Goal: Information Seeking & Learning: Learn about a topic

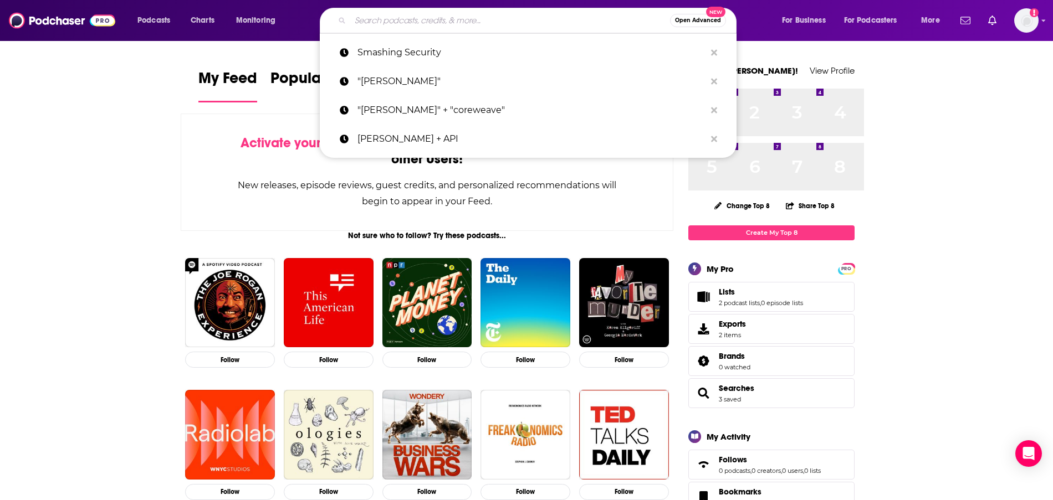
click at [423, 25] on input "Search podcasts, credits, & more..." at bounding box center [510, 21] width 320 height 18
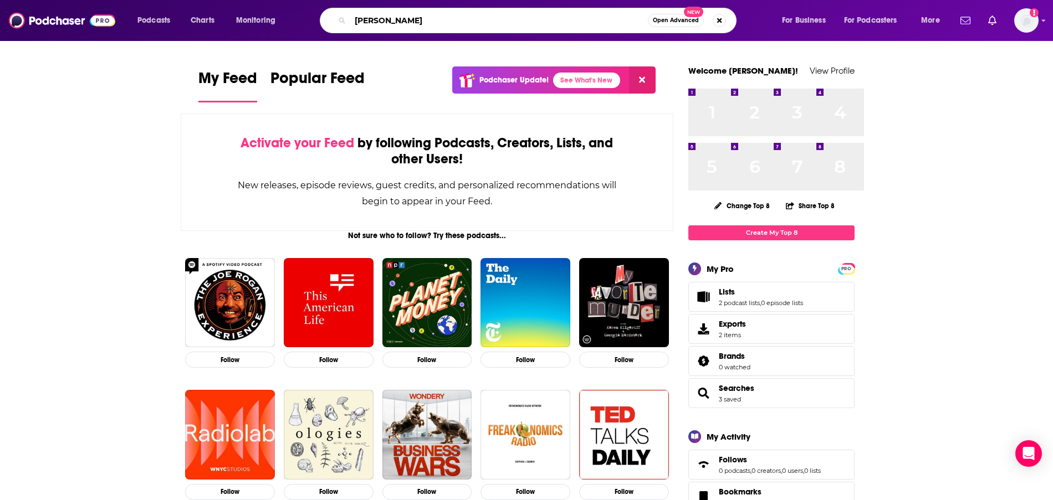
type input "[PERSON_NAME]"
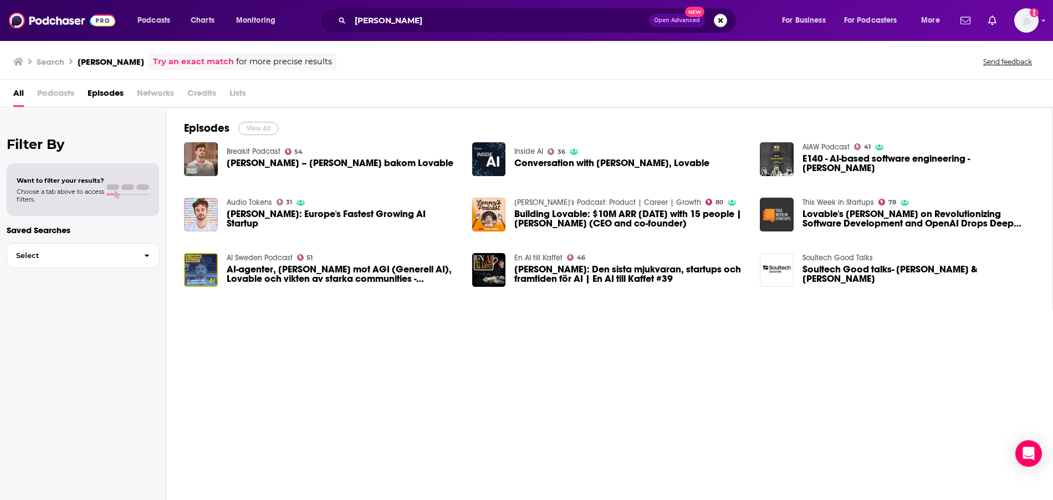
click at [278, 135] on button "View All" at bounding box center [258, 128] width 40 height 13
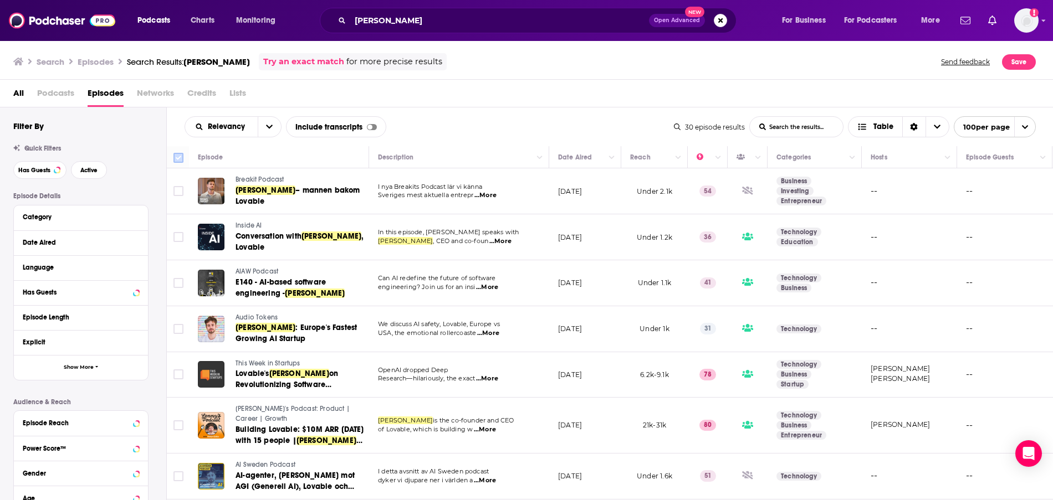
click at [183, 163] on input "Toggle select all" at bounding box center [178, 158] width 10 height 10
checkbox input "true"
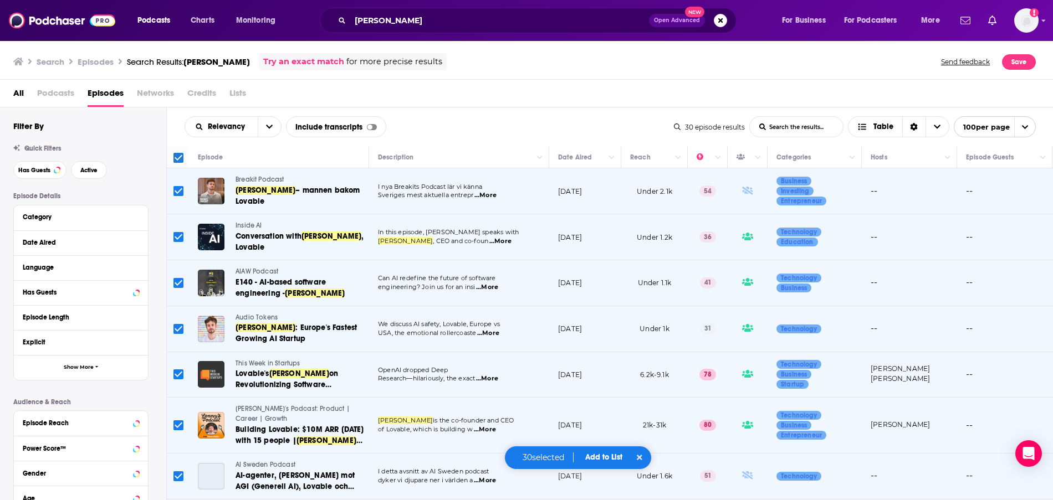
click at [596, 453] on span "Add to List" at bounding box center [603, 457] width 37 height 9
click at [587, 429] on button "Add Podcasts" at bounding box center [600, 437] width 60 height 21
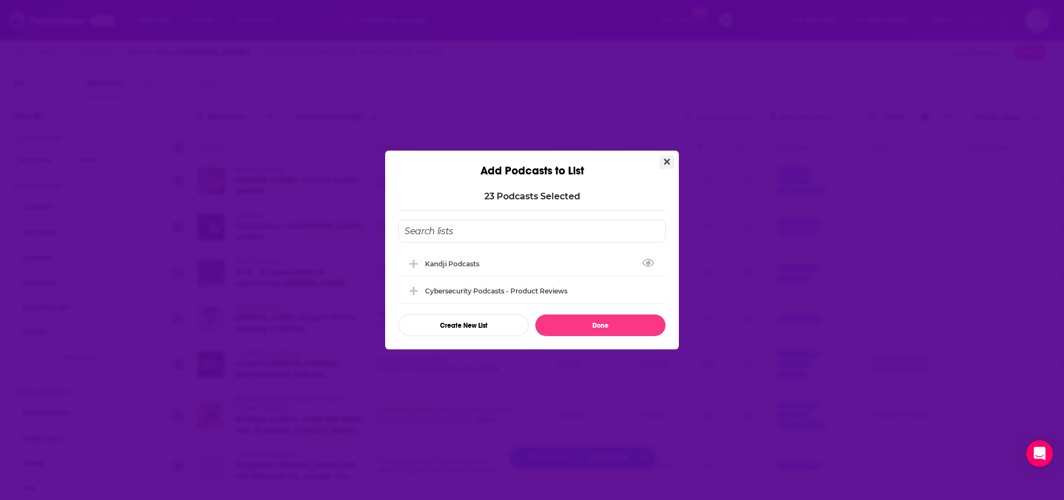
click at [674, 155] on button "Close" at bounding box center [667, 162] width 15 height 14
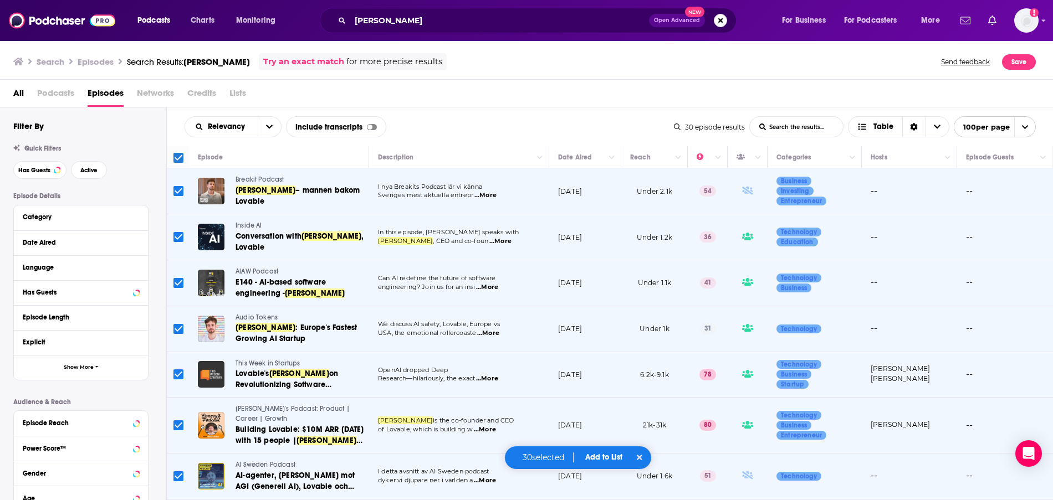
click at [611, 453] on span "Add to List" at bounding box center [603, 457] width 37 height 9
click at [602, 408] on button "Add Episodes" at bounding box center [600, 416] width 60 height 21
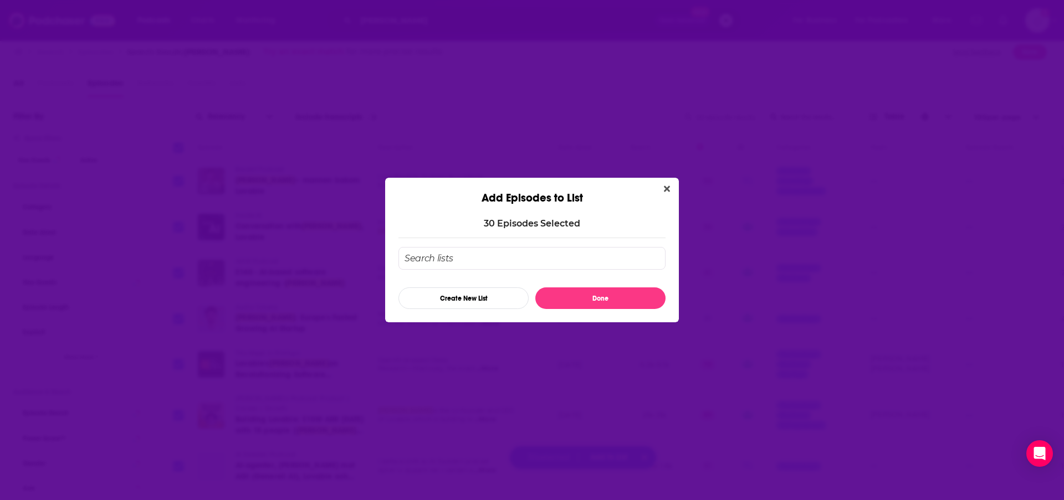
click at [507, 257] on input "Add Episode To List" at bounding box center [531, 258] width 267 height 23
type input "Lovable - Anton Podcasts - Already Appeared"
click at [577, 308] on button "Done" at bounding box center [600, 299] width 130 height 22
checkbox input "false"
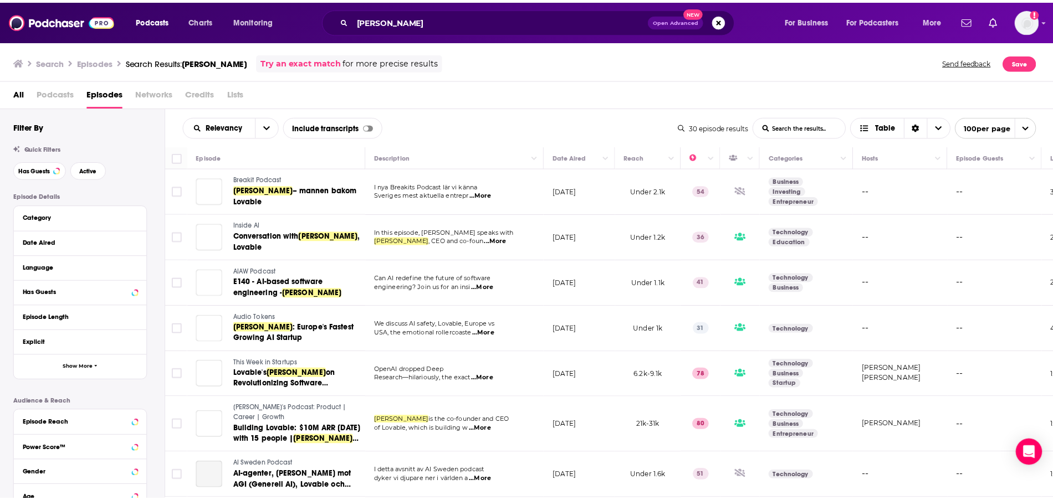
scroll to position [10, 0]
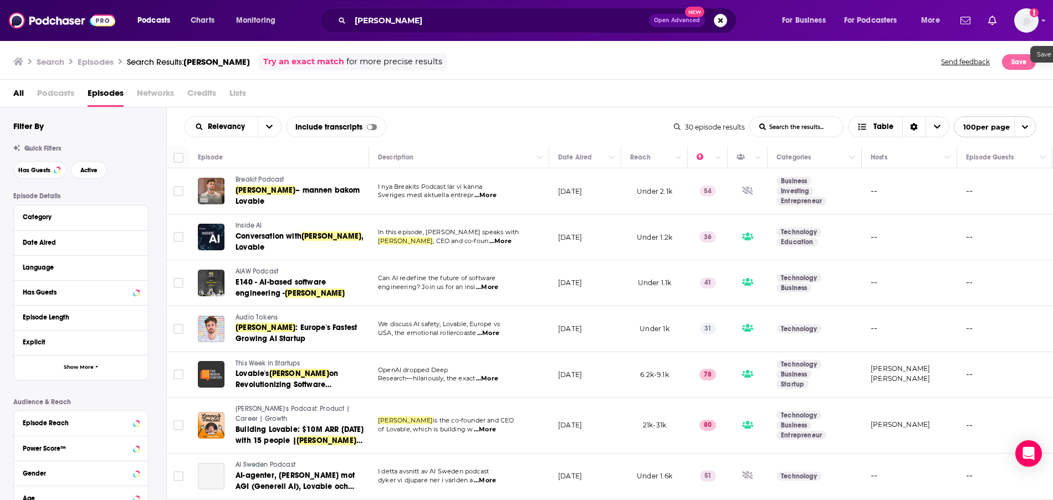
click at [1036, 63] on button "Save" at bounding box center [1019, 62] width 34 height 16
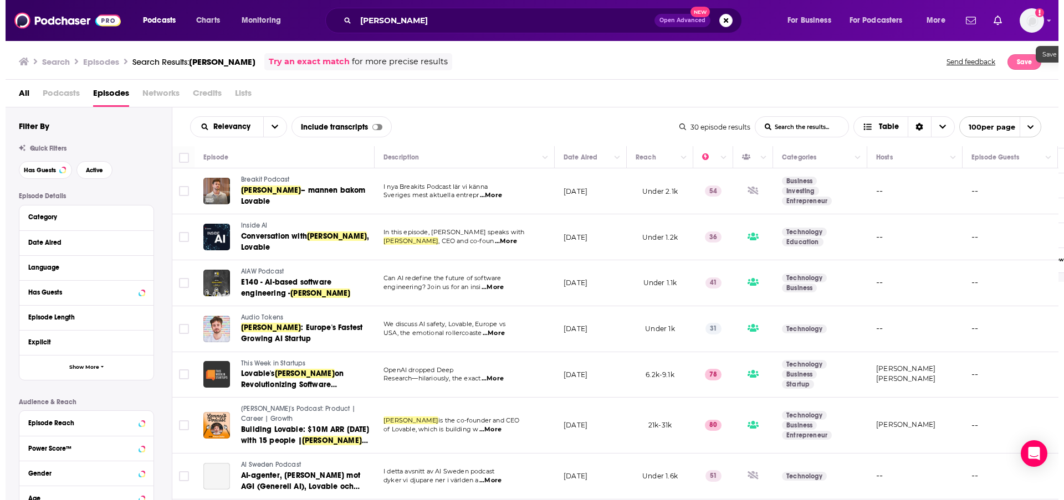
scroll to position [0, 0]
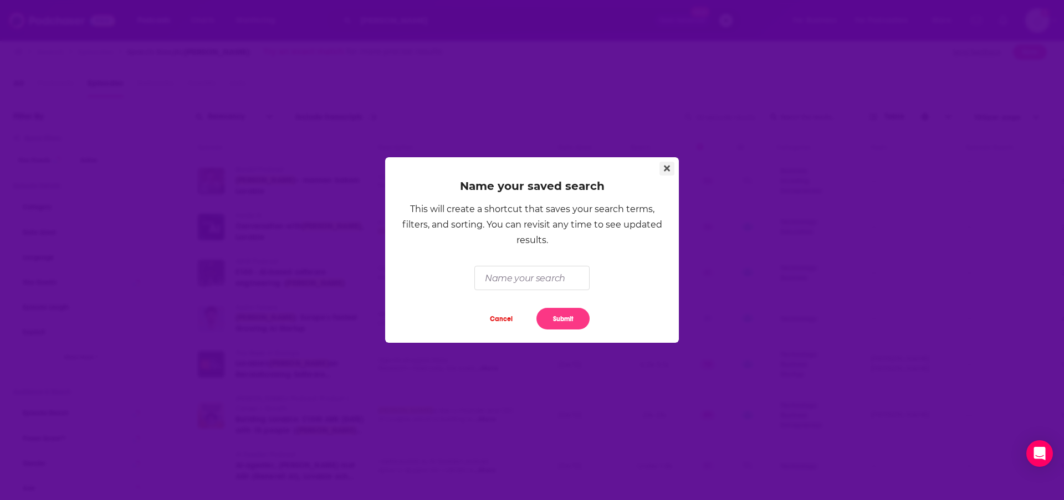
click at [670, 164] on icon "Close" at bounding box center [667, 168] width 6 height 9
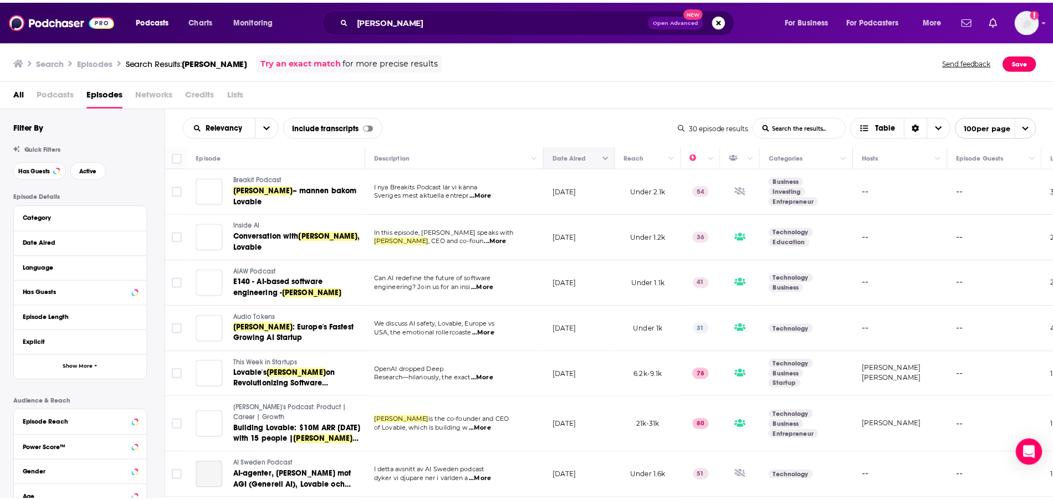
scroll to position [10, 0]
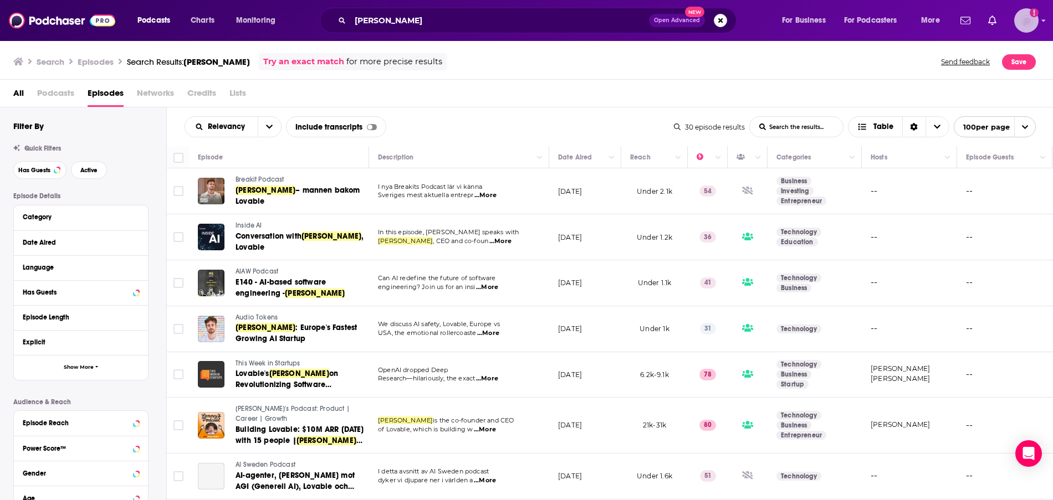
click at [1024, 20] on img "Logged in as kindrieri" at bounding box center [1026, 20] width 24 height 24
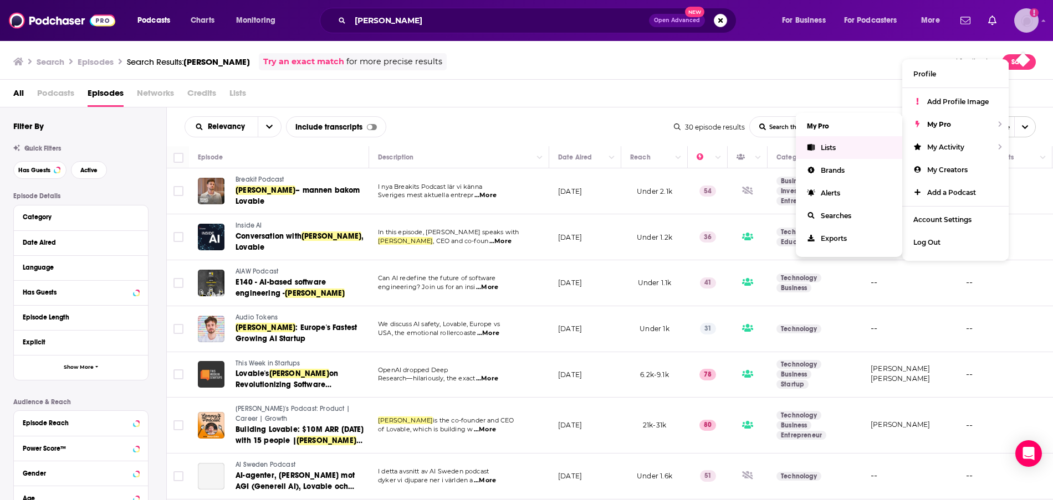
click at [820, 159] on link "Lists" at bounding box center [849, 147] width 106 height 23
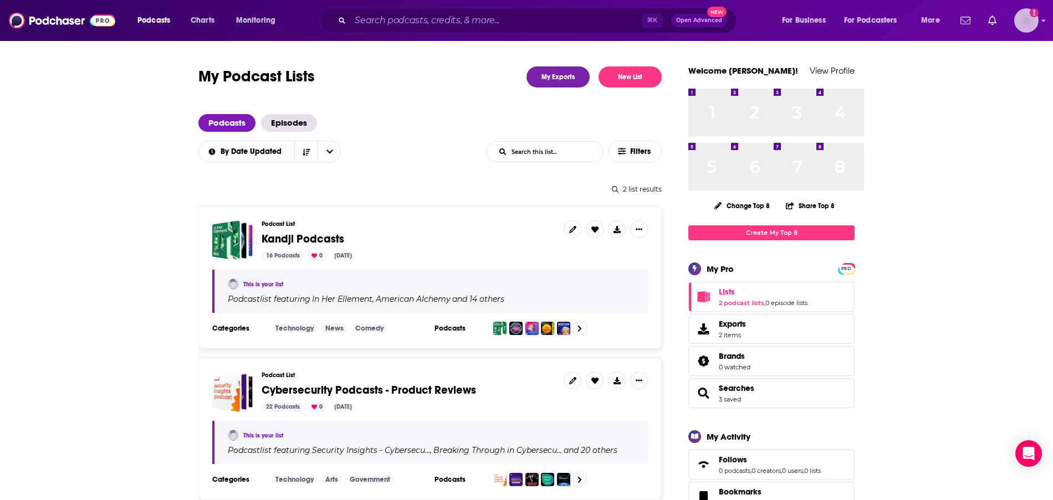
click at [1028, 19] on img "Logged in as kindrieri" at bounding box center [1026, 20] width 24 height 24
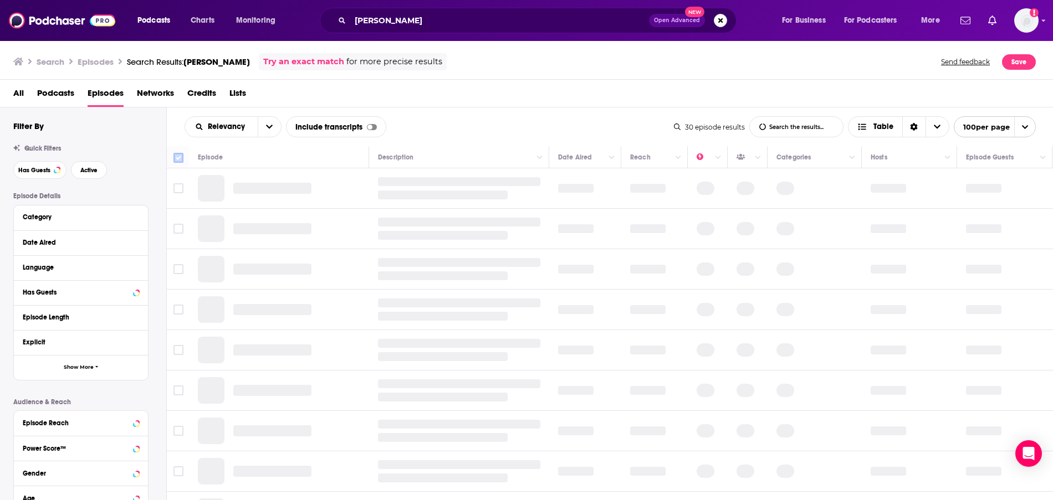
click at [183, 163] on input "Toggle select all" at bounding box center [178, 158] width 10 height 10
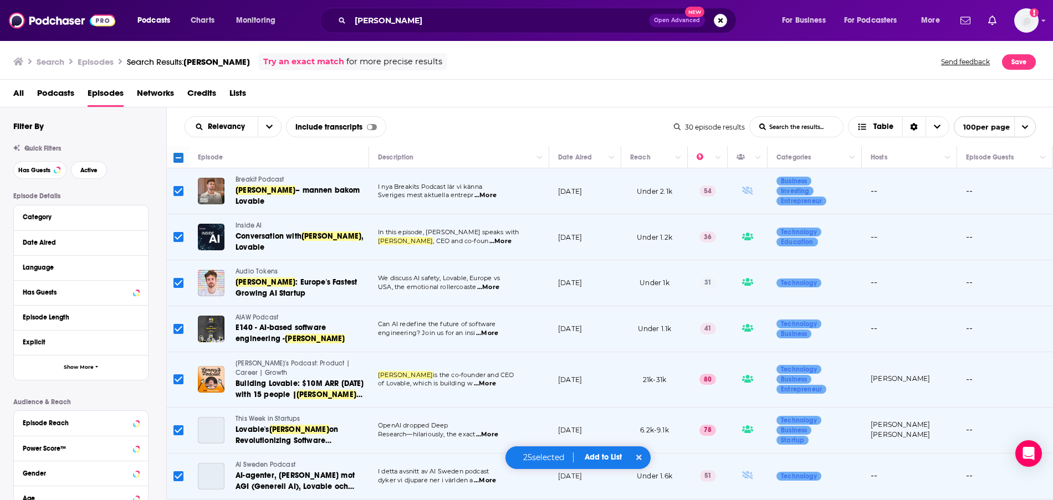
click at [183, 163] on icon at bounding box center [178, 158] width 10 height 10
click at [183, 163] on input "Toggle select all" at bounding box center [178, 158] width 10 height 10
checkbox input "true"
click at [614, 453] on span "Add to List" at bounding box center [603, 457] width 37 height 9
click at [612, 409] on button "Add Episodes" at bounding box center [600, 406] width 60 height 21
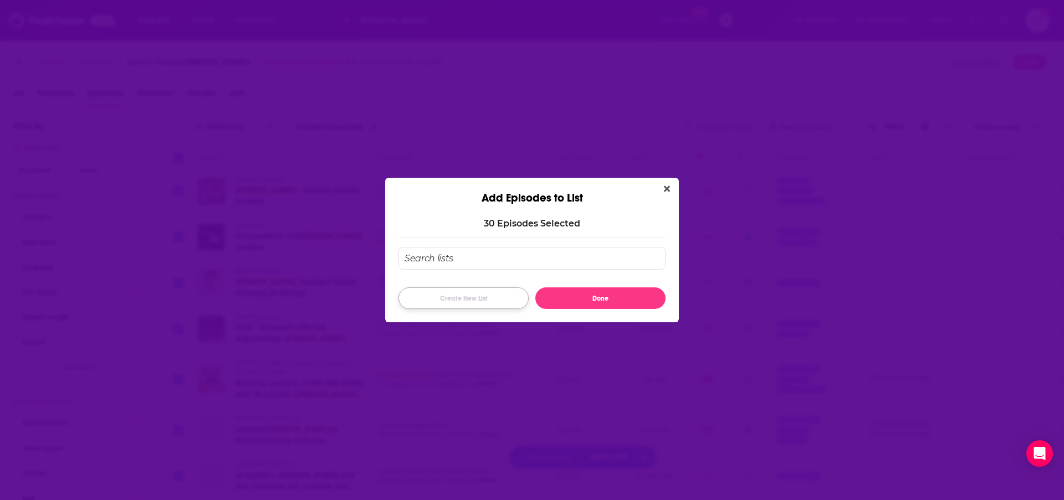
click at [483, 303] on button "Create New List" at bounding box center [463, 299] width 130 height 22
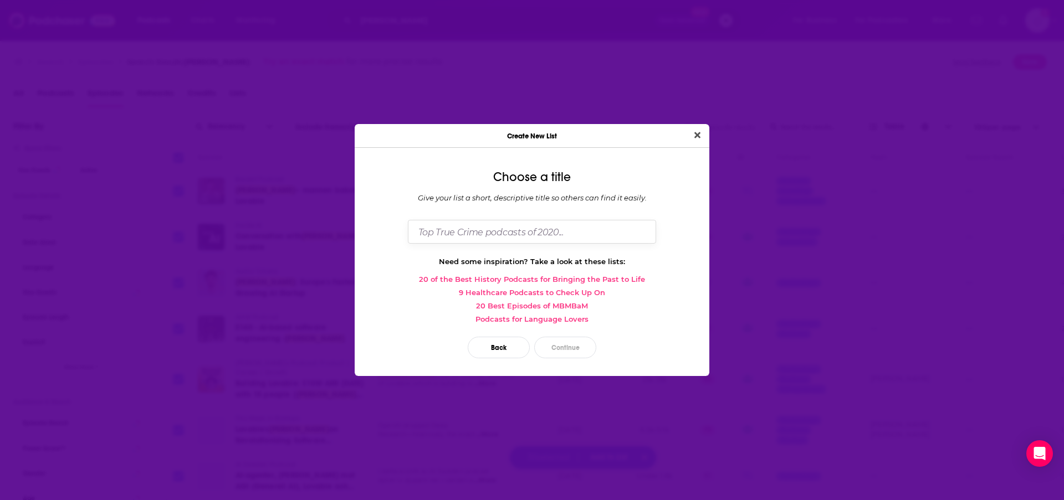
click at [483, 224] on input "Dialog" at bounding box center [532, 232] width 248 height 24
click at [408, 231] on input "Lovable Podcasts" at bounding box center [532, 232] width 248 height 24
click at [543, 235] on input "Lovable Podcasts" at bounding box center [532, 232] width 248 height 24
type input "Lovable Podcasts - [PERSON_NAME] has already been on"
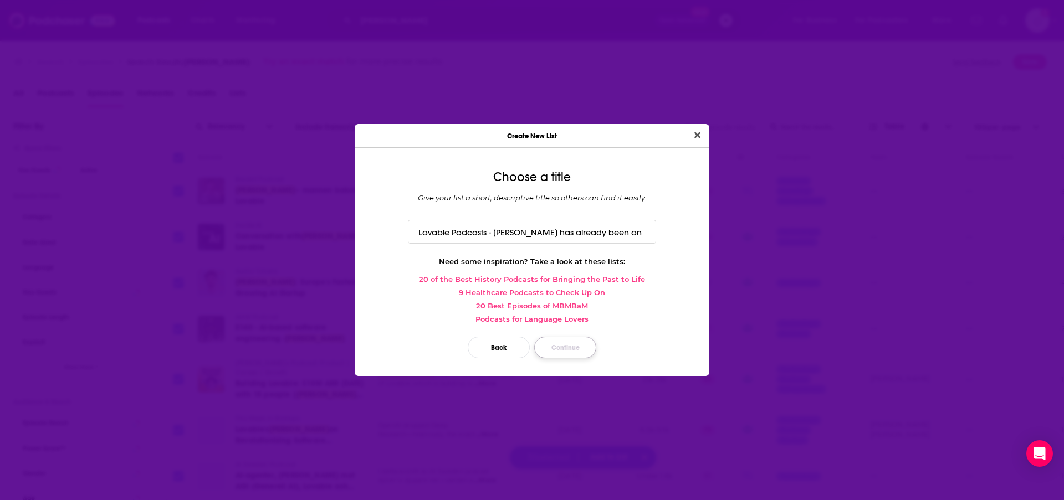
click at [576, 359] on button "Continue" at bounding box center [565, 348] width 62 height 22
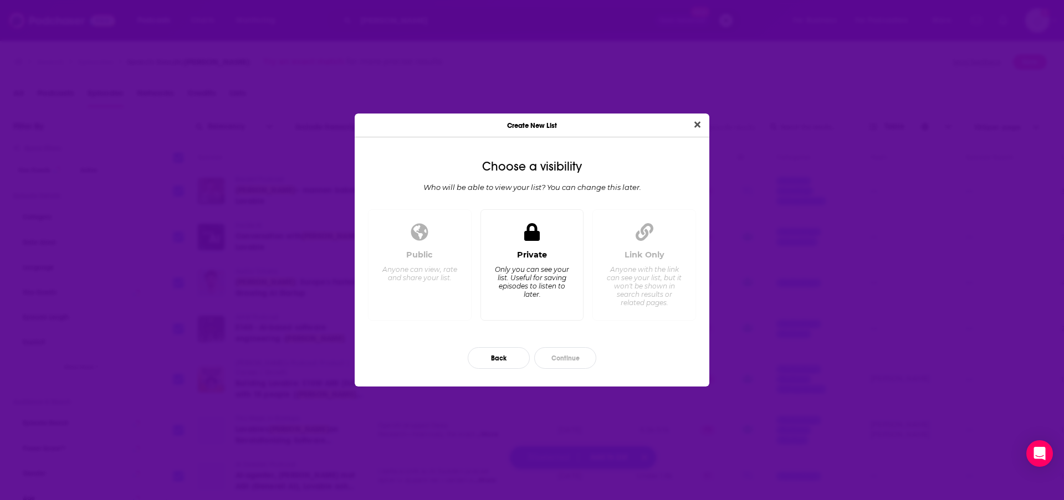
click at [545, 293] on div "Only you can see your list. Useful for saving episodes to listen to later." at bounding box center [532, 281] width 76 height 33
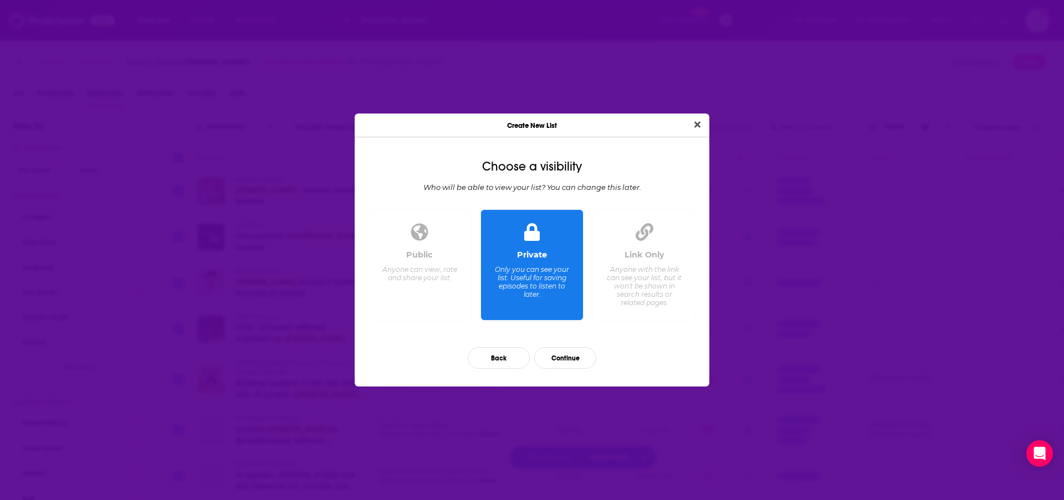
click at [545, 294] on div "Only you can see your list. Useful for saving episodes to listen to later." at bounding box center [532, 281] width 76 height 33
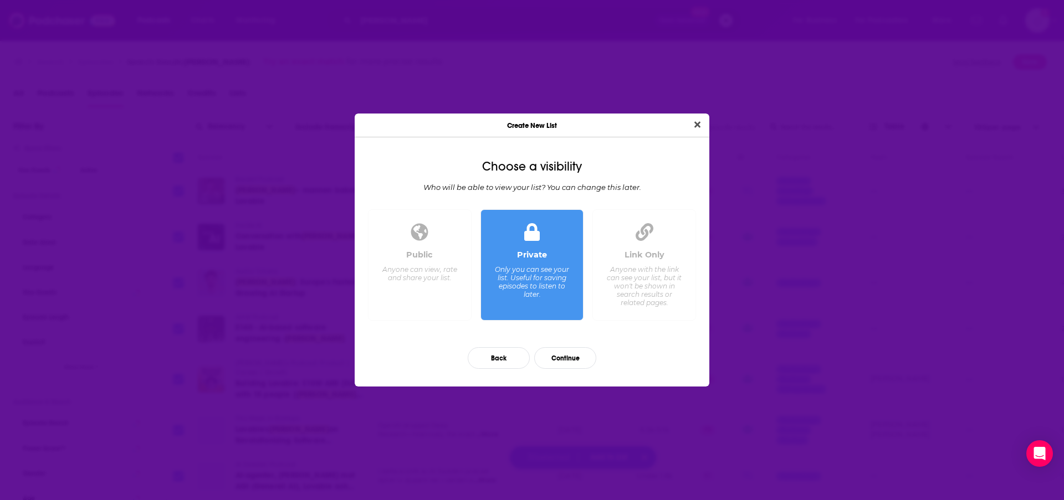
click at [657, 294] on div "Anyone with the link can see your list, but it won't be shown in search results…" at bounding box center [644, 286] width 76 height 42
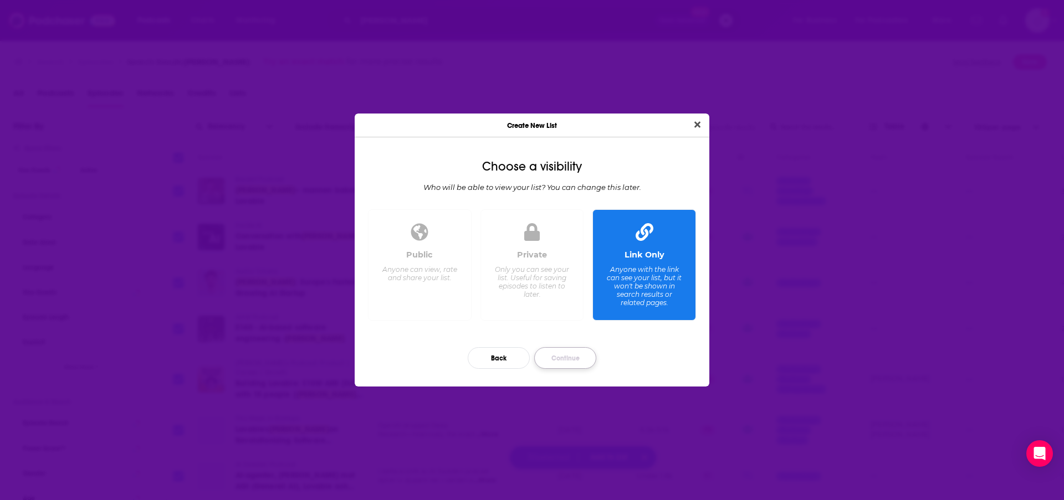
click at [571, 369] on button "Continue" at bounding box center [565, 359] width 62 height 22
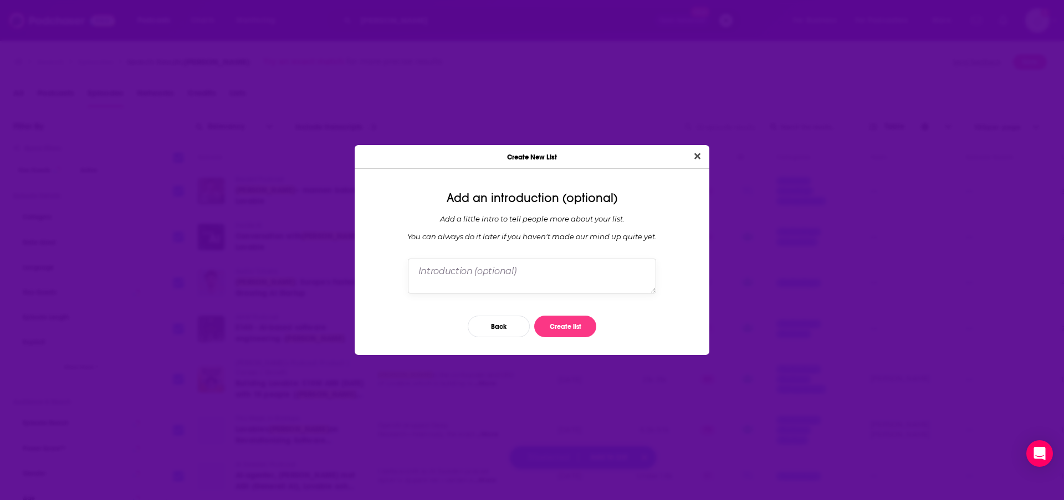
click at [524, 287] on textarea "Dialog" at bounding box center [532, 276] width 248 height 34
click at [555, 338] on button "Create list" at bounding box center [565, 327] width 62 height 22
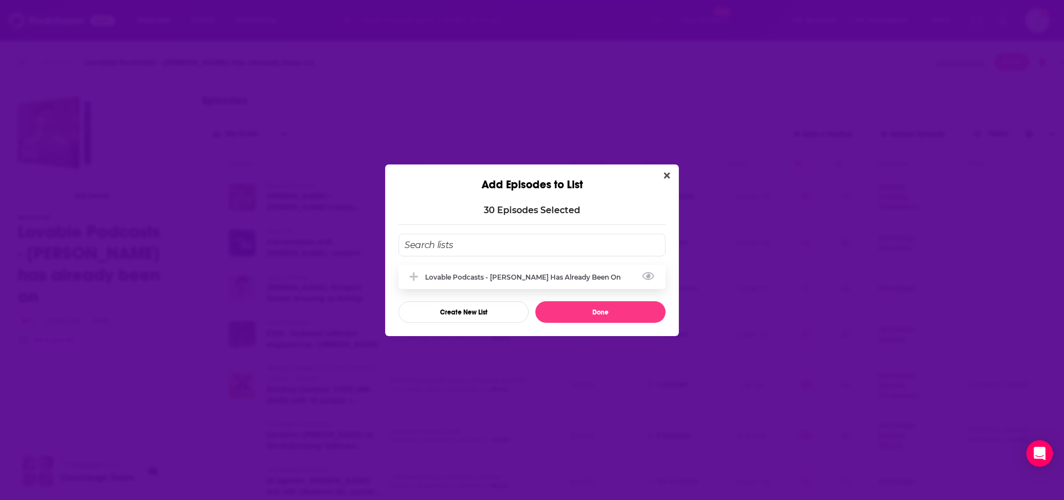
click at [560, 279] on div "Lovable Podcasts - [PERSON_NAME] has already been on" at bounding box center [531, 277] width 267 height 24
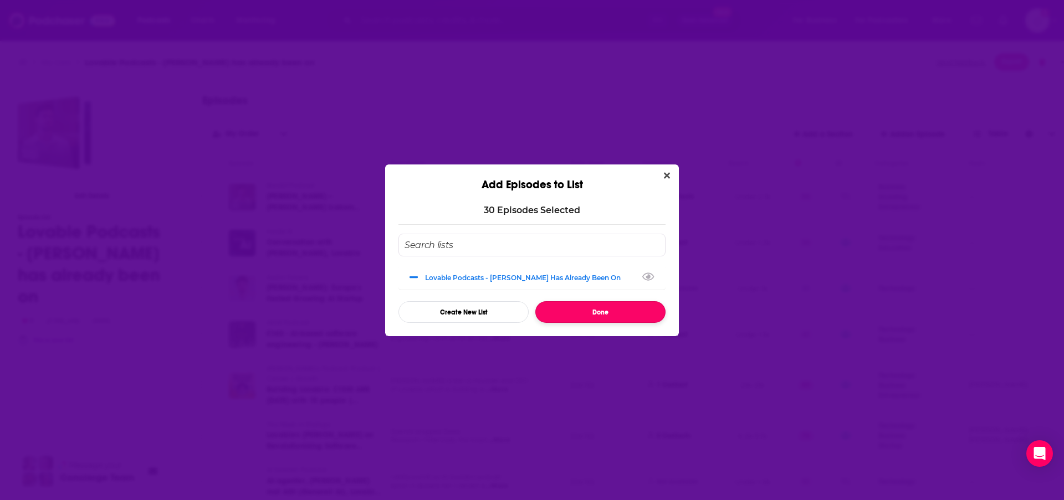
click at [574, 322] on button "Done" at bounding box center [600, 313] width 130 height 22
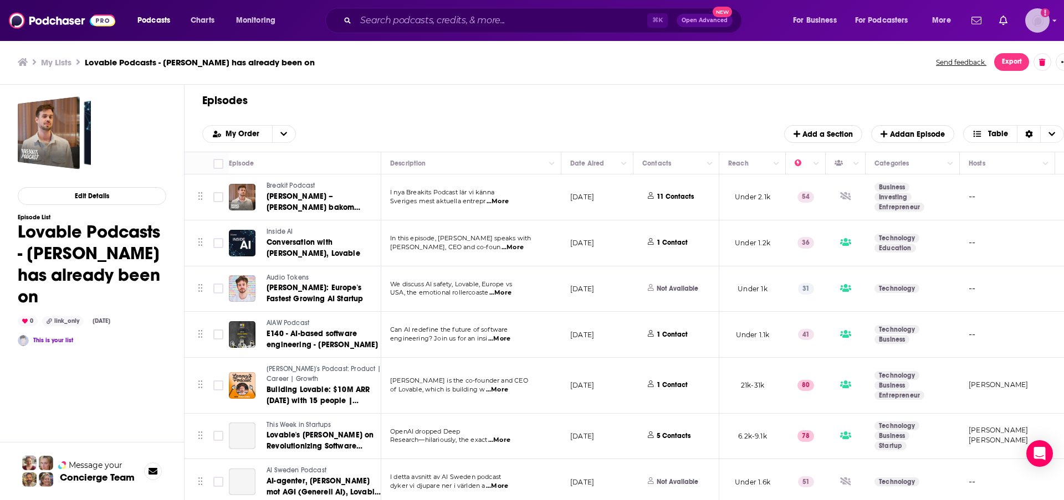
click at [1041, 21] on img "Logged in as kindrieri" at bounding box center [1037, 20] width 24 height 24
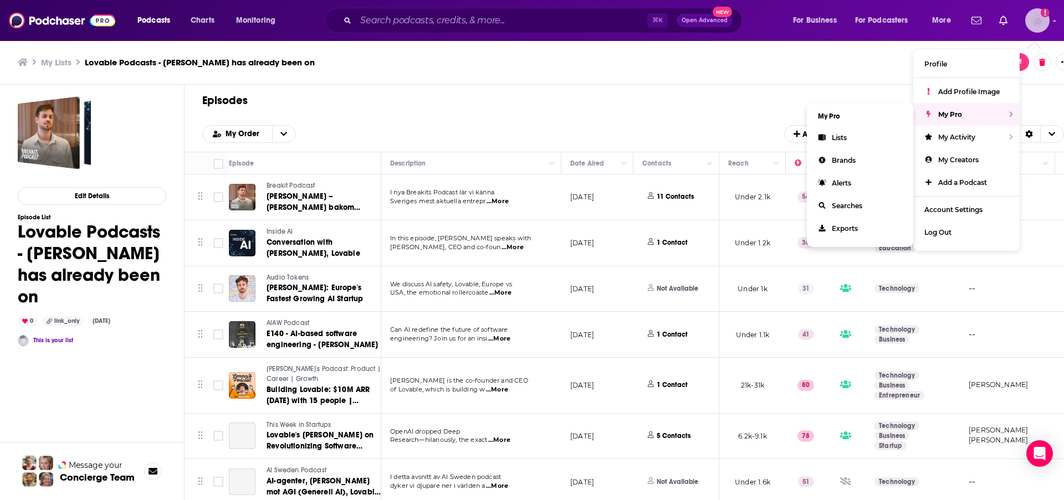
click at [962, 119] on span "My Pro" at bounding box center [950, 114] width 24 height 8
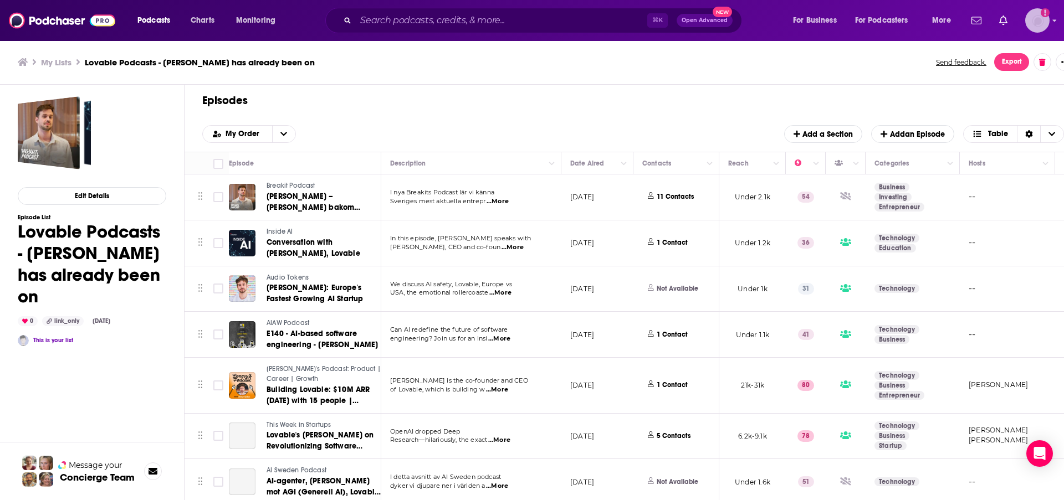
click at [1028, 27] on img "Logged in as kindrieri" at bounding box center [1037, 20] width 24 height 24
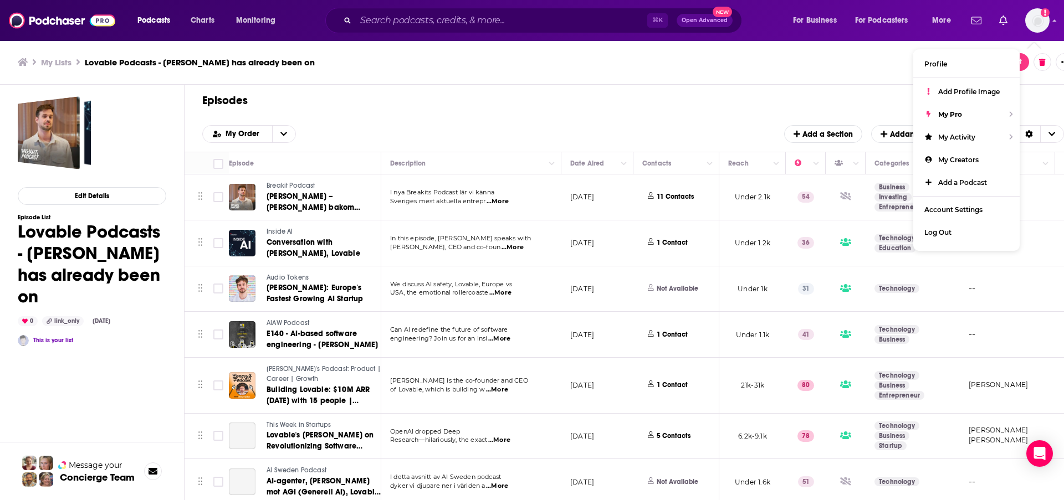
click at [1029, 65] on button "Export" at bounding box center [1011, 62] width 35 height 18
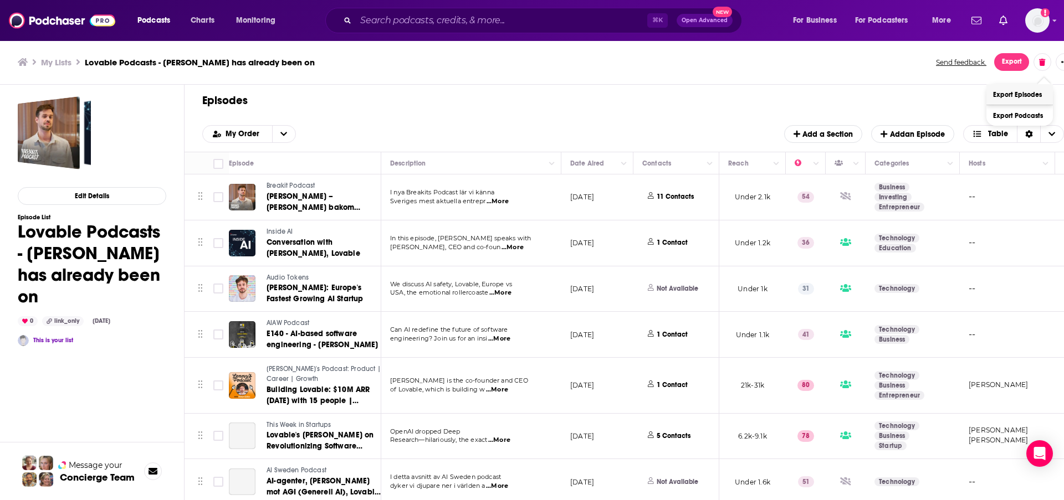
click at [1033, 96] on button "Export Episodes" at bounding box center [1020, 94] width 67 height 21
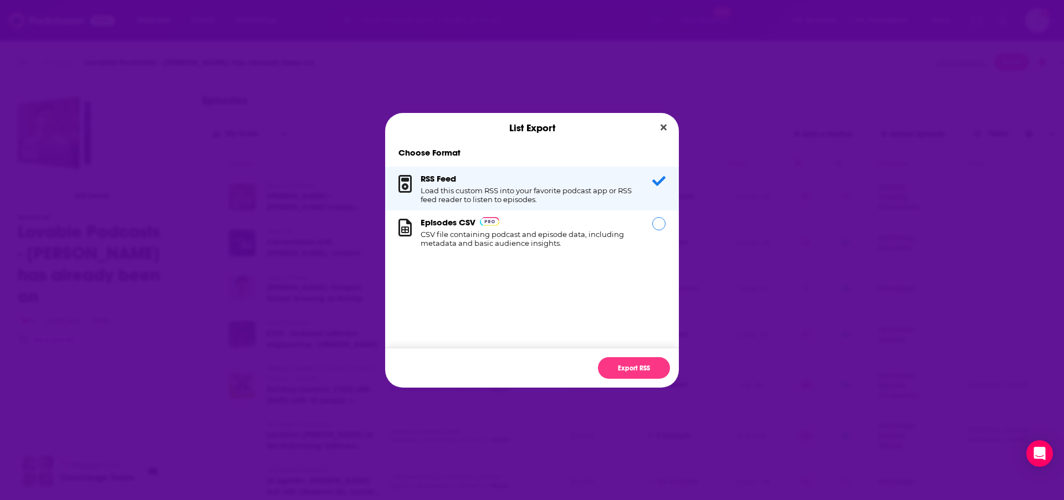
click at [666, 217] on div "Dialog" at bounding box center [658, 223] width 13 height 13
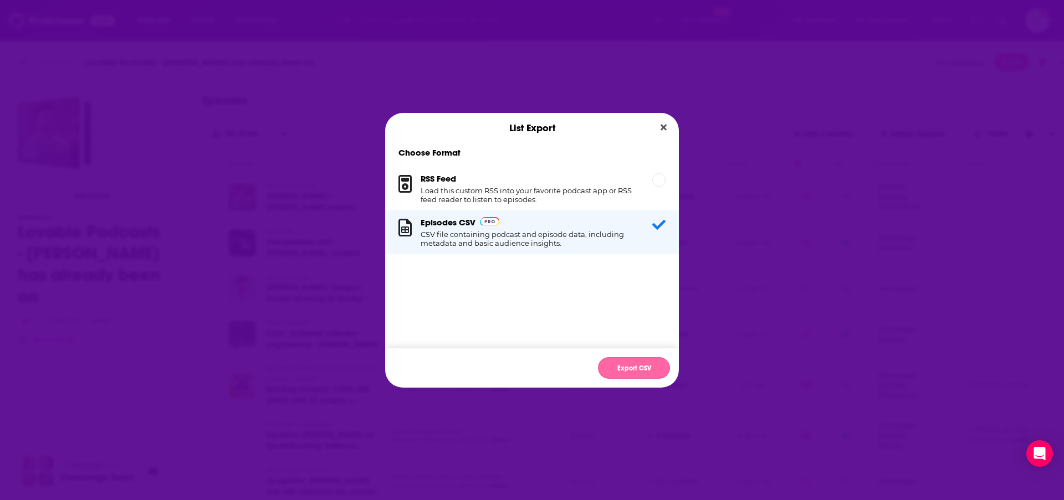
click at [657, 379] on button "Export CSV" at bounding box center [634, 368] width 72 height 22
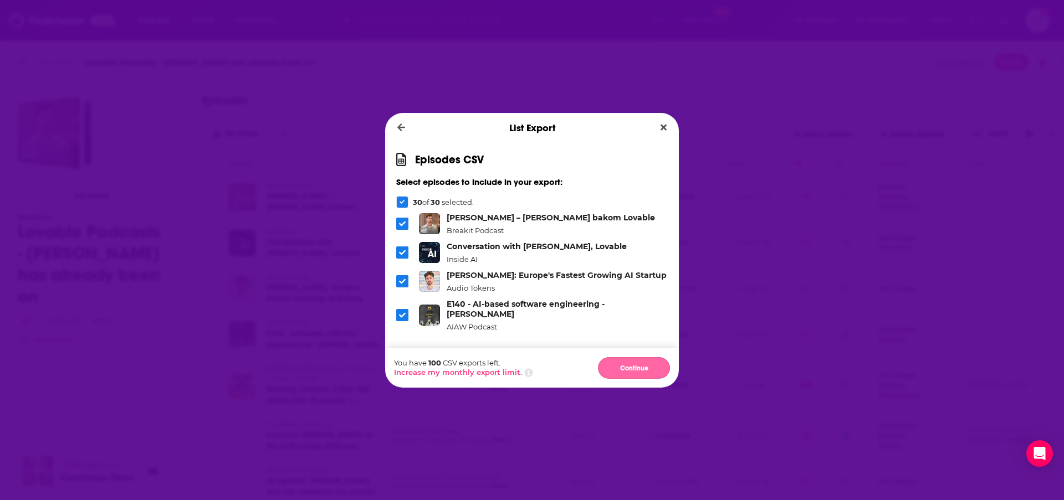
click at [657, 379] on button "Continue" at bounding box center [634, 368] width 72 height 22
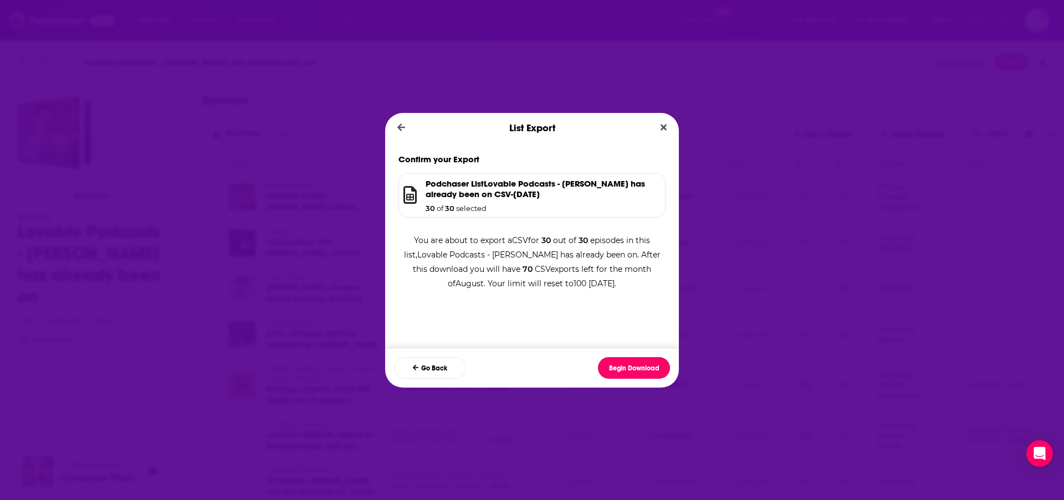
click at [657, 379] on button "Begin Download" at bounding box center [634, 368] width 72 height 22
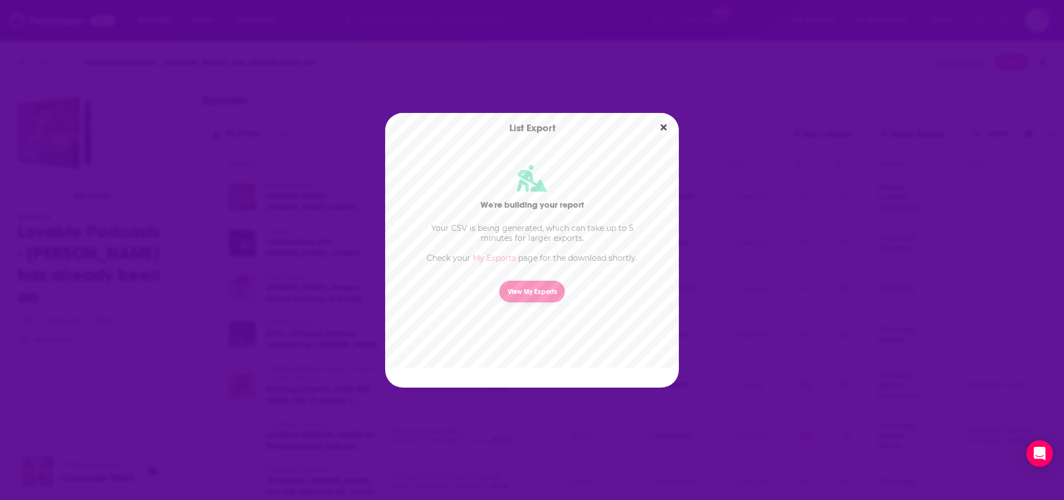
click at [548, 303] on link "View My Exports" at bounding box center [531, 292] width 65 height 22
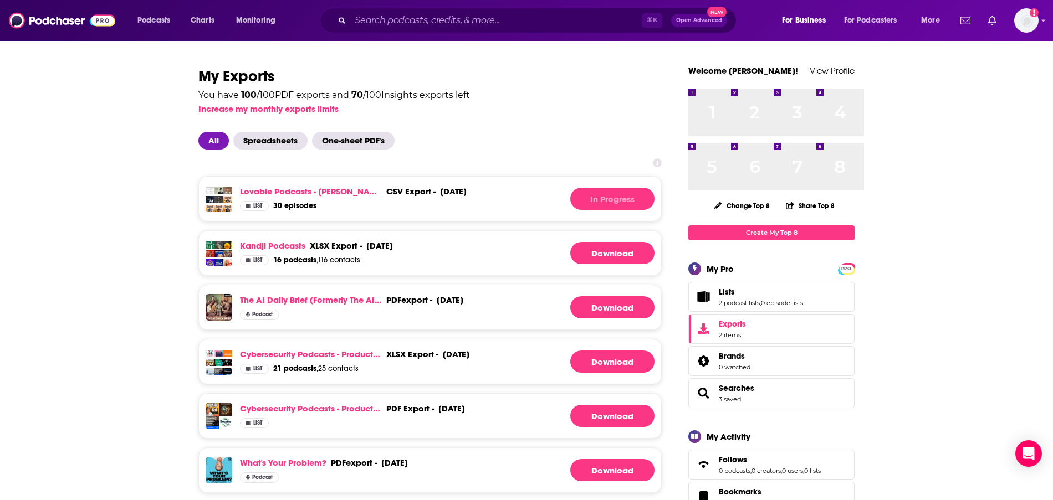
click at [240, 197] on link "Lovable Podcasts - [PERSON_NAME] has already been on" at bounding box center [311, 191] width 142 height 11
click at [241, 150] on span "Spreadsheets" at bounding box center [270, 141] width 74 height 18
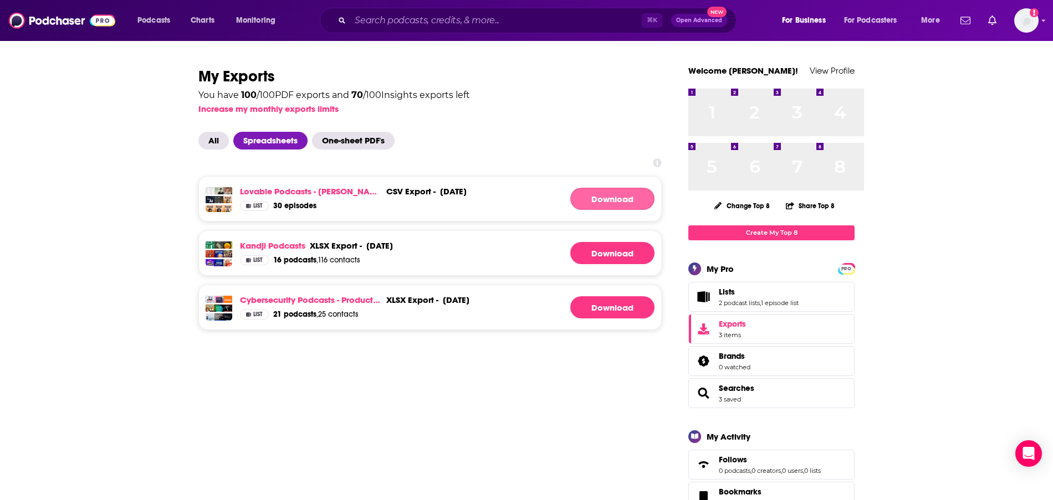
click at [655, 210] on link "Download" at bounding box center [612, 199] width 84 height 22
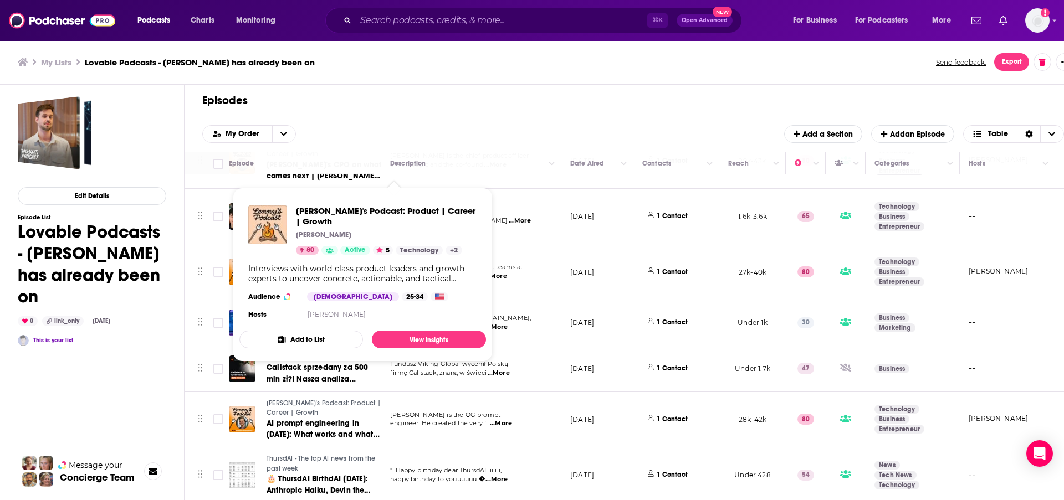
scroll to position [1555, 0]
click at [561, 104] on div "Episodes Add My Order Add a Section Add an Episode Table" at bounding box center [633, 119] width 897 height 68
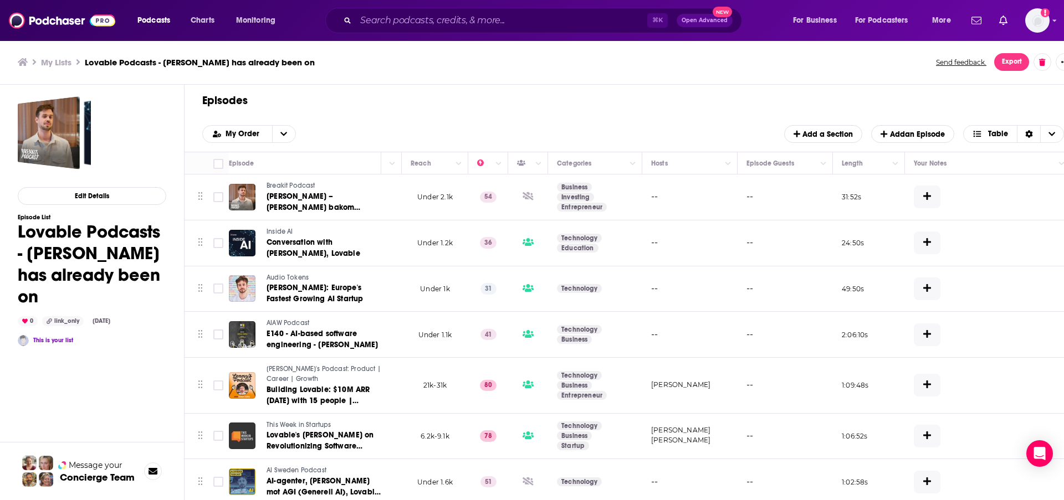
scroll to position [0, 381]
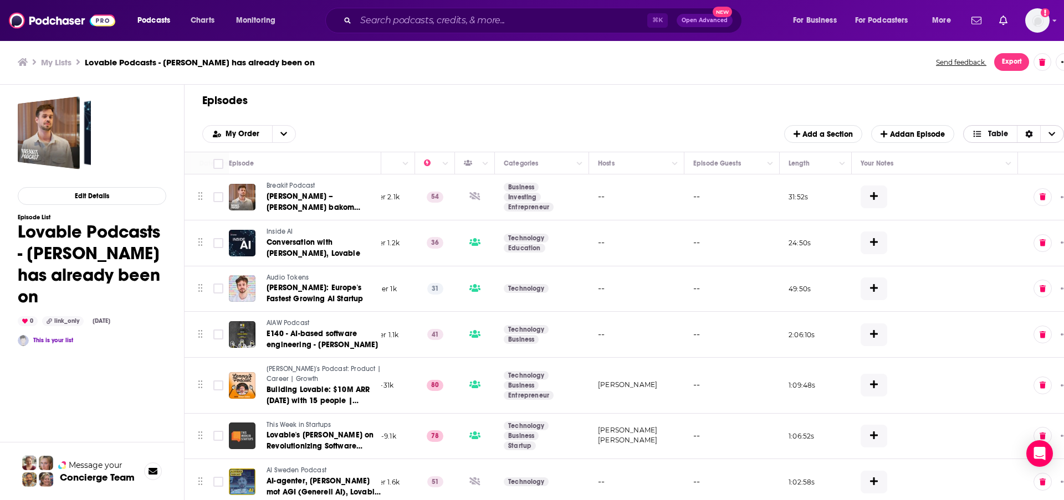
click at [1033, 138] on icon "Sort Direction" at bounding box center [1029, 134] width 8 height 8
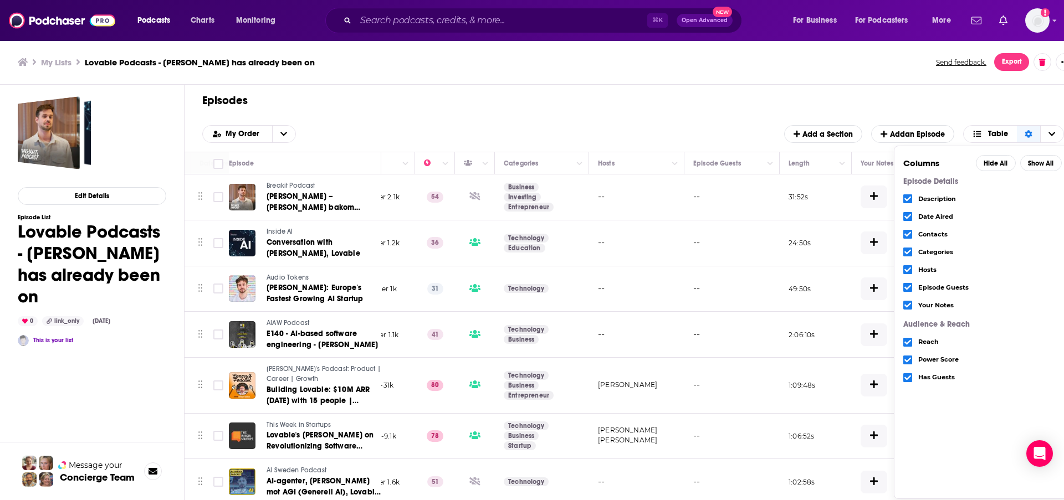
click at [911, 309] on icon "Choose View" at bounding box center [908, 305] width 7 height 7
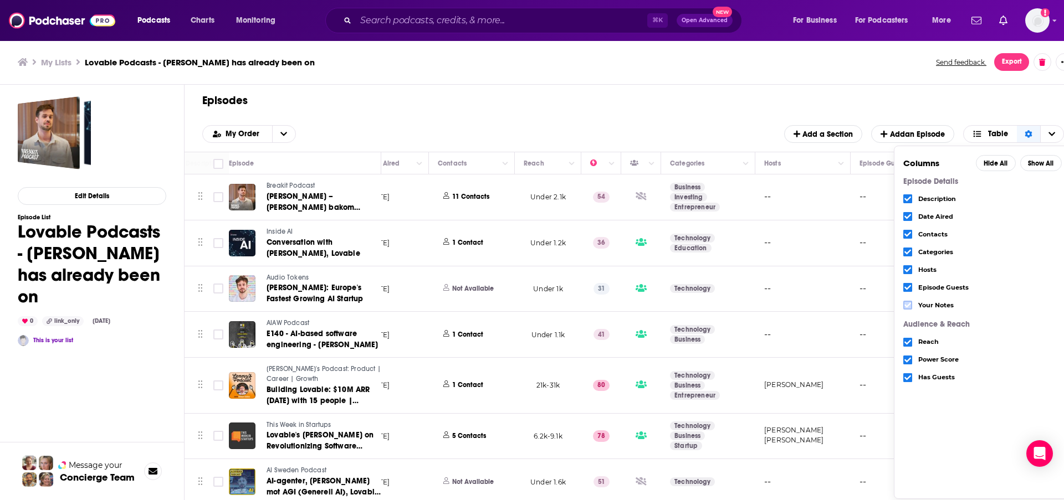
scroll to position [0, 215]
click at [911, 238] on icon "Choose View" at bounding box center [908, 234] width 7 height 7
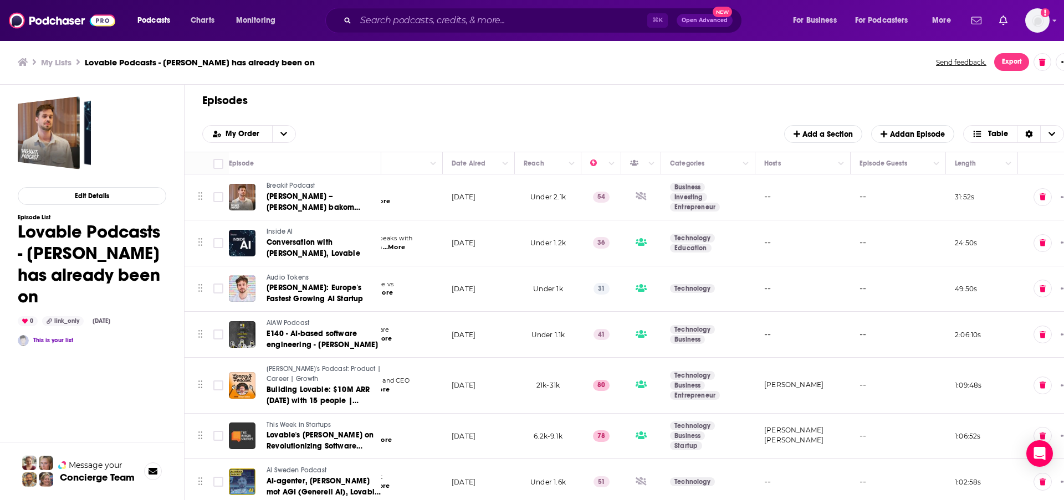
click at [1029, 71] on button "Export" at bounding box center [1011, 62] width 35 height 18
click at [287, 138] on icon "open menu" at bounding box center [283, 134] width 7 height 8
click at [405, 136] on div "Episodes Add My Order My Order Add a Section Add an Episode Table" at bounding box center [633, 119] width 897 height 68
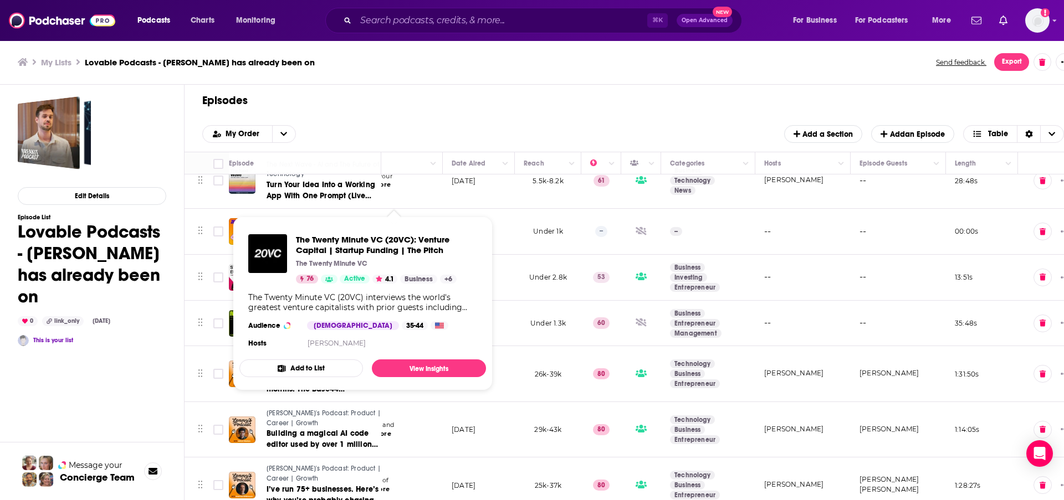
scroll to position [745, 129]
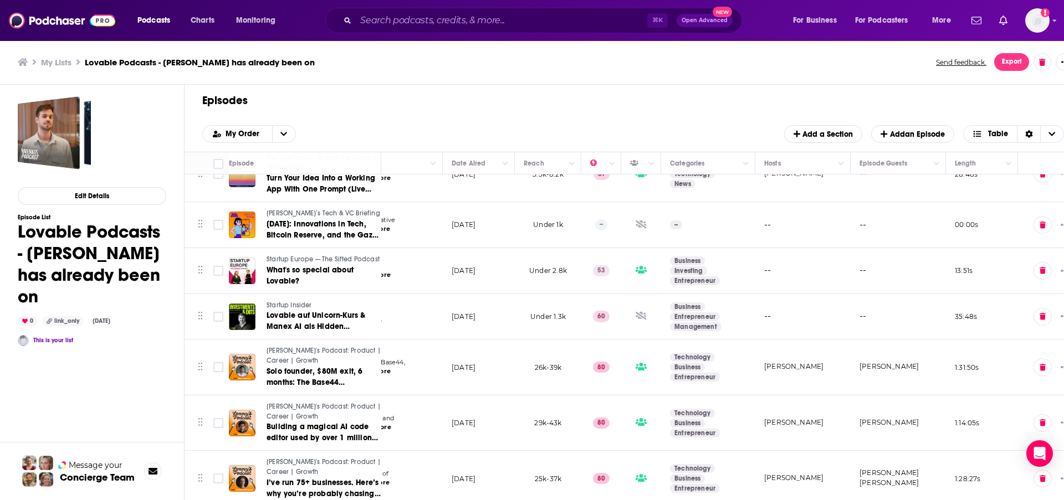
click at [166, 412] on div "Edit Details Episode List Lovable Podcasts - [PERSON_NAME] has already been on …" at bounding box center [92, 304] width 149 height 416
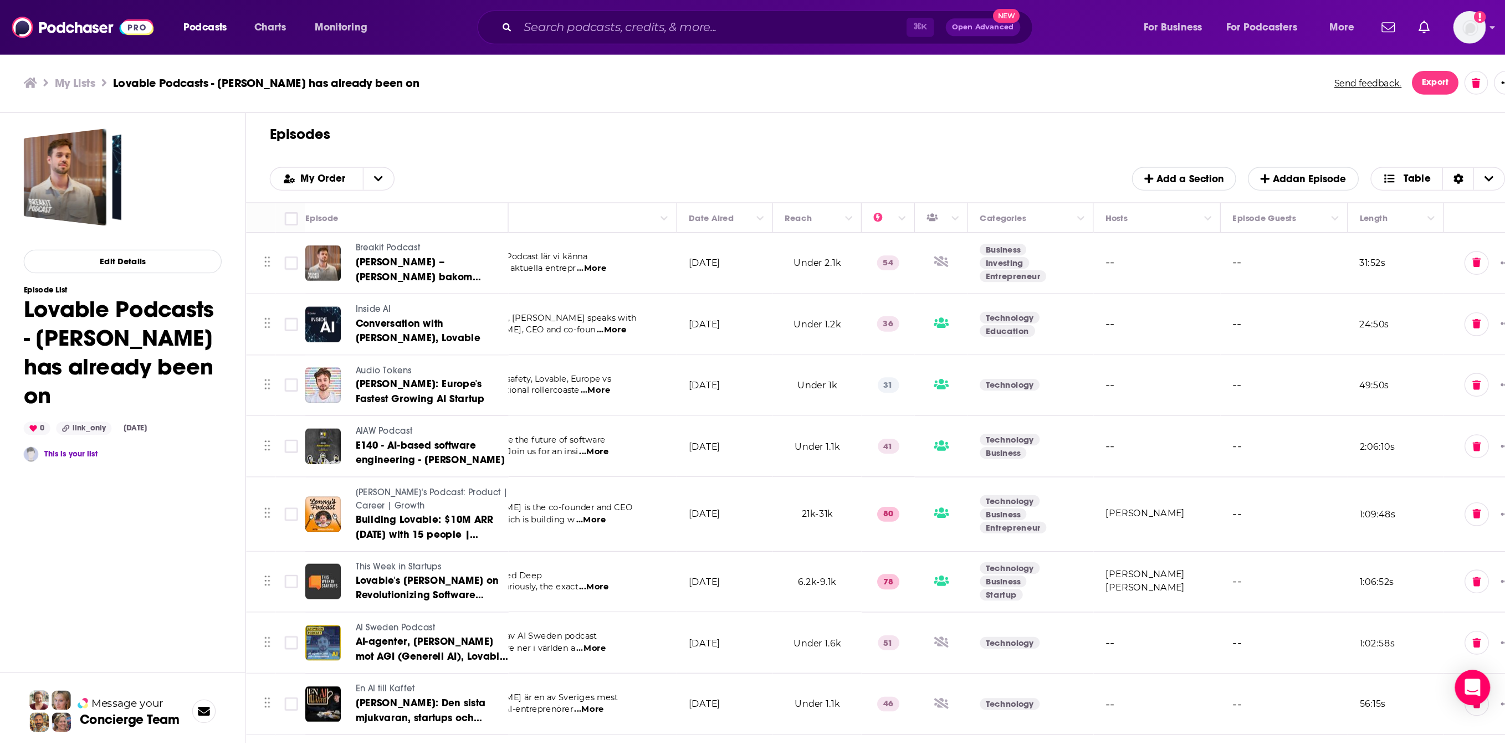
scroll to position [0, 0]
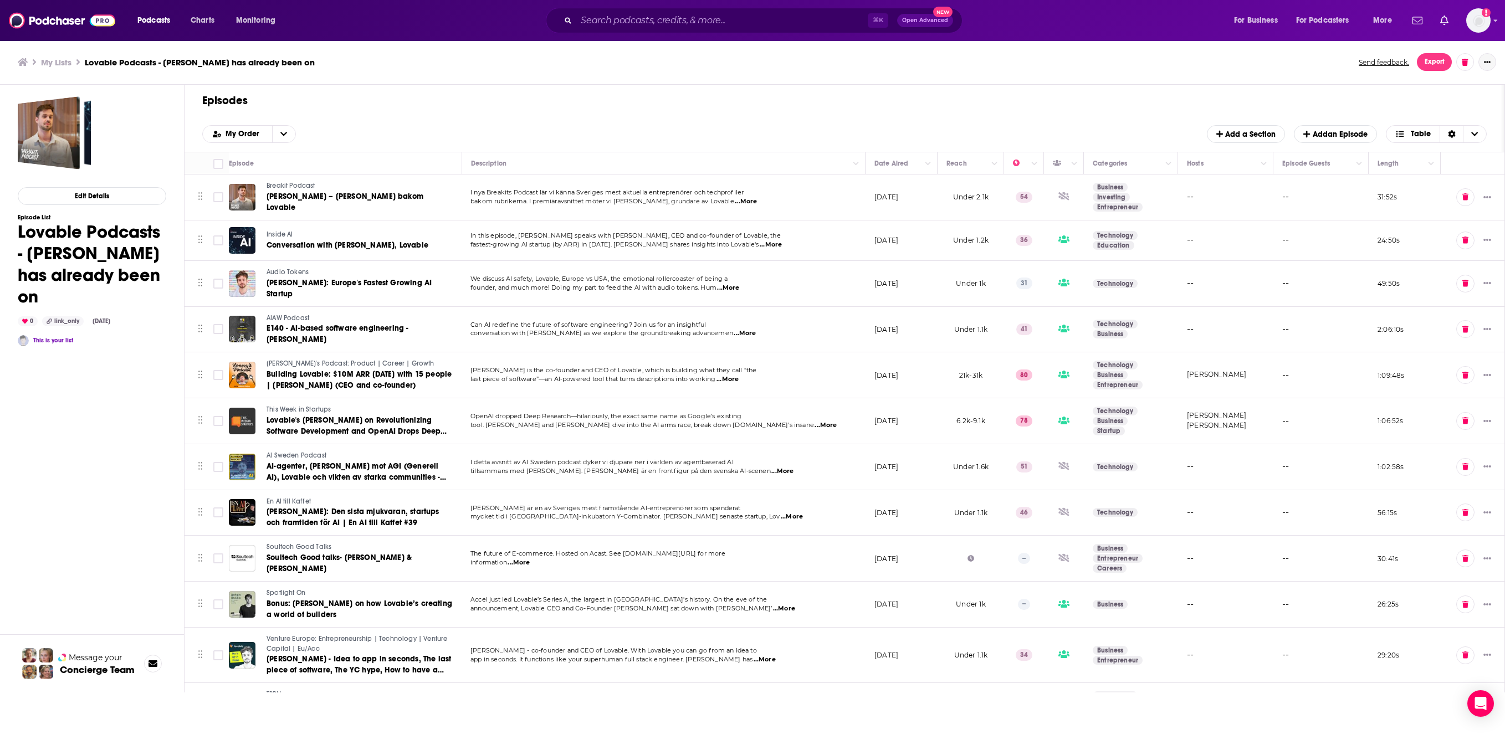
click at [1064, 65] on icon "Show More Button" at bounding box center [1487, 62] width 7 height 7
click at [1064, 113] on button "Like this list" at bounding box center [1404, 115] width 106 height 21
click at [1064, 63] on span "Export" at bounding box center [1435, 62] width 20 height 8
click at [1064, 121] on button "Export Podcasts" at bounding box center [1380, 115] width 67 height 21
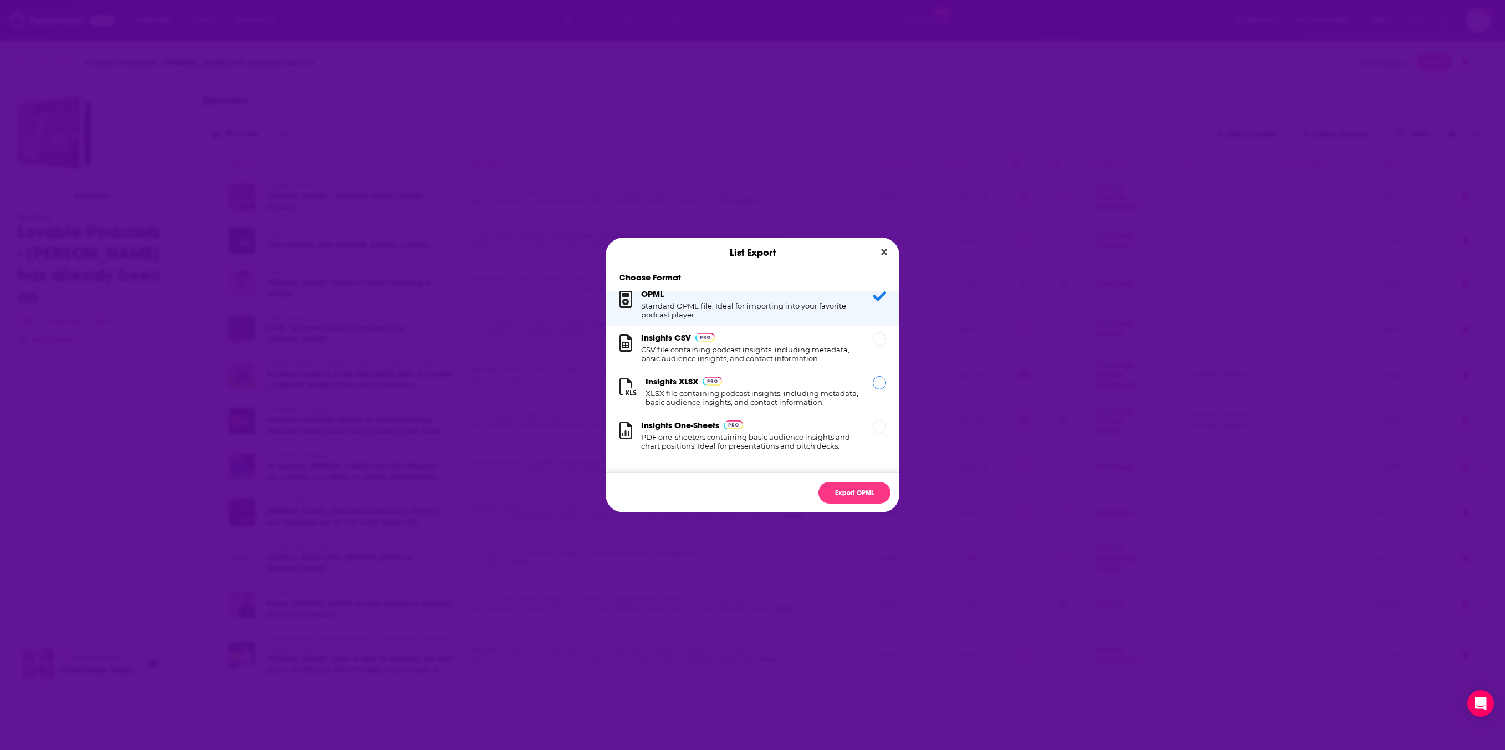
scroll to position [45, 0]
click at [886, 376] on div "Dialog" at bounding box center [879, 382] width 13 height 13
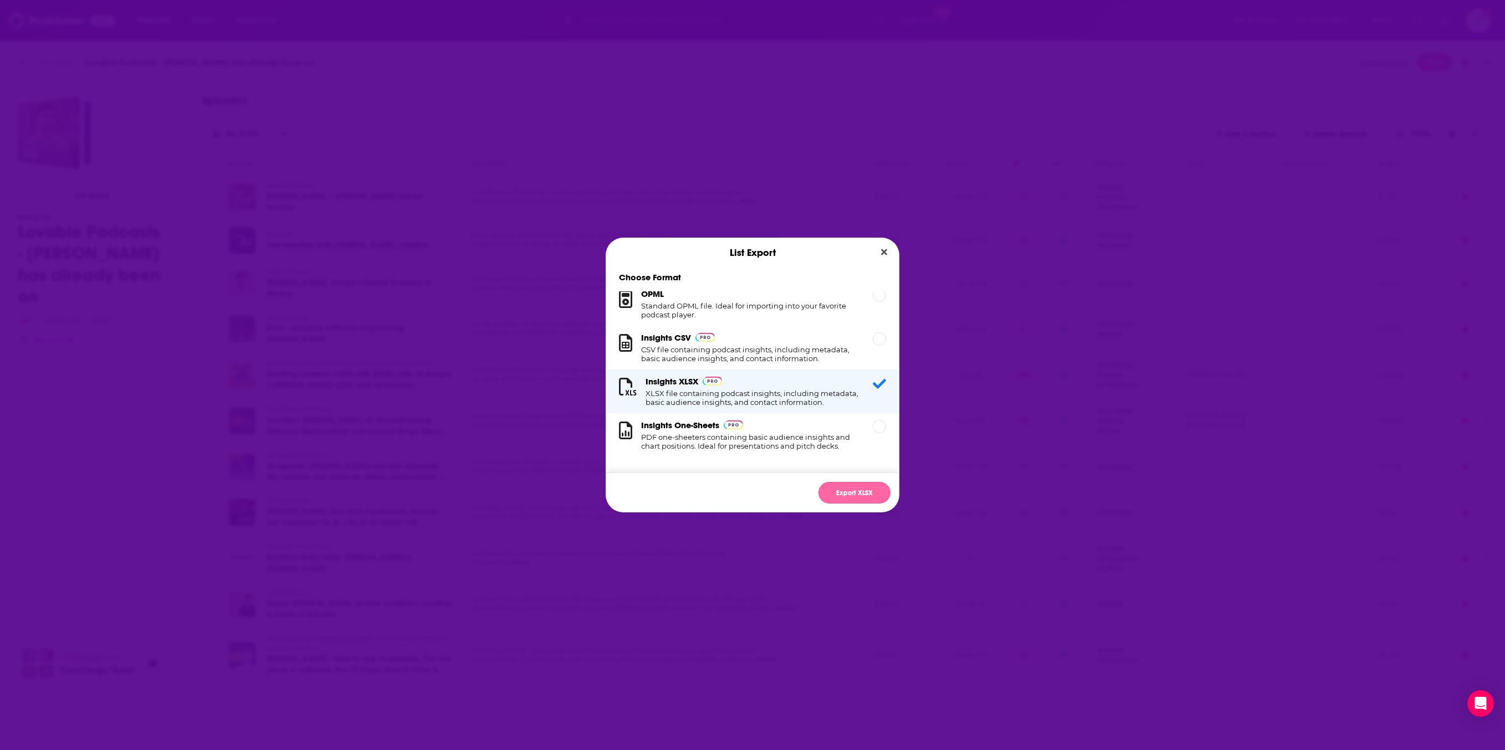
click at [887, 500] on button "Export XLSX" at bounding box center [855, 493] width 72 height 22
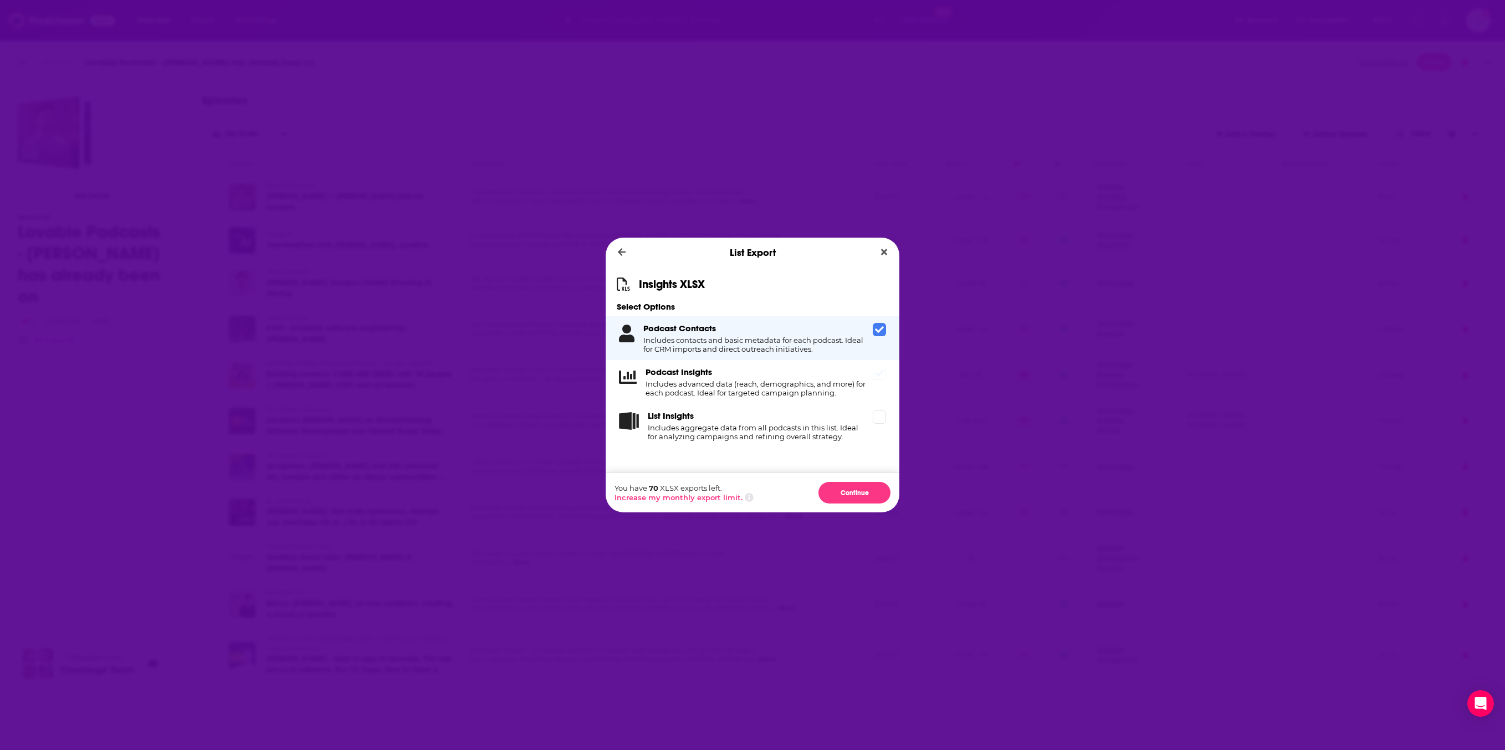
click at [886, 375] on div "Dialog" at bounding box center [879, 373] width 13 height 13
click at [883, 500] on button "Continue" at bounding box center [855, 493] width 72 height 22
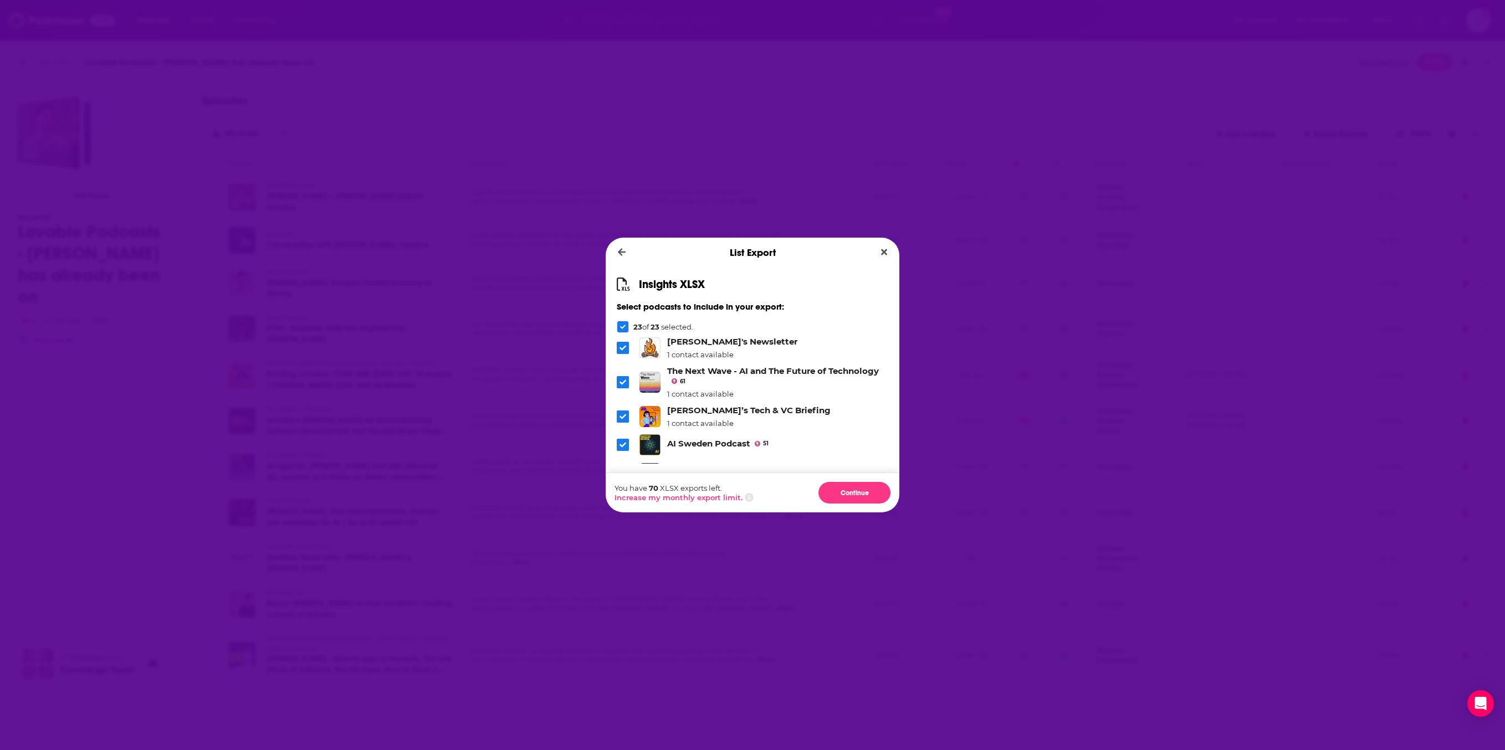
scroll to position [0, 0]
click at [879, 500] on button "Continue" at bounding box center [855, 493] width 72 height 22
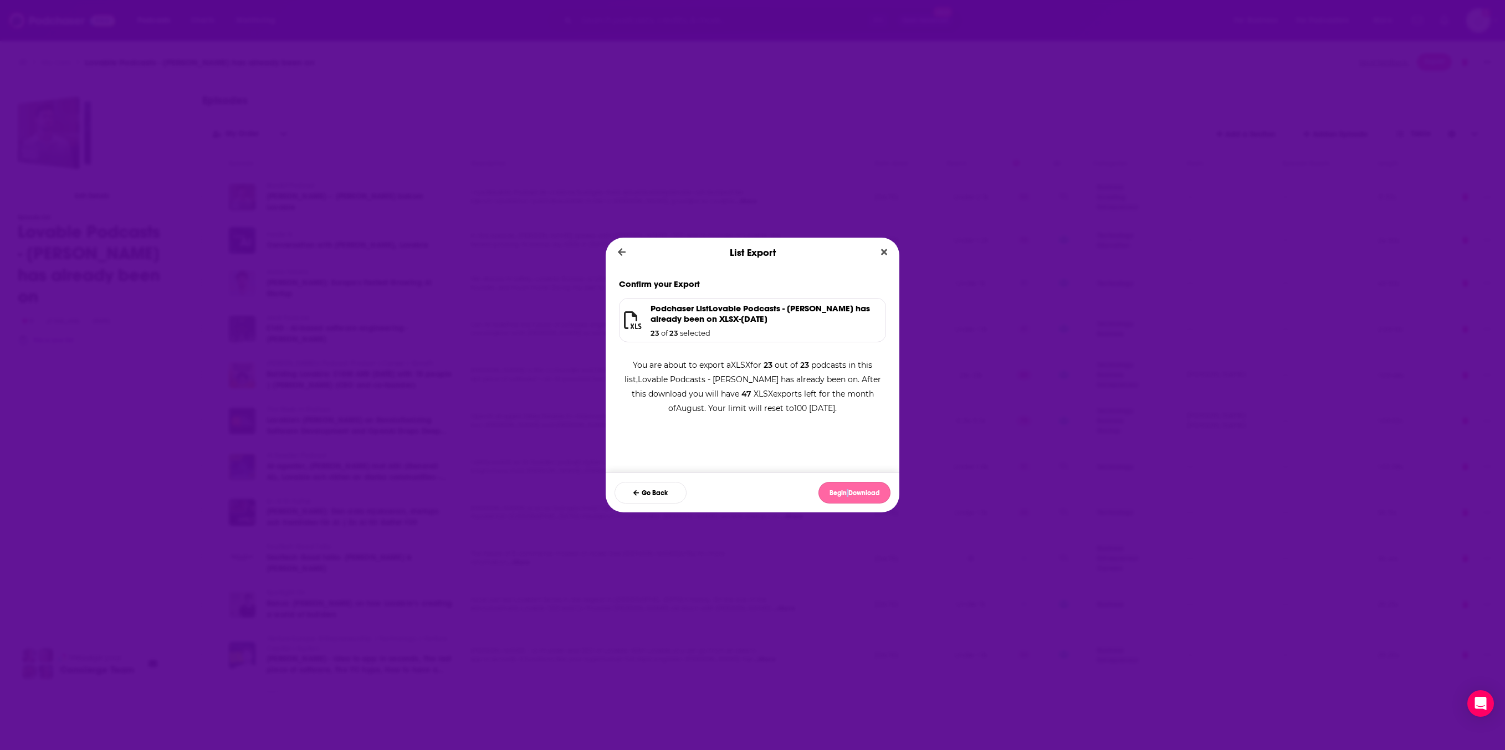
click at [878, 500] on button "Begin Download" at bounding box center [855, 493] width 72 height 22
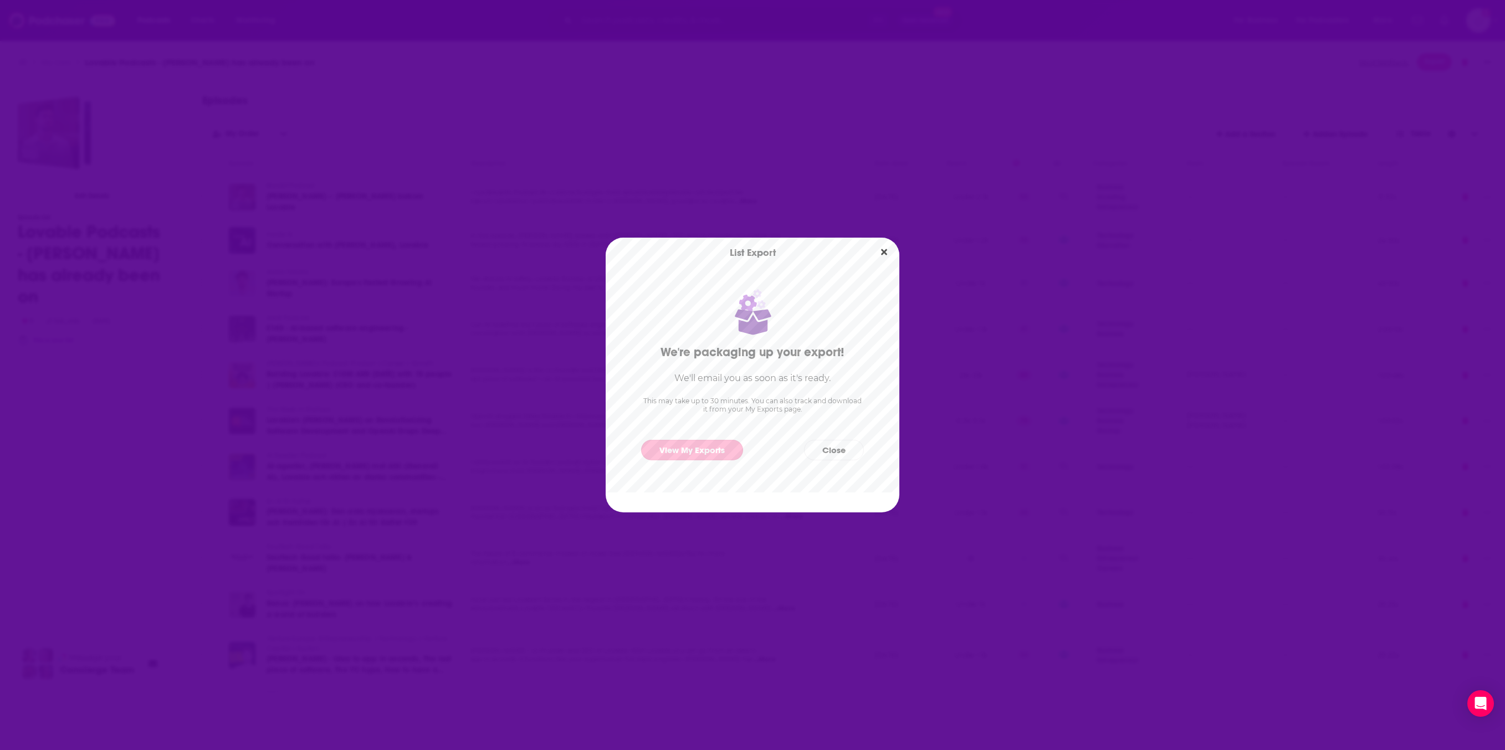
click at [674, 449] on link "View My Exports" at bounding box center [692, 450] width 102 height 21
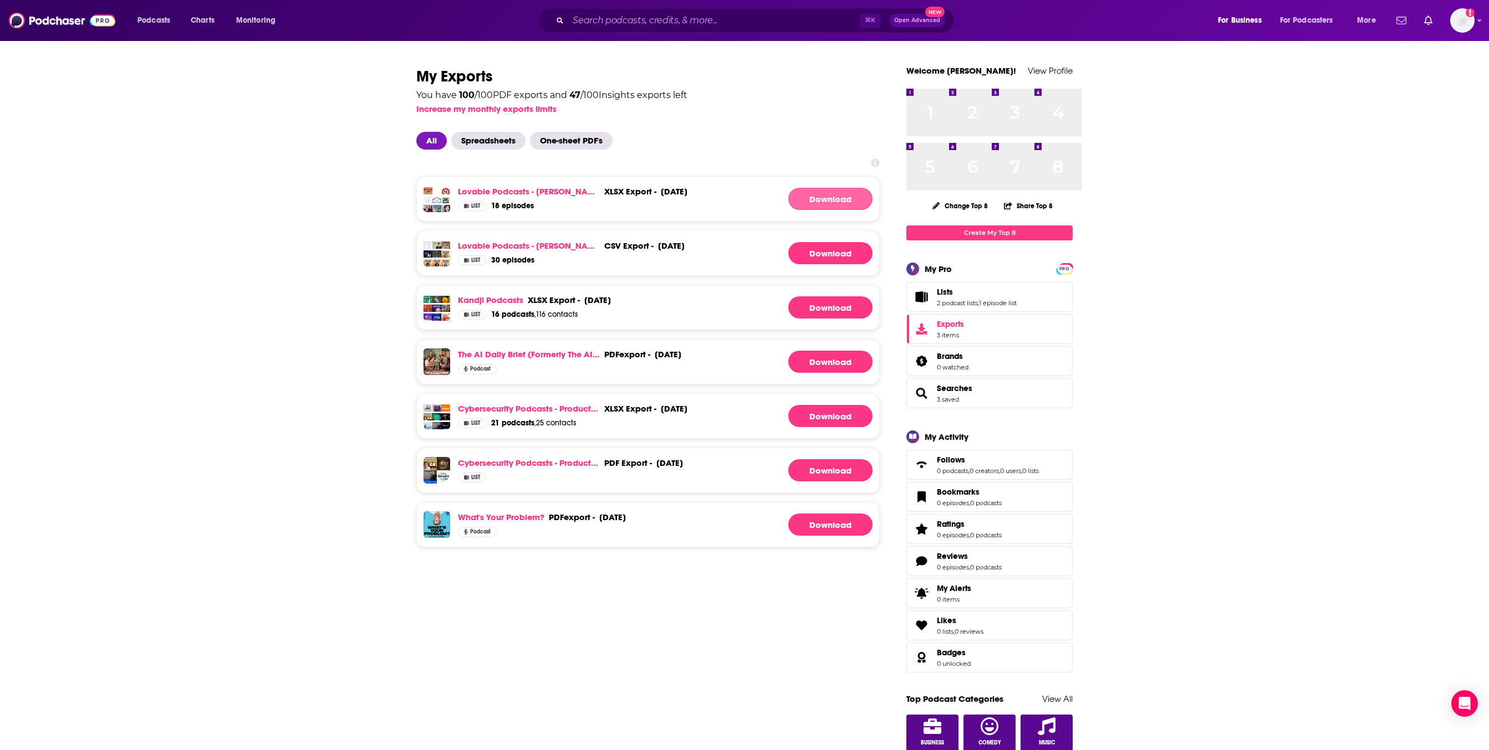
click at [825, 210] on link "Download" at bounding box center [830, 199] width 84 height 22
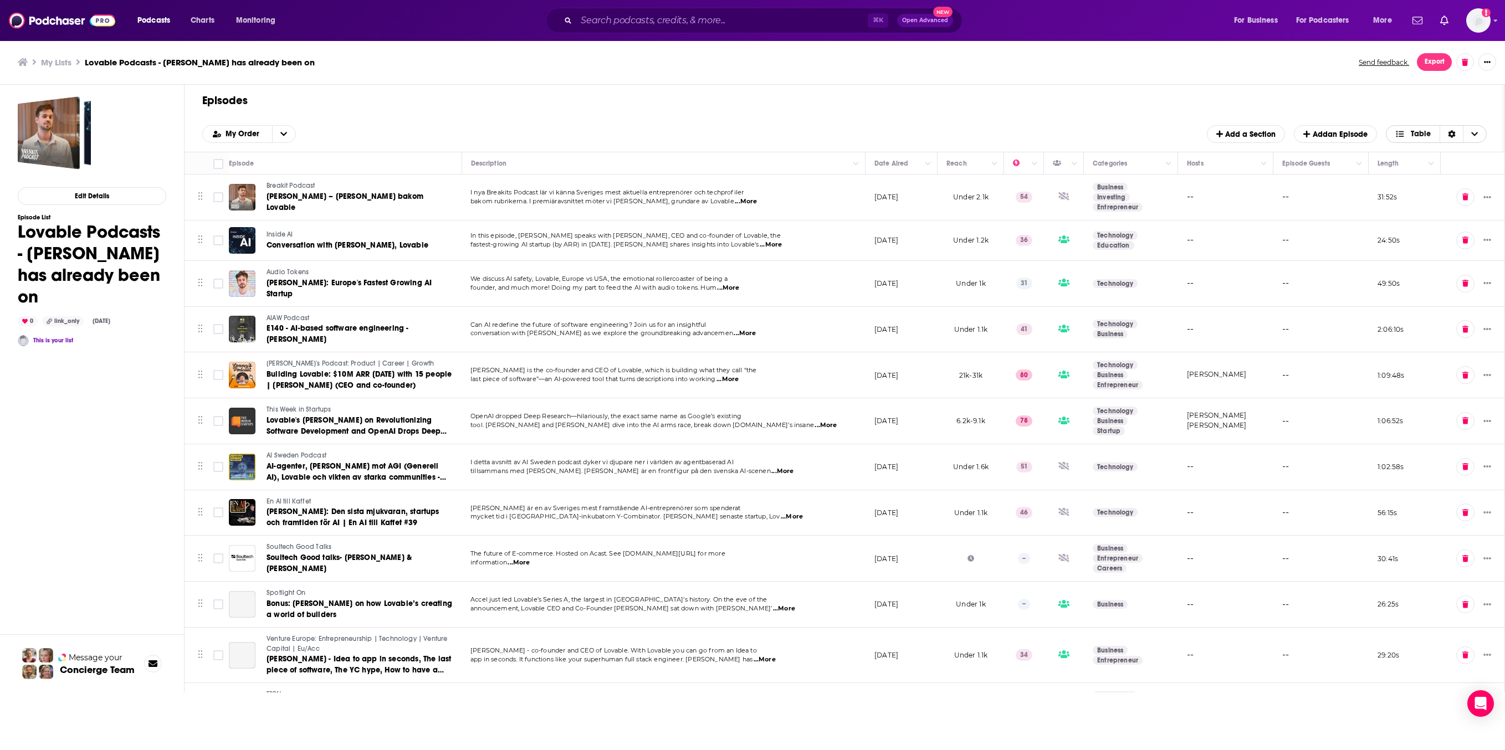
click at [1064, 138] on span "Table" at bounding box center [1421, 134] width 20 height 8
click at [1064, 108] on h1 "Episodes" at bounding box center [840, 101] width 1276 height 14
click at [1064, 142] on div "Sort Direction" at bounding box center [1451, 134] width 23 height 17
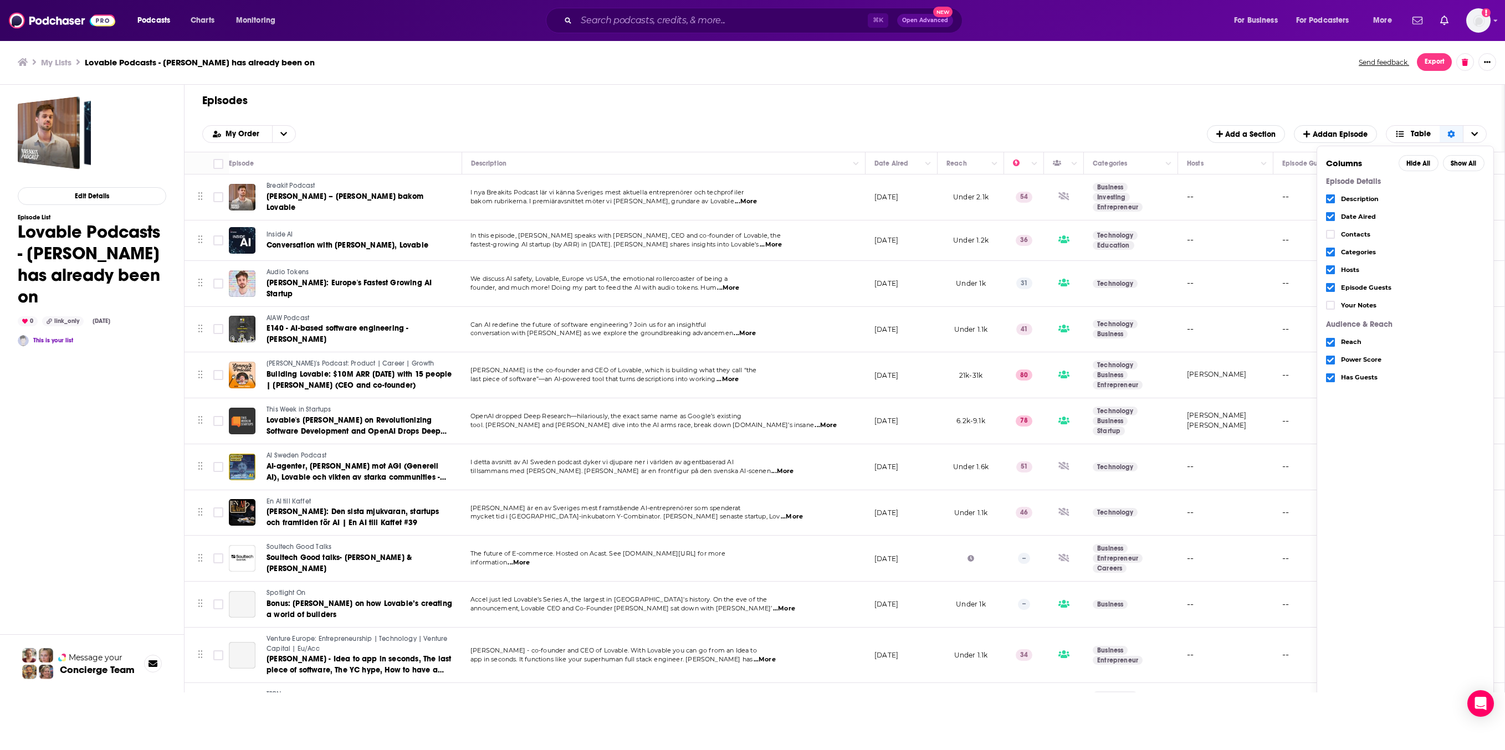
click at [1064, 108] on h1 "Episodes" at bounding box center [840, 101] width 1276 height 14
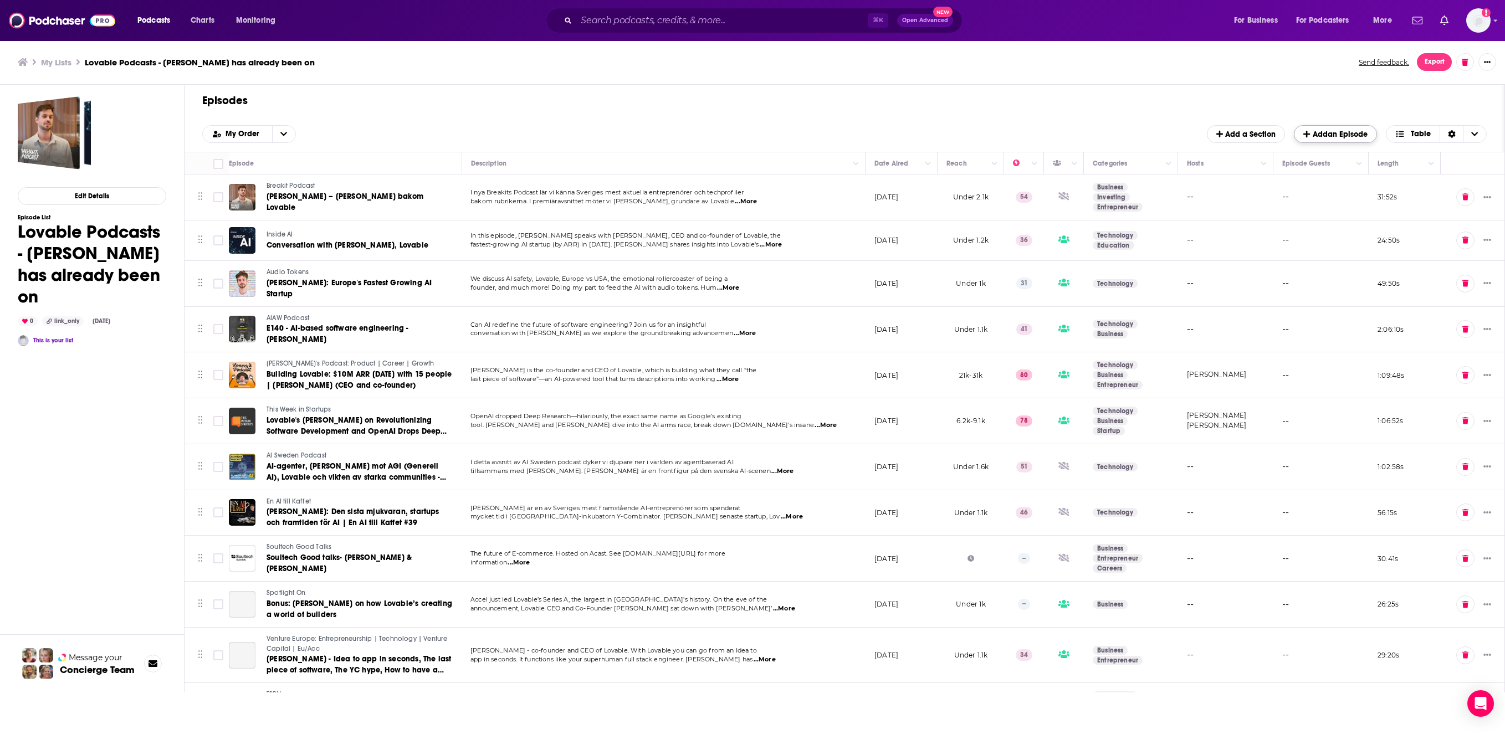
click at [1064, 139] on span "Add an Episode" at bounding box center [1336, 134] width 64 height 9
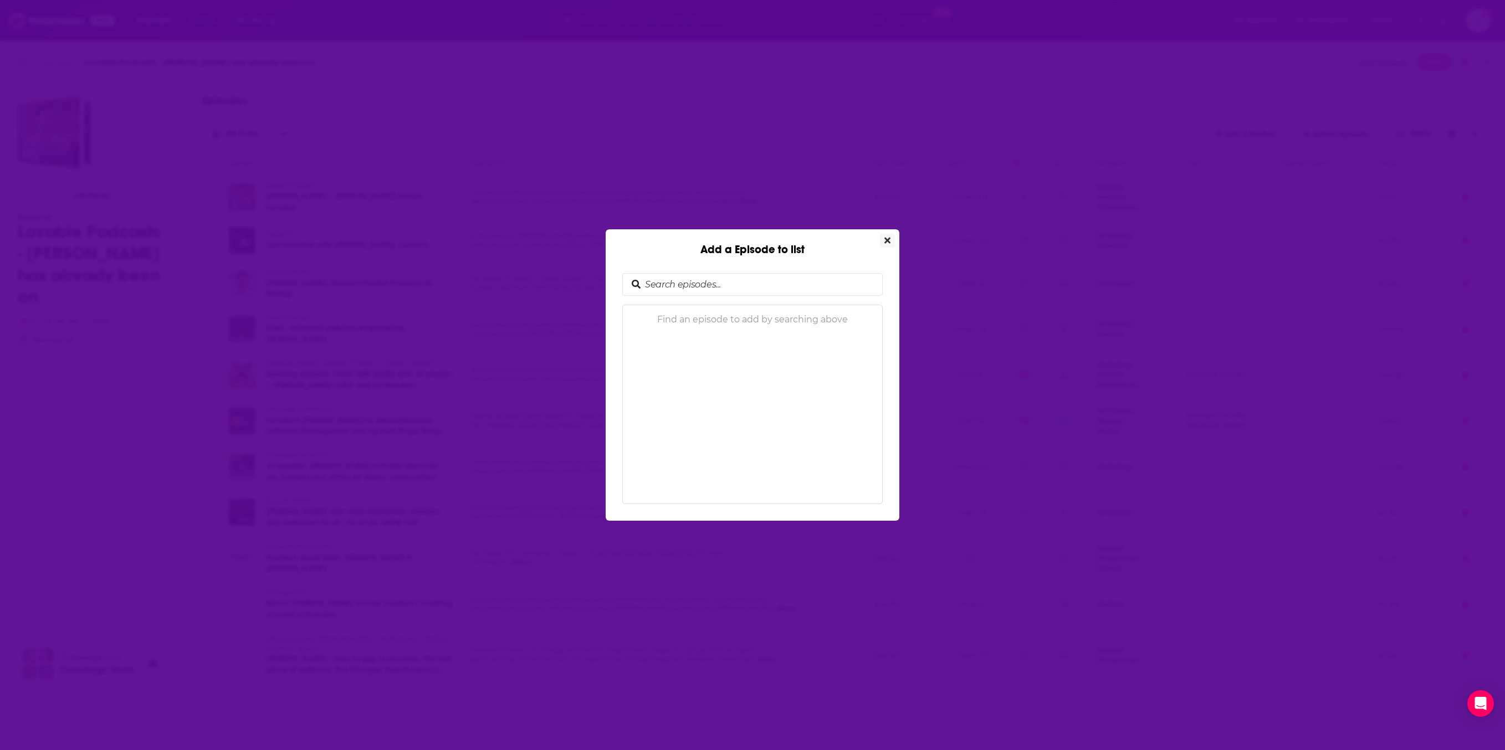
click at [895, 234] on button "Close" at bounding box center [887, 241] width 15 height 14
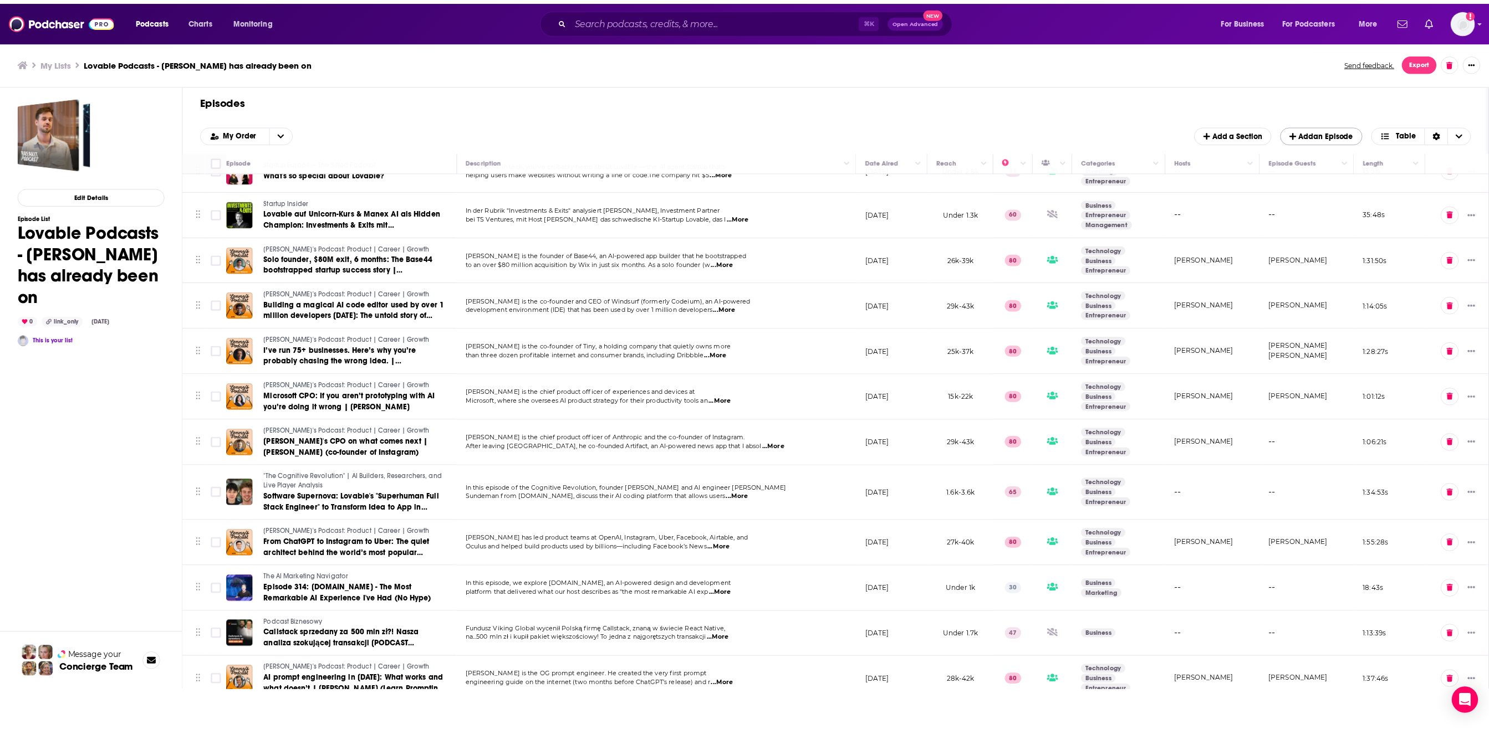
scroll to position [1254, 0]
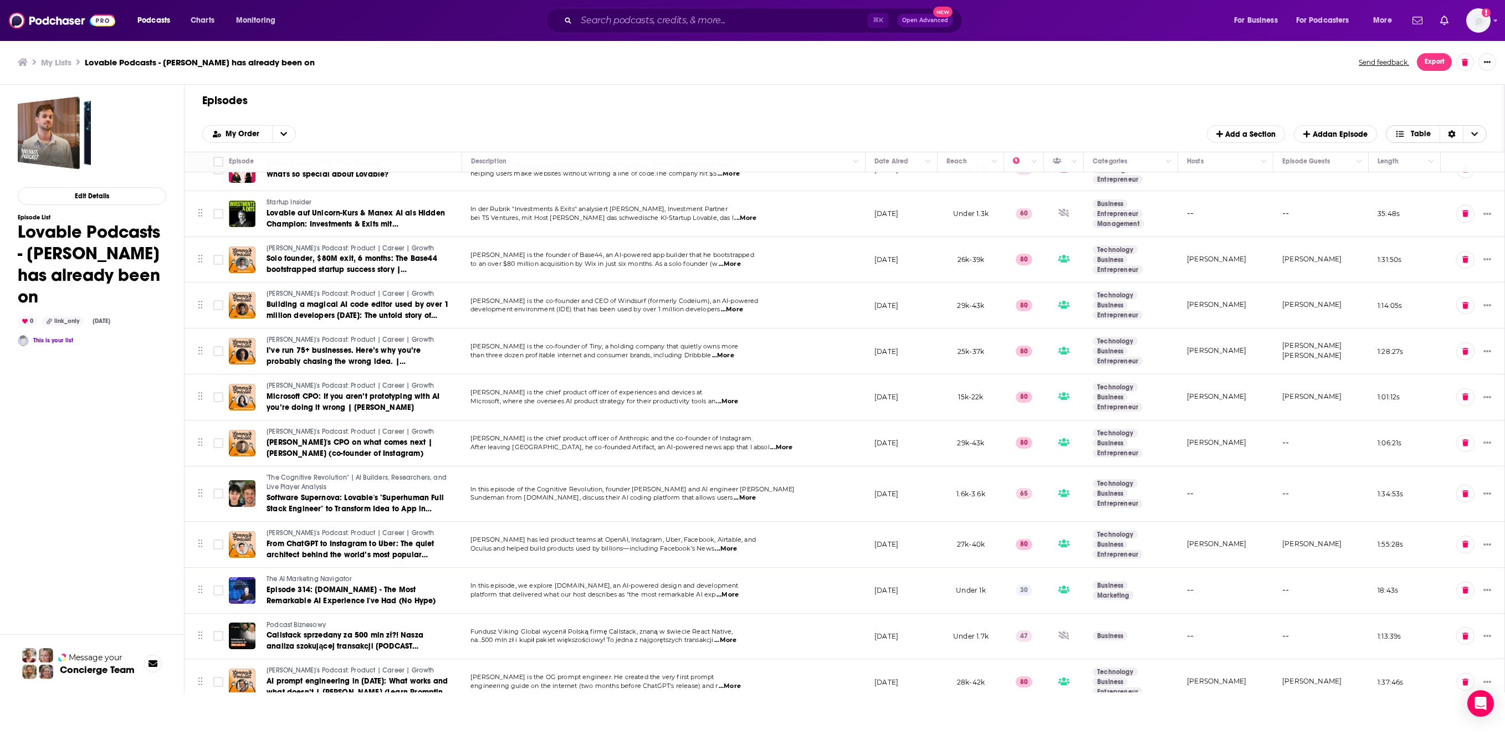
click at [1064, 142] on span "Choose View" at bounding box center [1474, 134] width 23 height 17
click at [1064, 142] on div "Sort Direction" at bounding box center [1451, 134] width 23 height 17
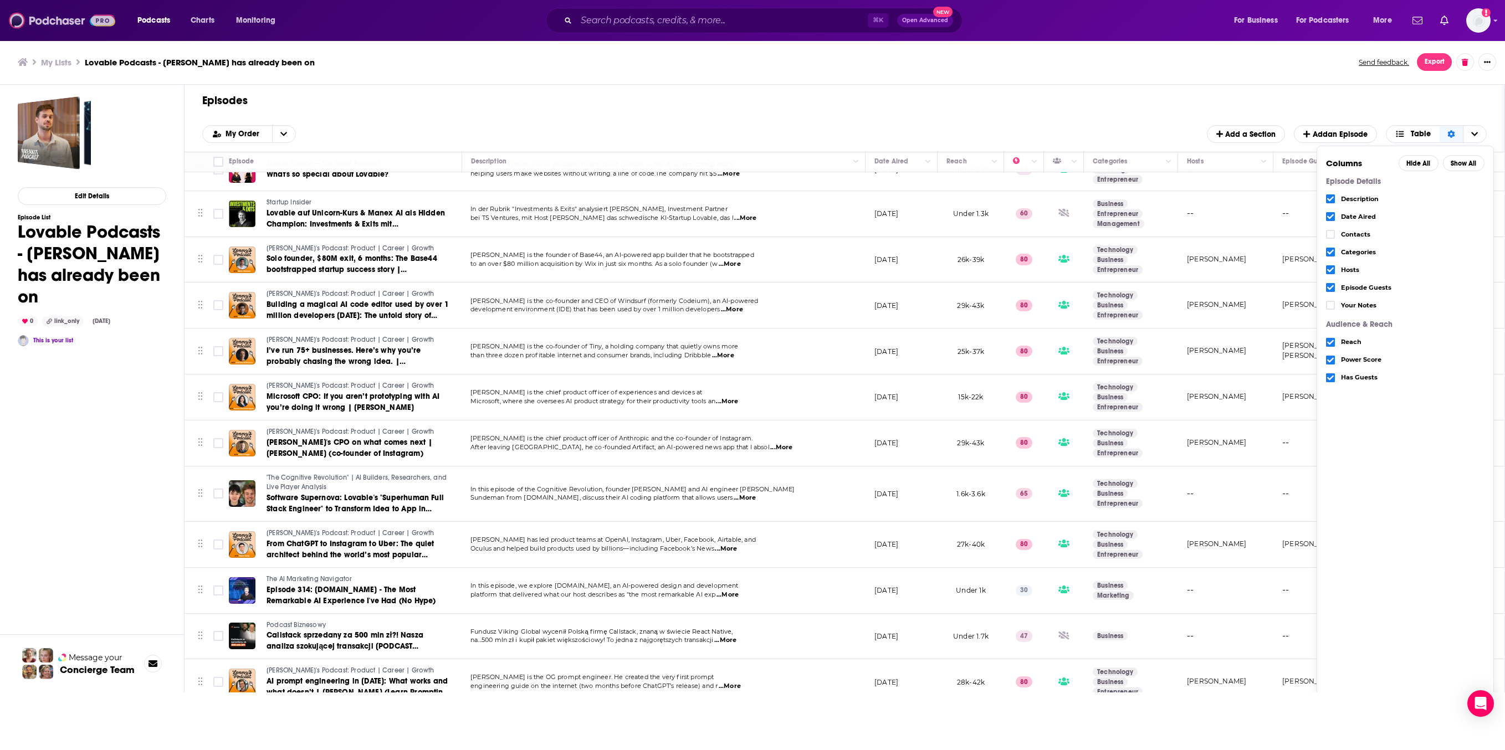
click at [85, 29] on img at bounding box center [62, 20] width 106 height 21
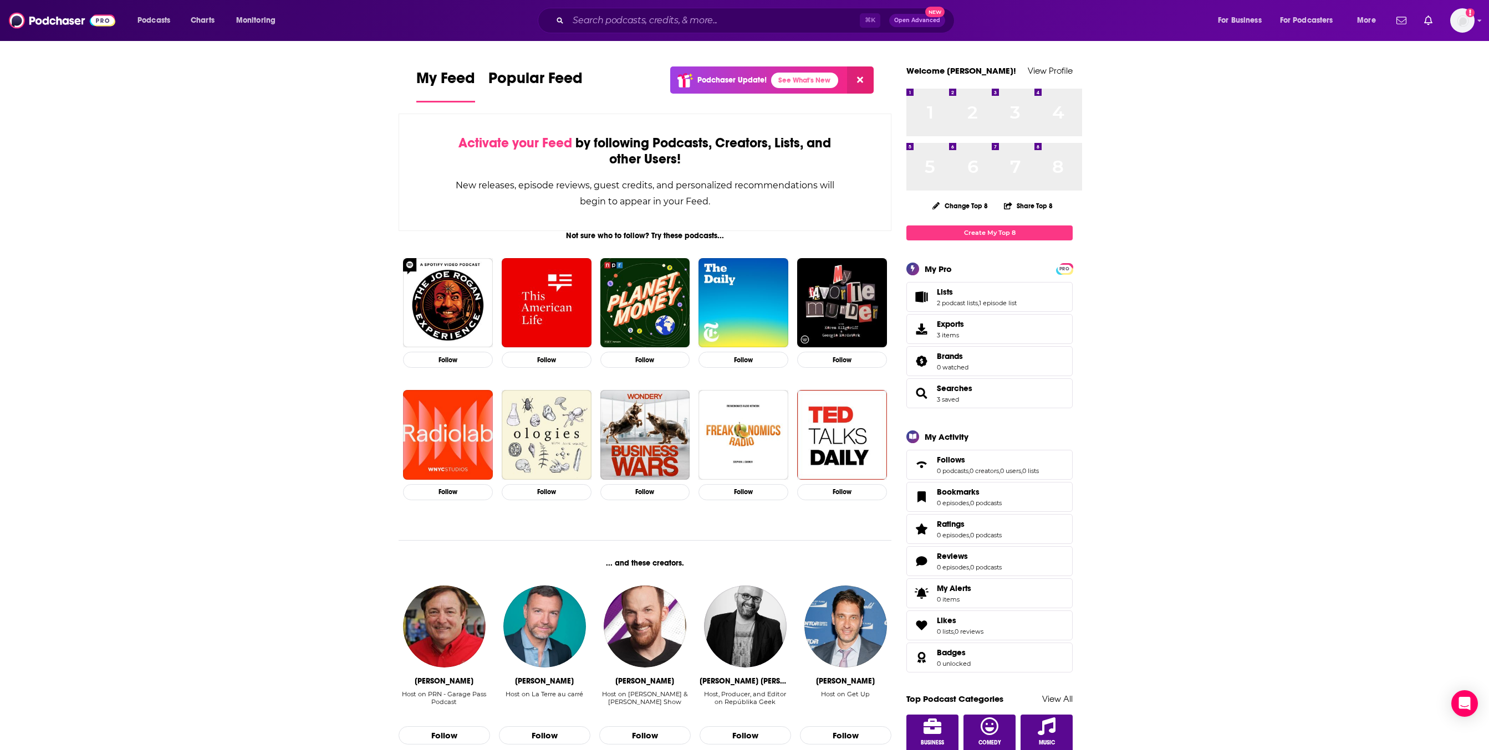
click at [1064, 312] on span "Lists 2 podcast lists , 1 episode list" at bounding box center [989, 297] width 166 height 30
click at [1016, 297] on link "Lists" at bounding box center [977, 292] width 80 height 10
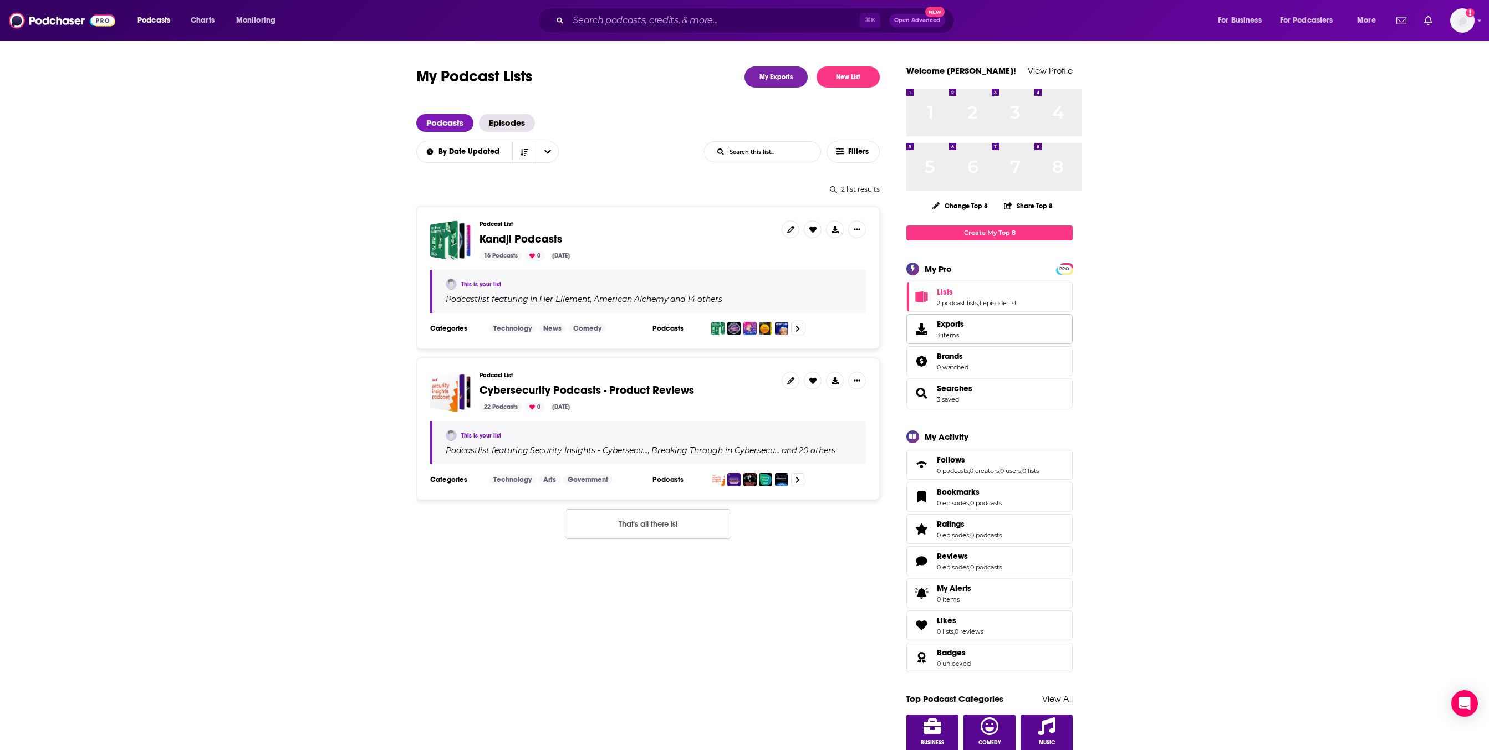
click at [964, 339] on span "3 items" at bounding box center [950, 335] width 27 height 8
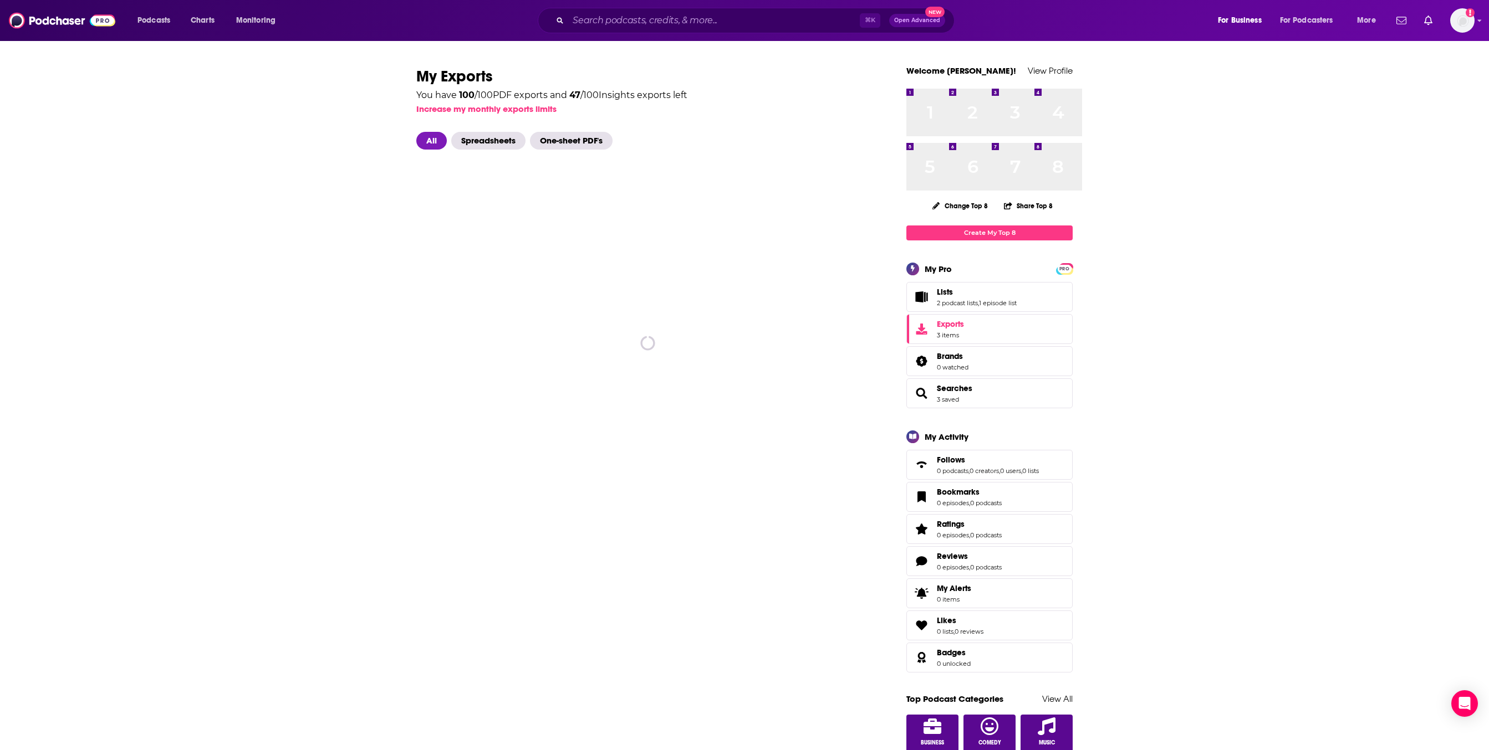
click at [1003, 275] on div "PRO My Pro" at bounding box center [989, 269] width 166 height 13
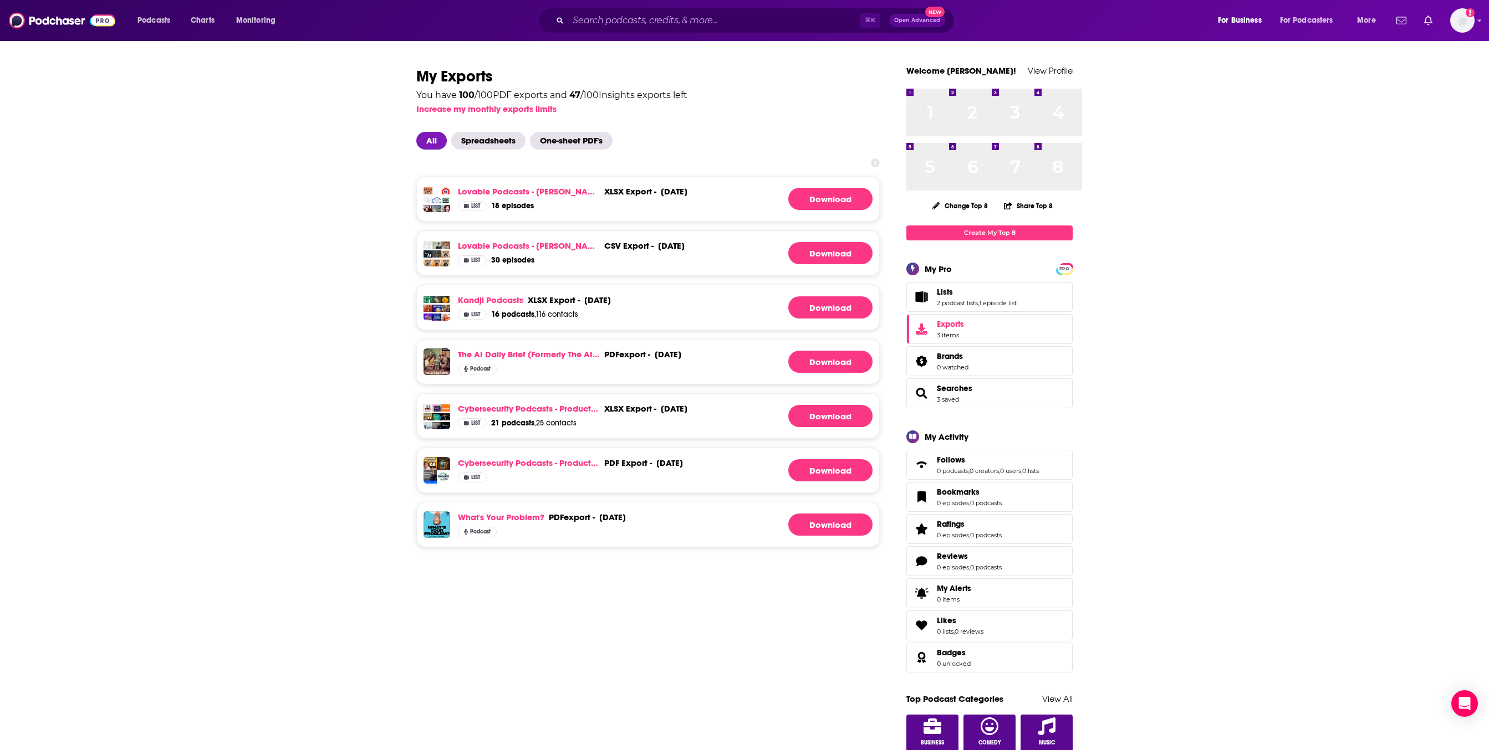
click at [1003, 313] on div "PRO My Pro Lists 2 podcast lists , 1 episode list Exports 3 items Brands 0 watc…" at bounding box center [989, 336] width 166 height 146
click at [1005, 297] on link "Lists" at bounding box center [977, 292] width 80 height 10
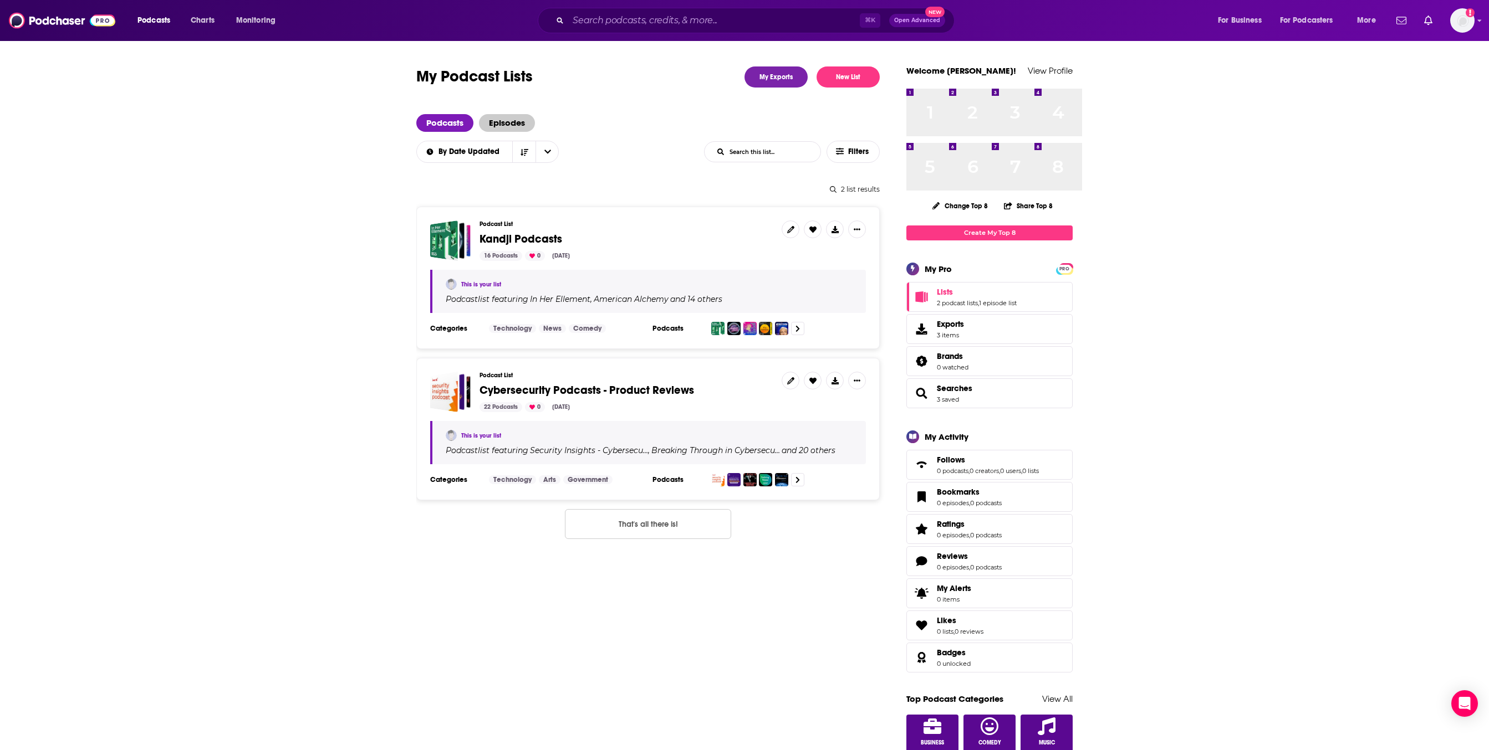
click at [479, 132] on span "Episodes" at bounding box center [507, 123] width 56 height 18
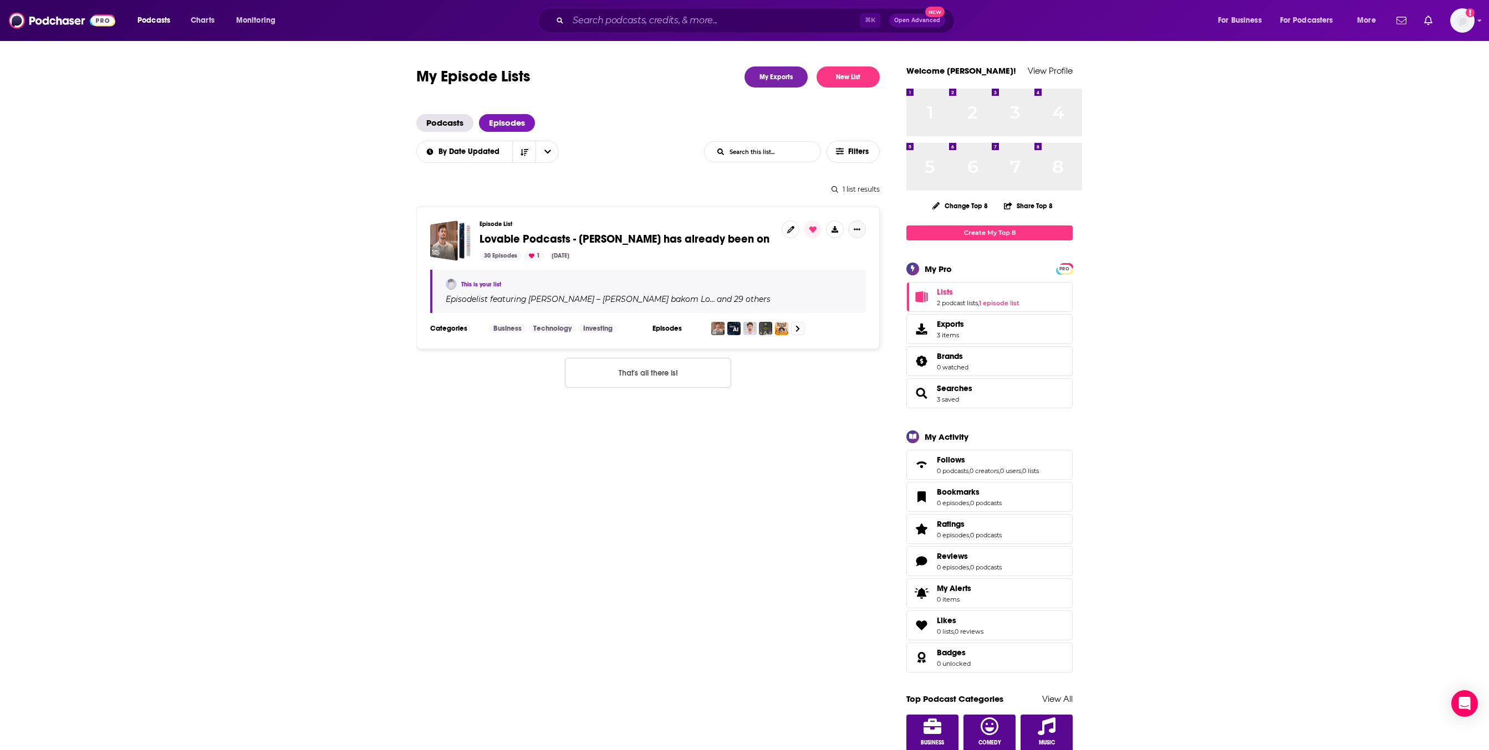
click at [866, 238] on button "Show More Button" at bounding box center [857, 230] width 18 height 18
click at [613, 245] on span "Lovable Podcasts - [PERSON_NAME] has already been on" at bounding box center [624, 238] width 290 height 14
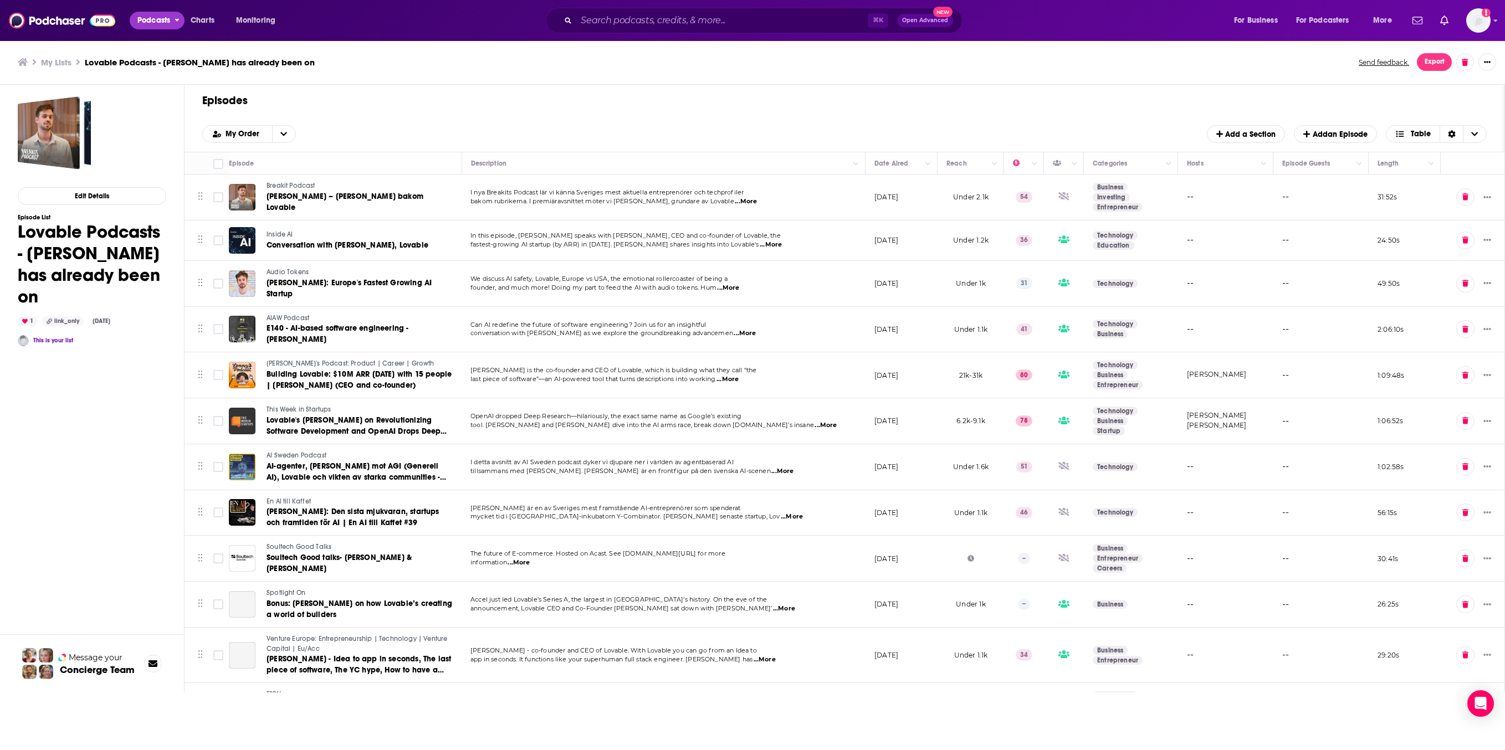
click at [180, 22] on icon "open menu" at bounding box center [177, 18] width 5 height 8
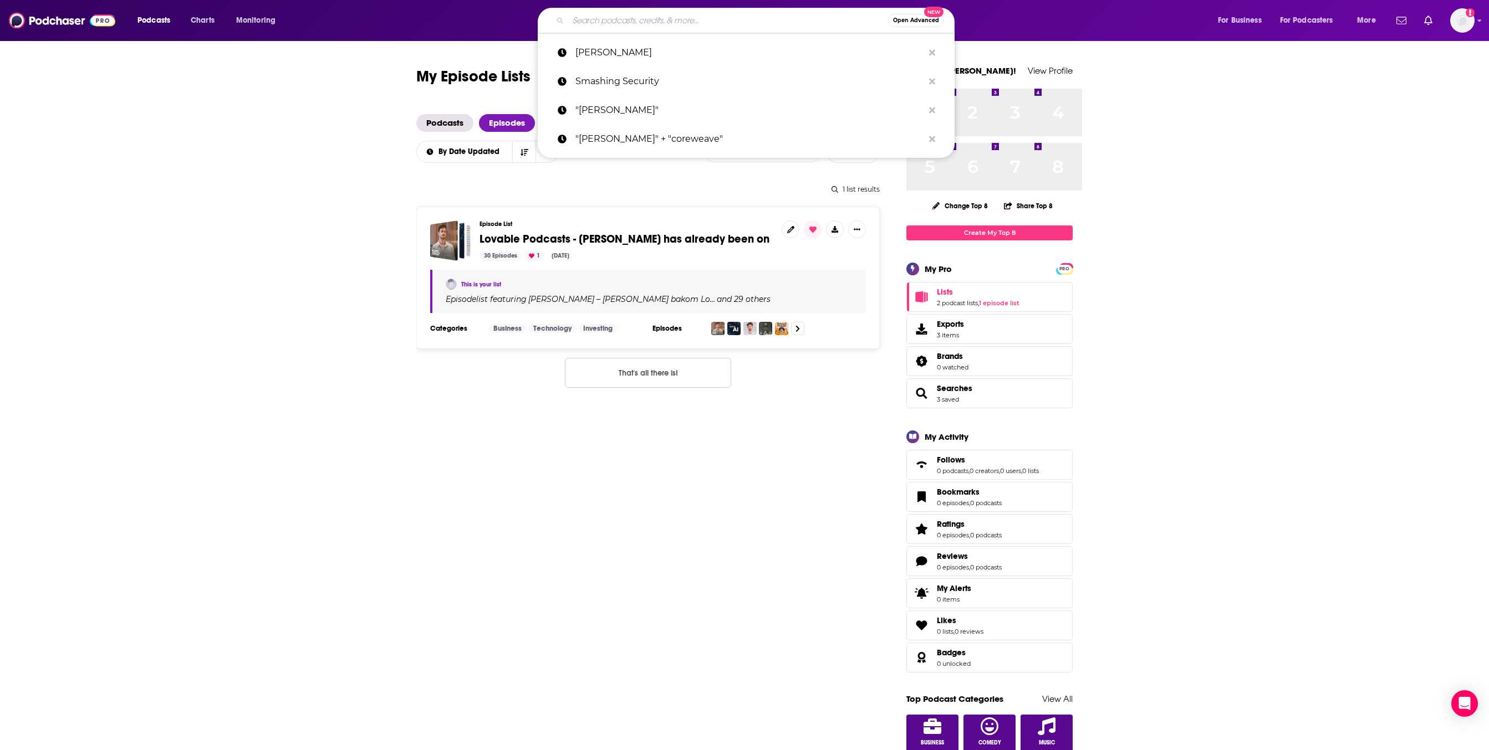
click at [568, 16] on input "Search podcasts, credits, & more..." at bounding box center [728, 21] width 320 height 18
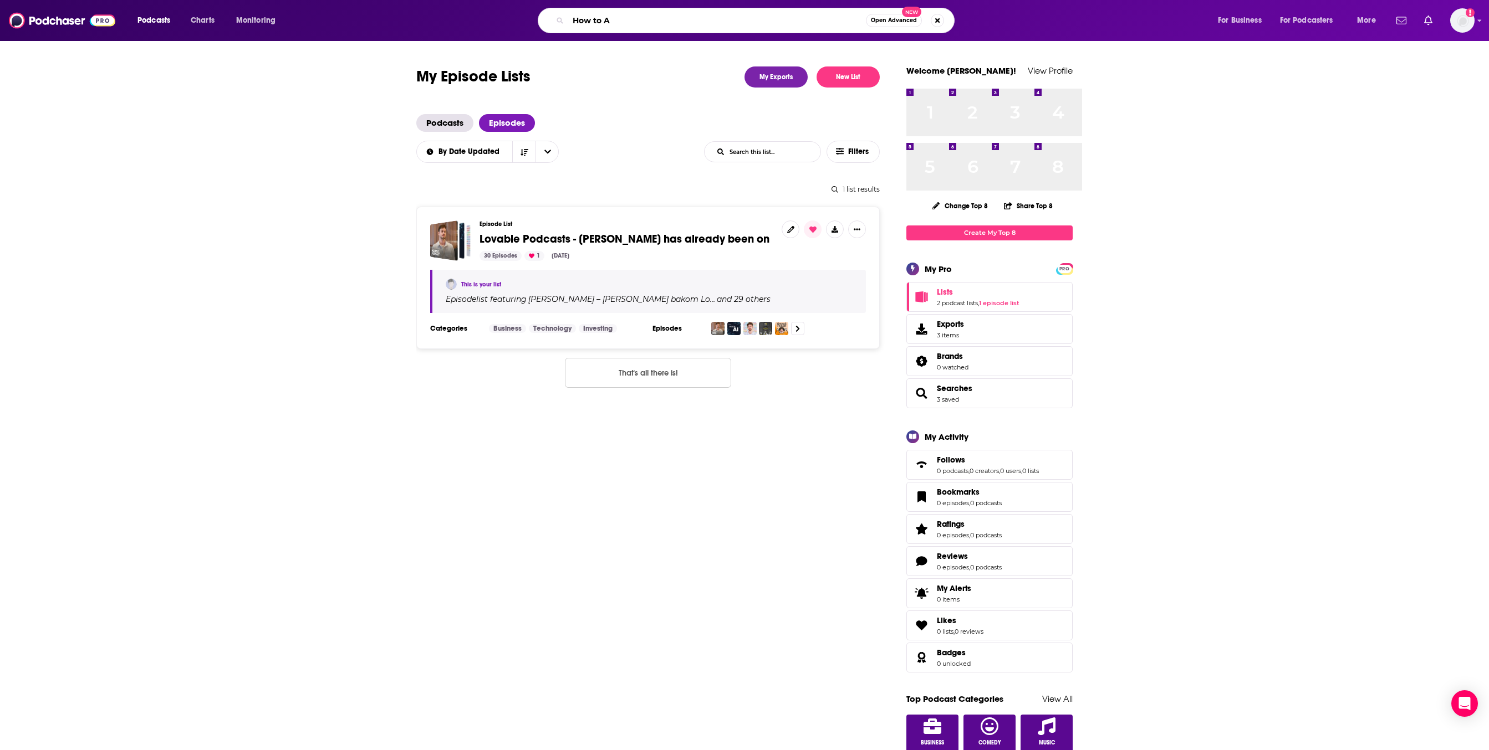
type input "How to AI"
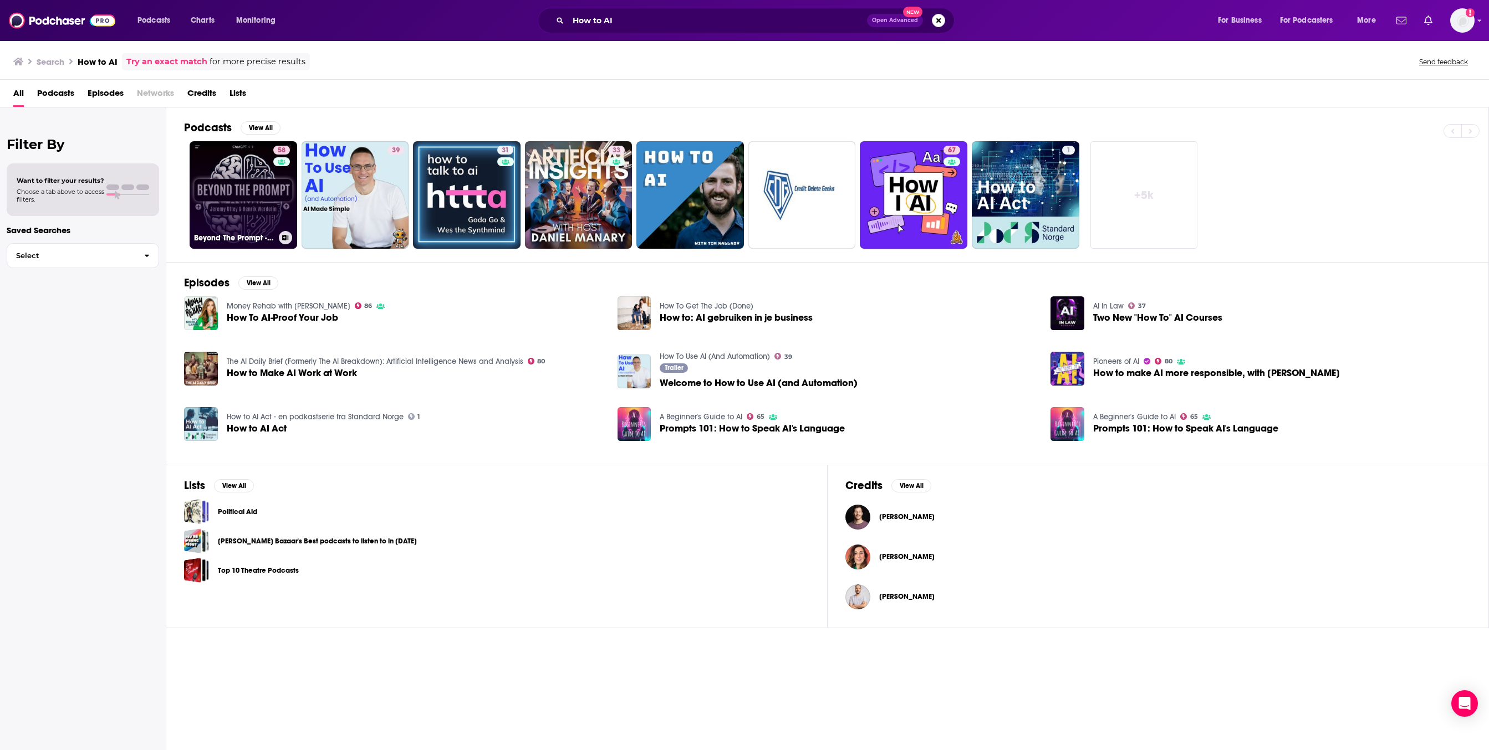
click at [295, 229] on link "58 Beyond The Prompt - How to use AI in your company" at bounding box center [244, 195] width 108 height 108
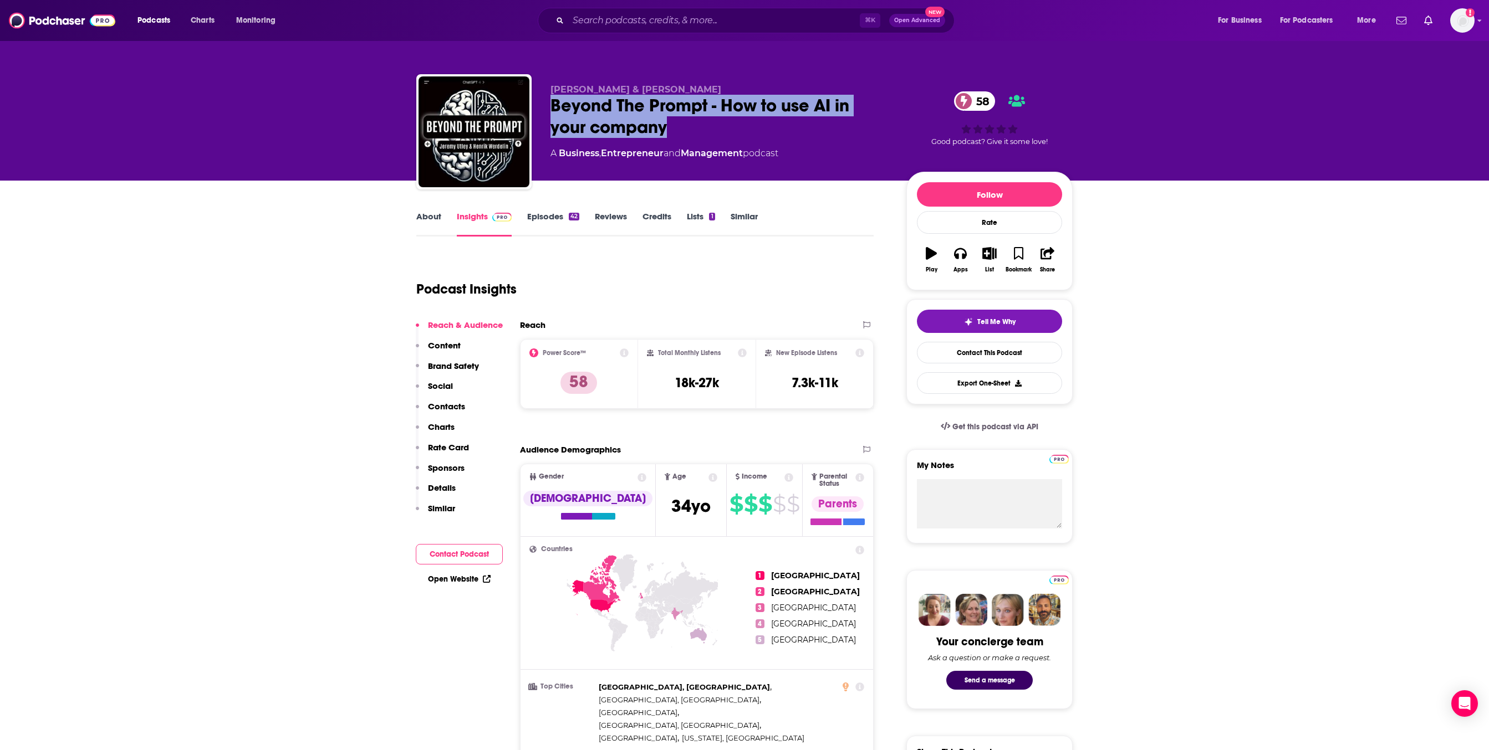
drag, startPoint x: 609, startPoint y: 156, endPoint x: 502, endPoint y: 131, distance: 109.8
click at [550, 131] on div "Beyond The Prompt - How to use AI in your company 58" at bounding box center [719, 116] width 338 height 43
copy h2 "Beyond The Prompt - How to use AI in your company"
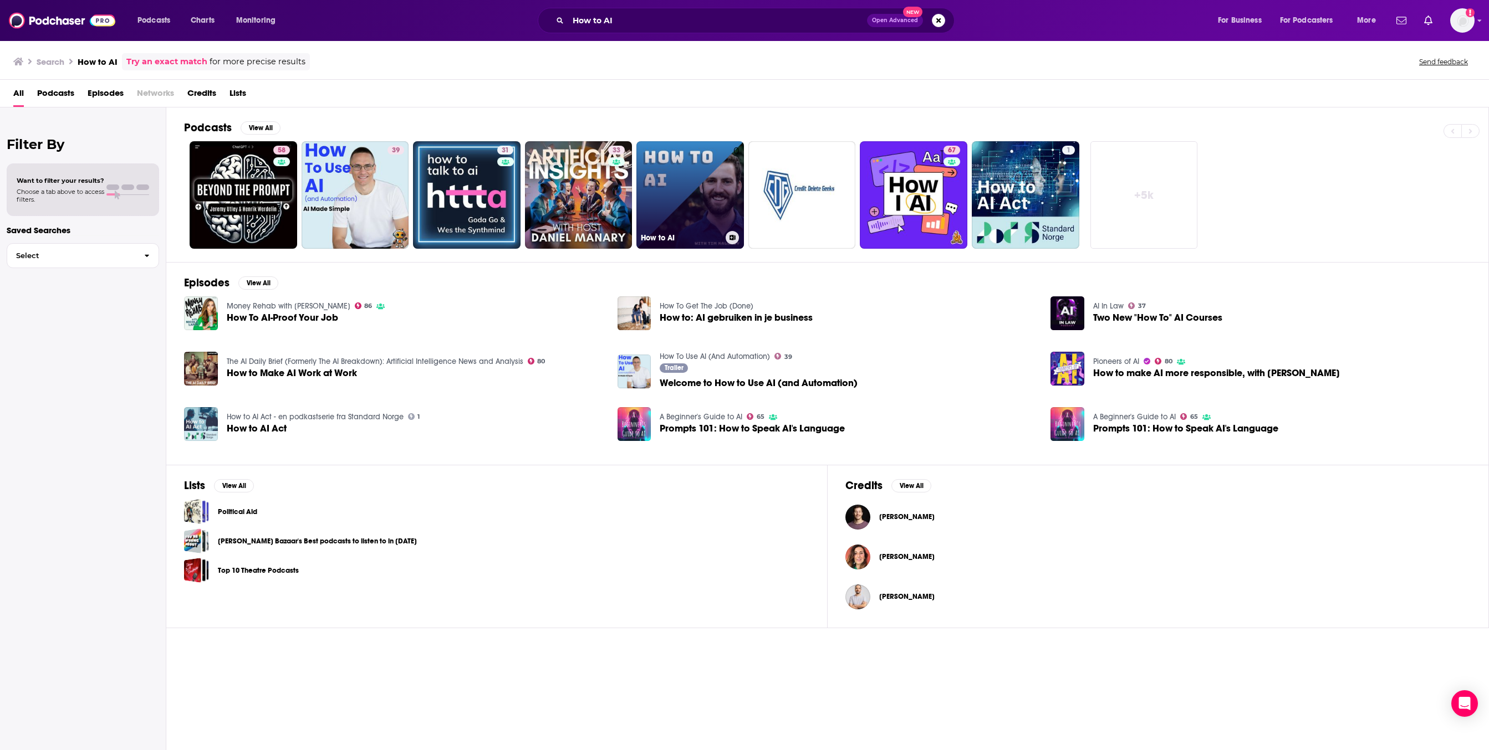
click at [717, 232] on link "0 How to AI" at bounding box center [690, 195] width 108 height 108
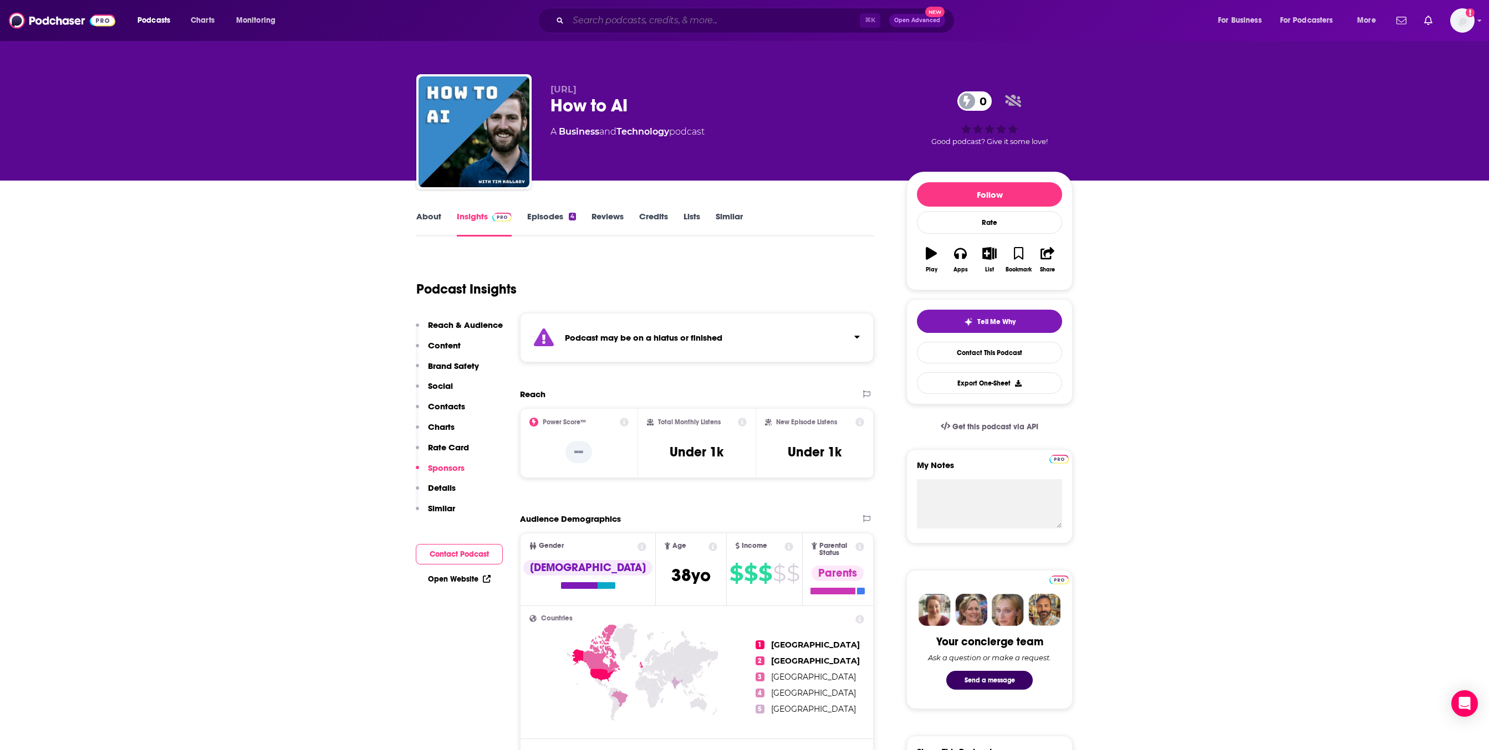
click at [582, 19] on input "Search podcasts, credits, & more..." at bounding box center [714, 21] width 292 height 18
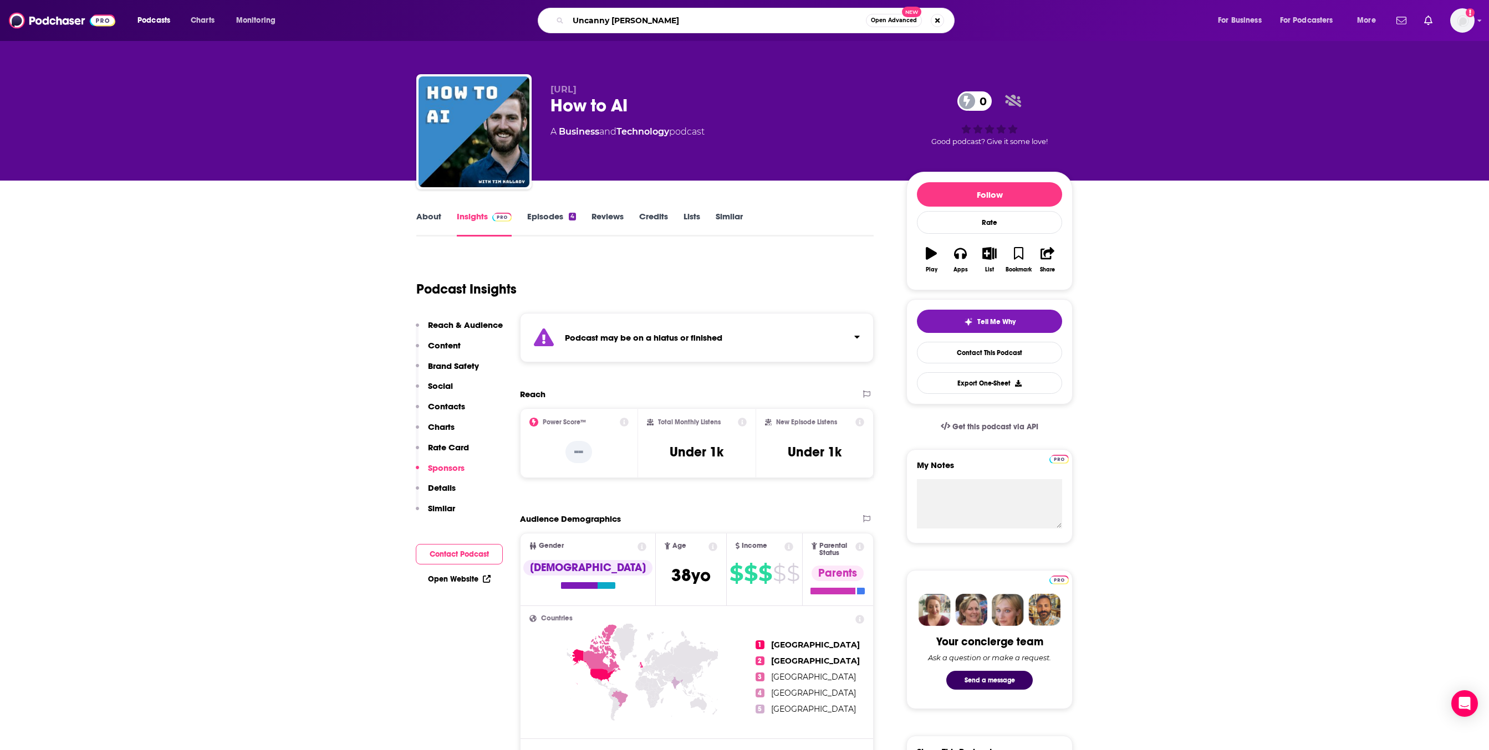
type input "[GEOGRAPHIC_DATA]"
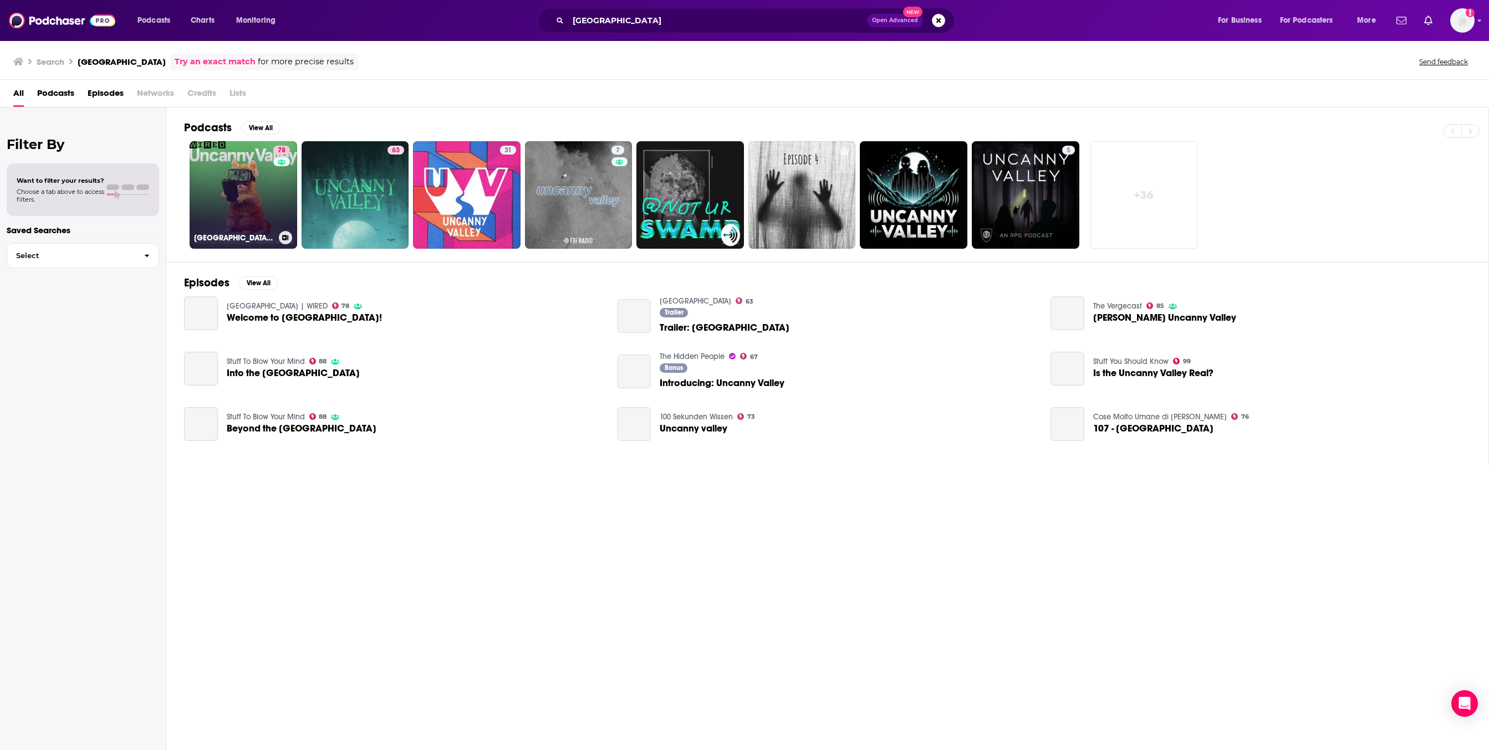
click at [287, 236] on link "78 [GEOGRAPHIC_DATA] | WIRED" at bounding box center [244, 195] width 108 height 108
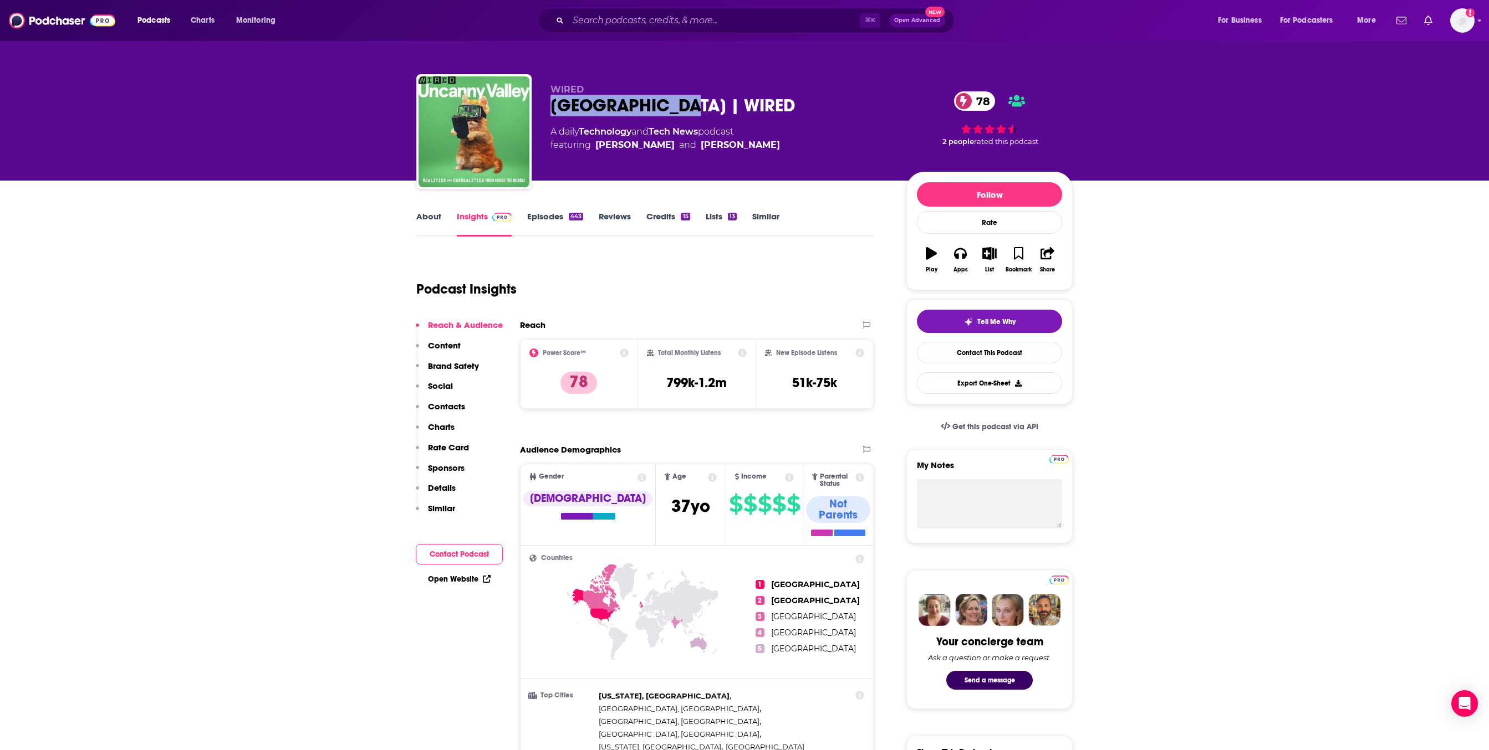
drag, startPoint x: 660, startPoint y: 119, endPoint x: 494, endPoint y: 121, distance: 165.2
click at [494, 121] on div "WIRED Uncanny Valley | WIRED 78 A daily Technology and Tech News podcast featur…" at bounding box center [744, 134] width 656 height 120
copy h2 "[GEOGRAPHIC_DATA]"
click at [591, 16] on input "Search podcasts, credits, & more..." at bounding box center [714, 21] width 292 height 18
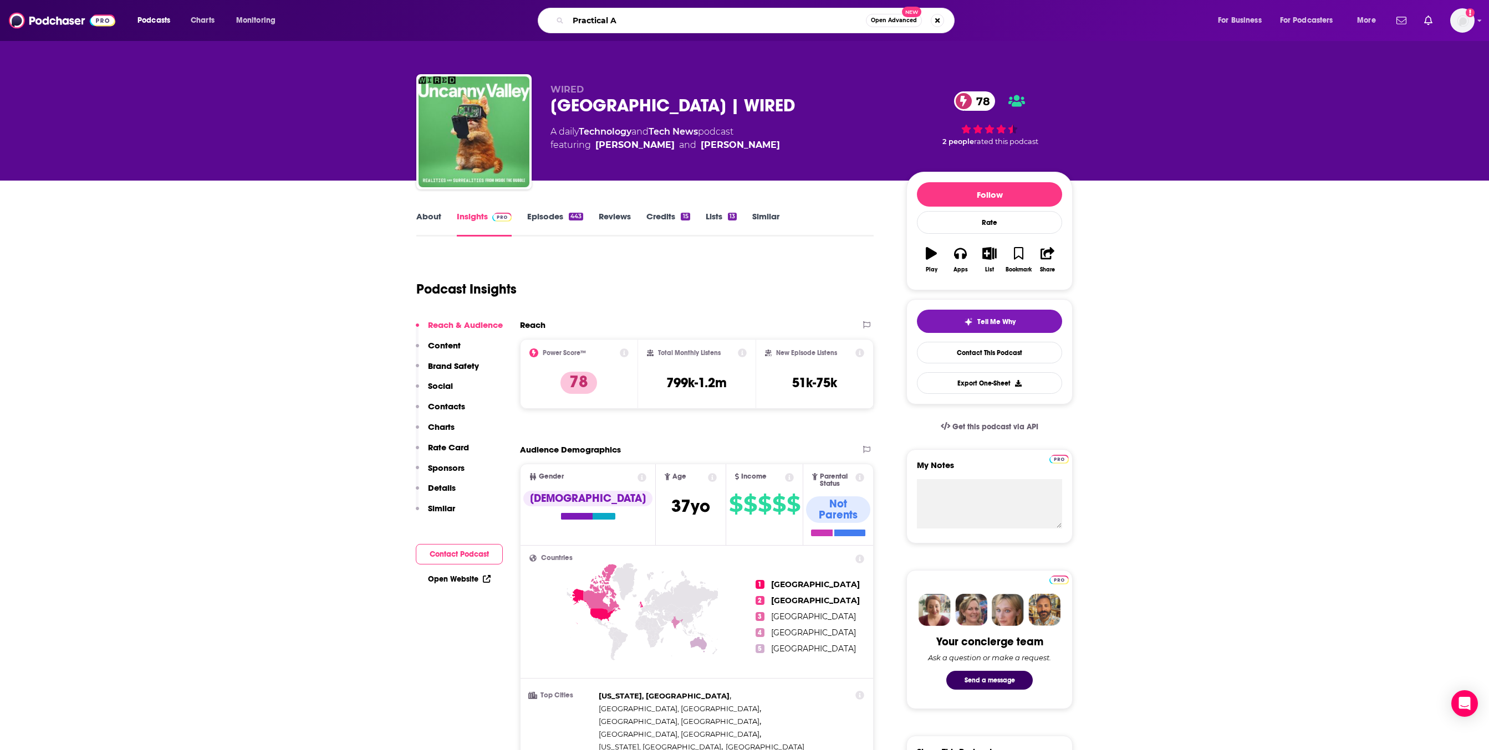
type input "Practical AI"
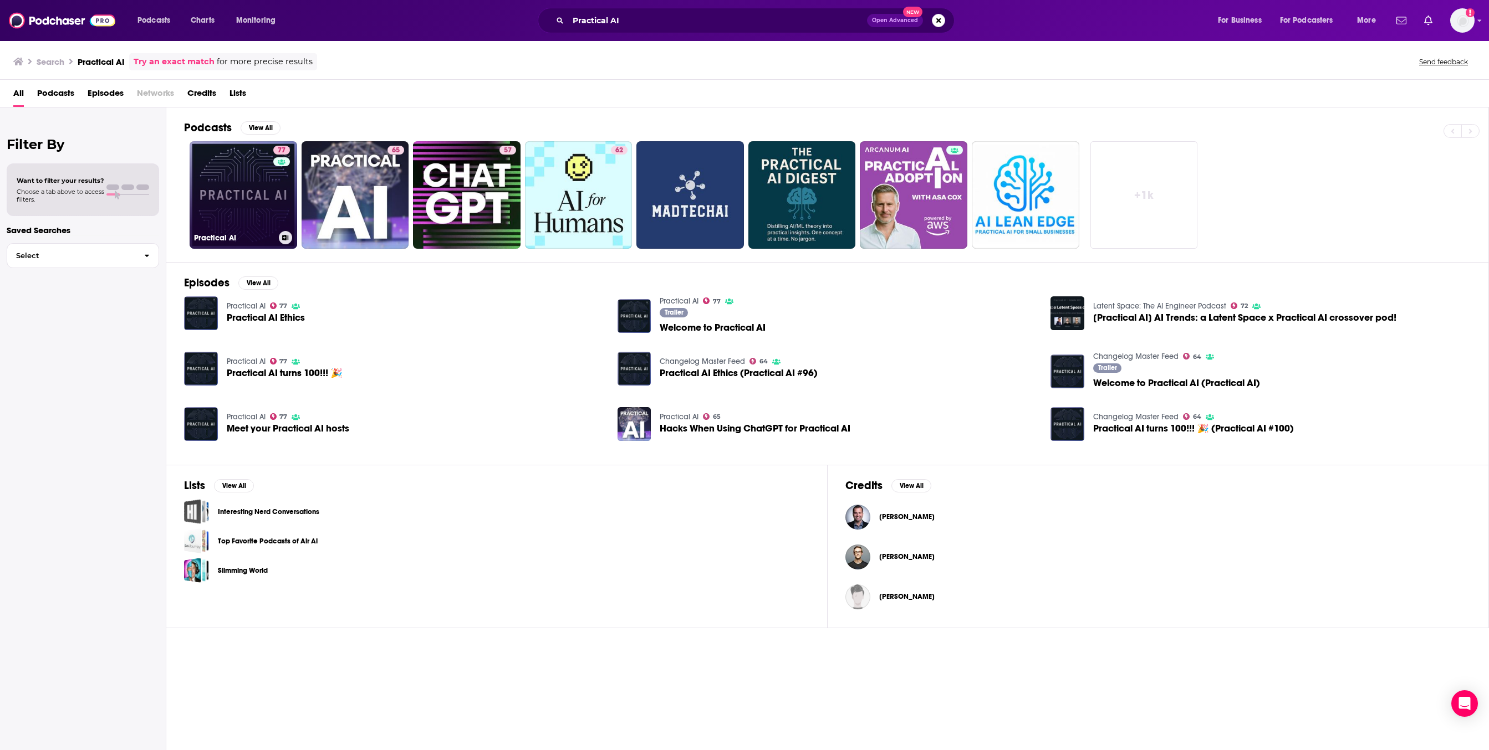
click at [297, 234] on link "77 Practical AI" at bounding box center [244, 195] width 108 height 108
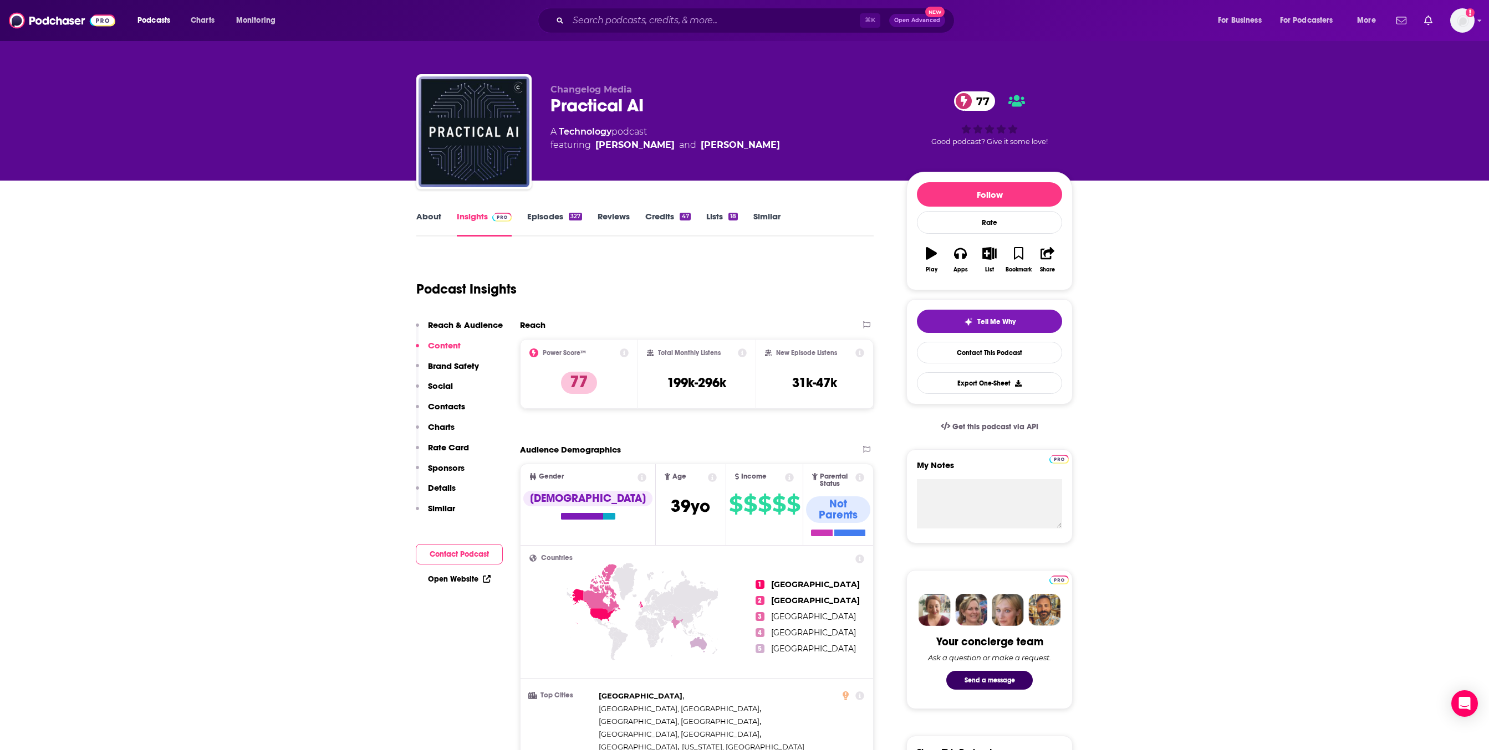
click at [527, 237] on link "Episodes 327" at bounding box center [554, 223] width 55 height 25
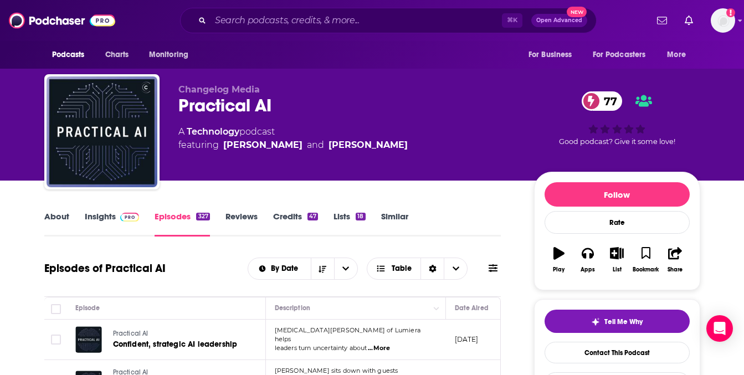
scroll to position [1, 0]
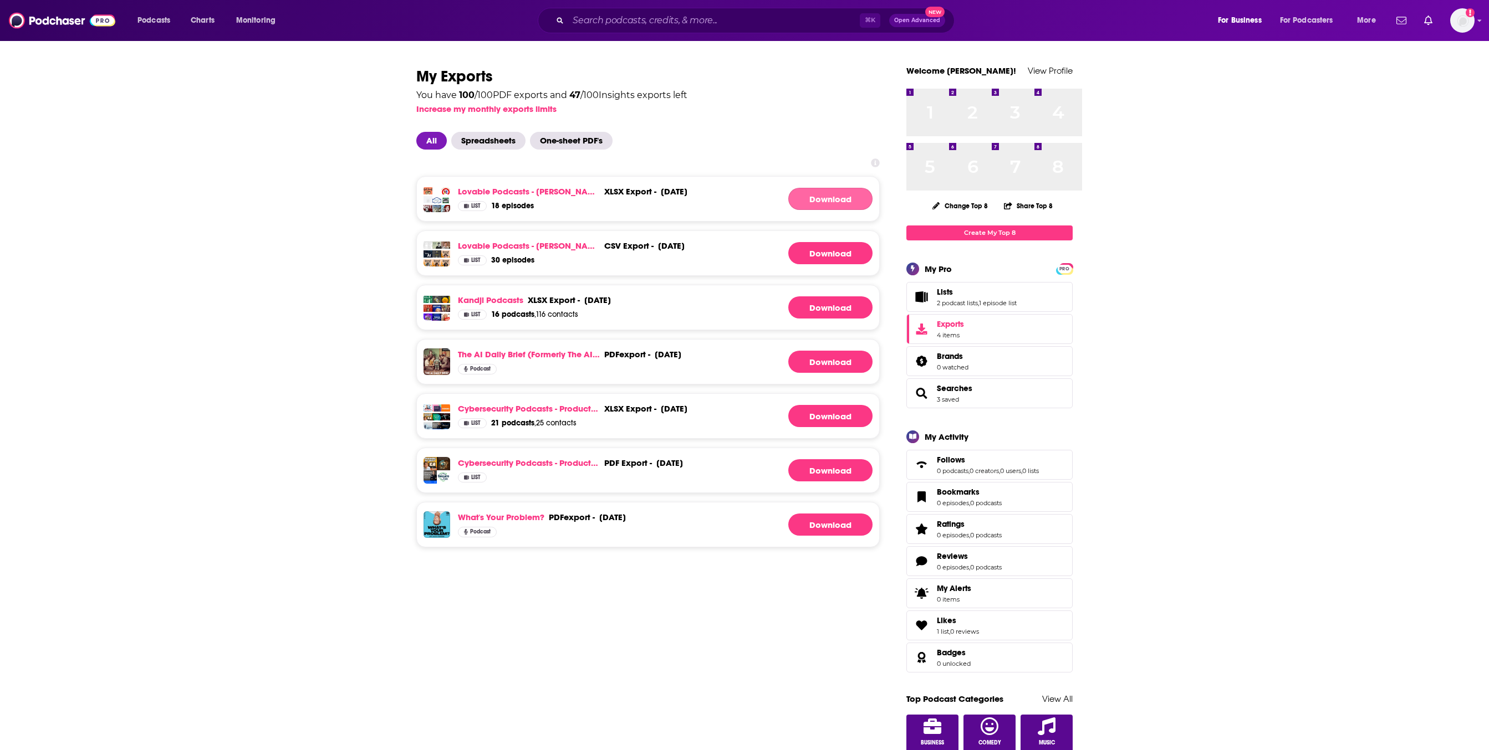
click at [822, 210] on link "Download" at bounding box center [830, 199] width 84 height 22
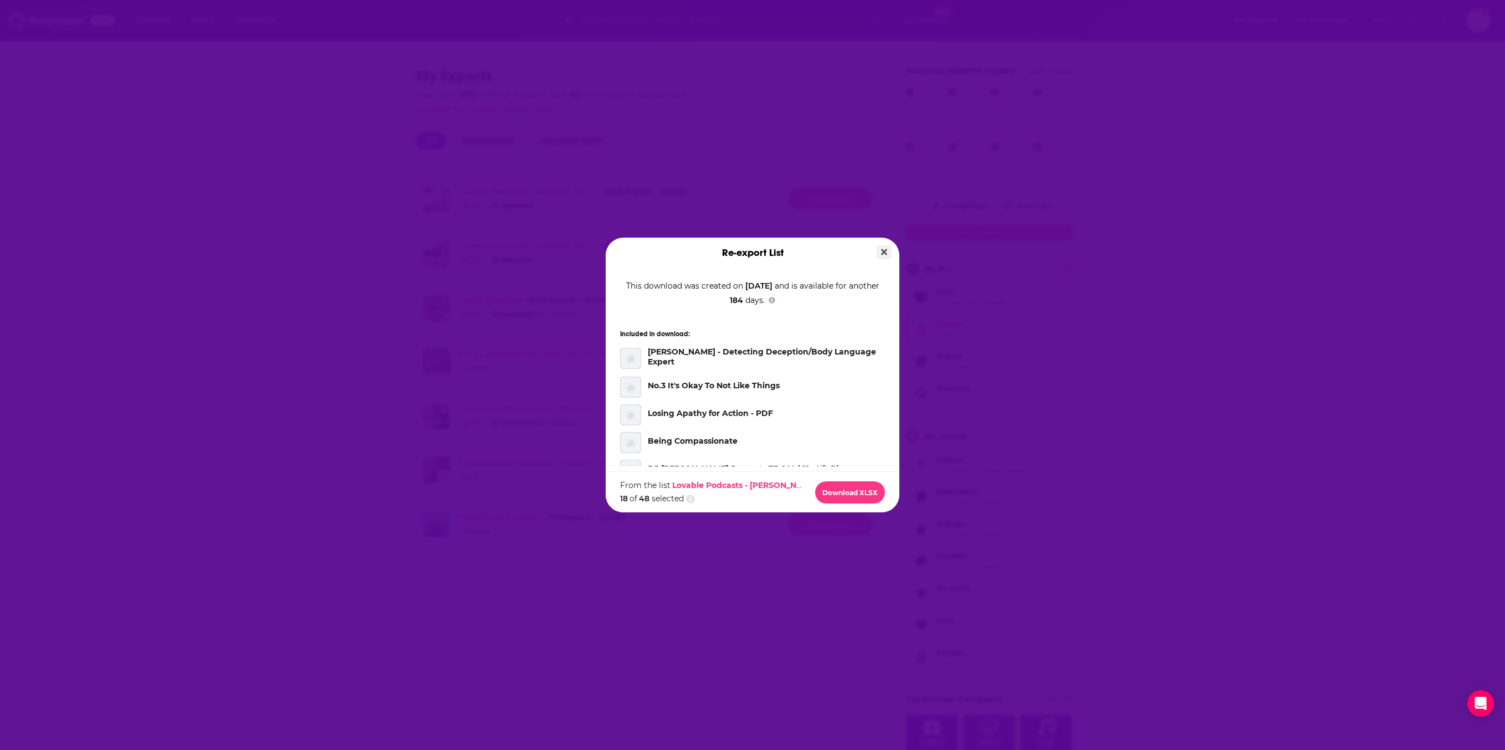
click at [892, 246] on button "Close" at bounding box center [884, 253] width 15 height 14
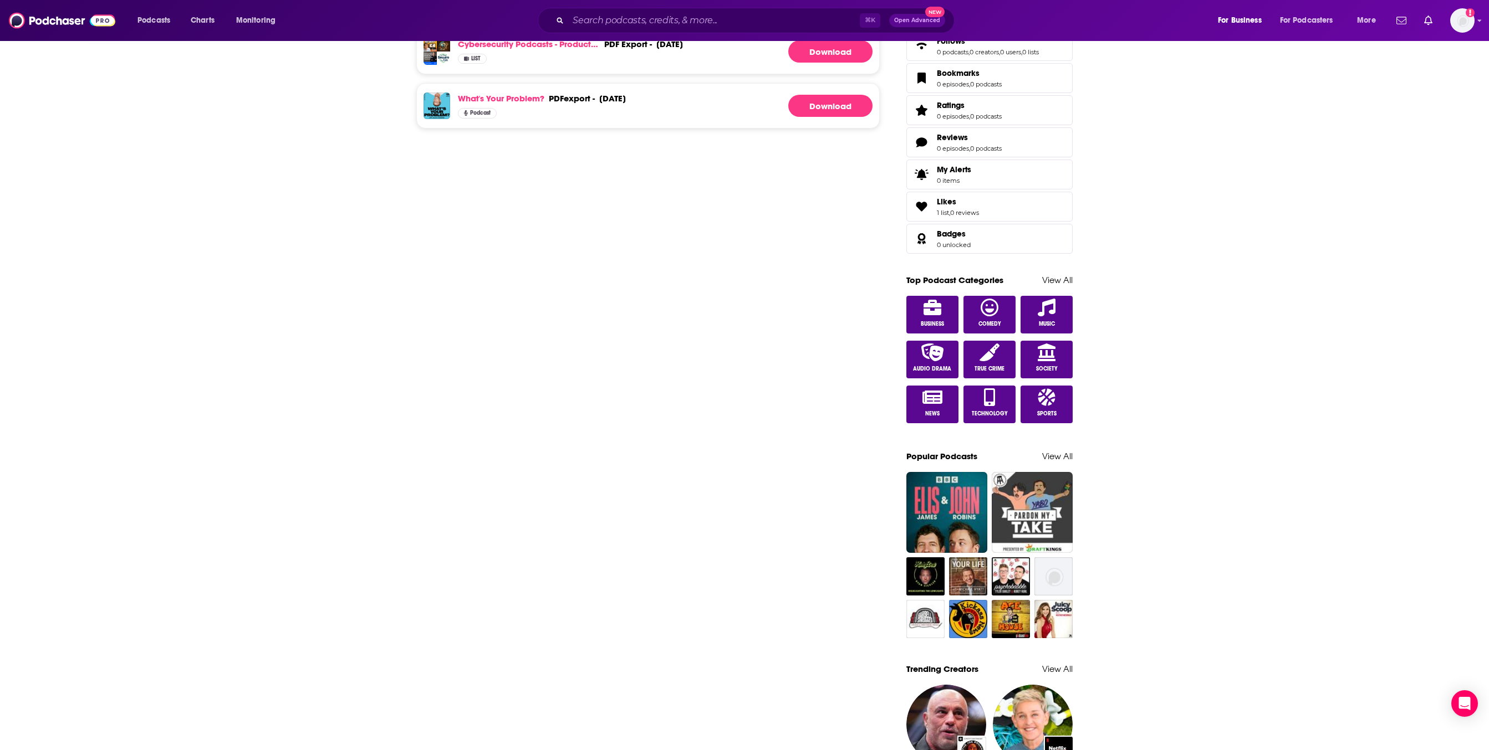
scroll to position [421, 0]
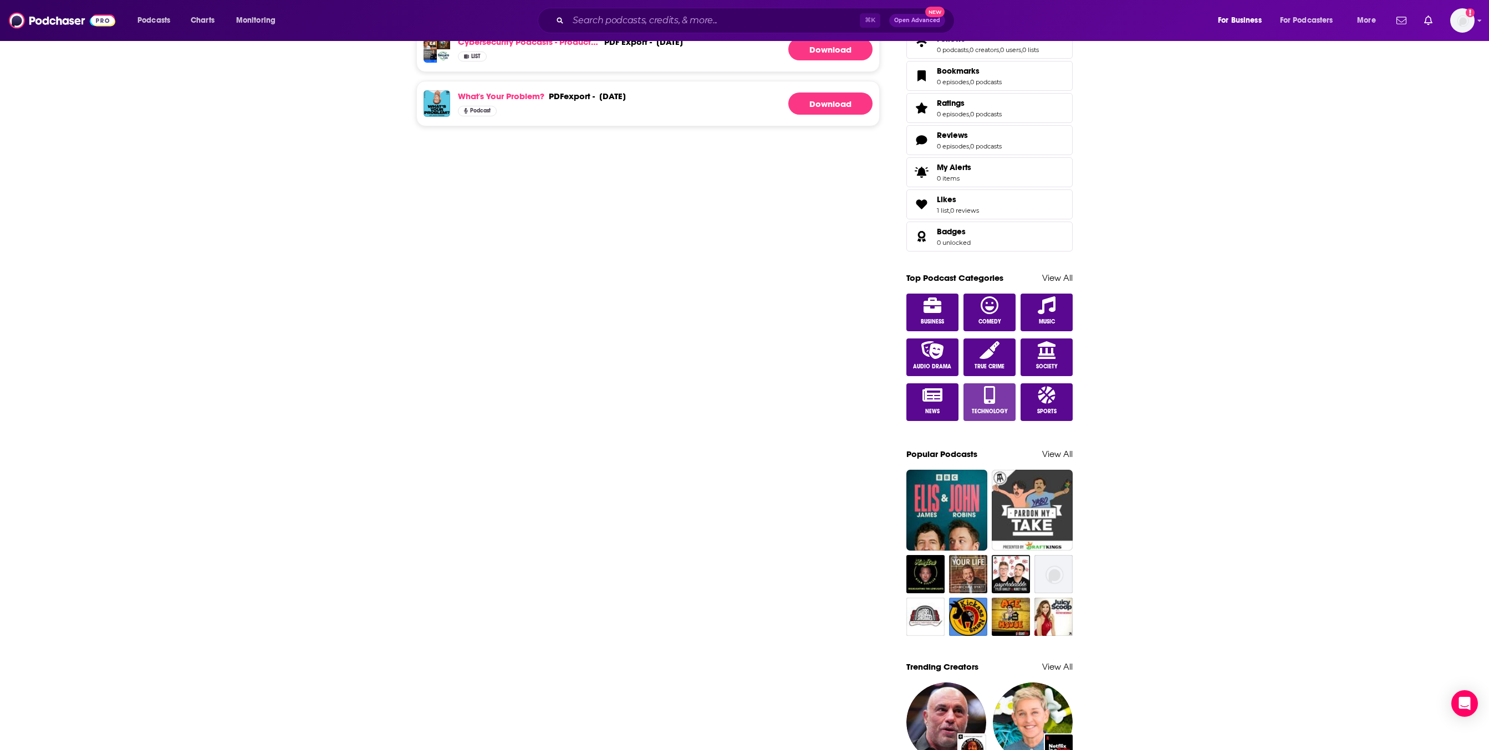
click at [1008, 415] on span "Technology" at bounding box center [990, 411] width 36 height 7
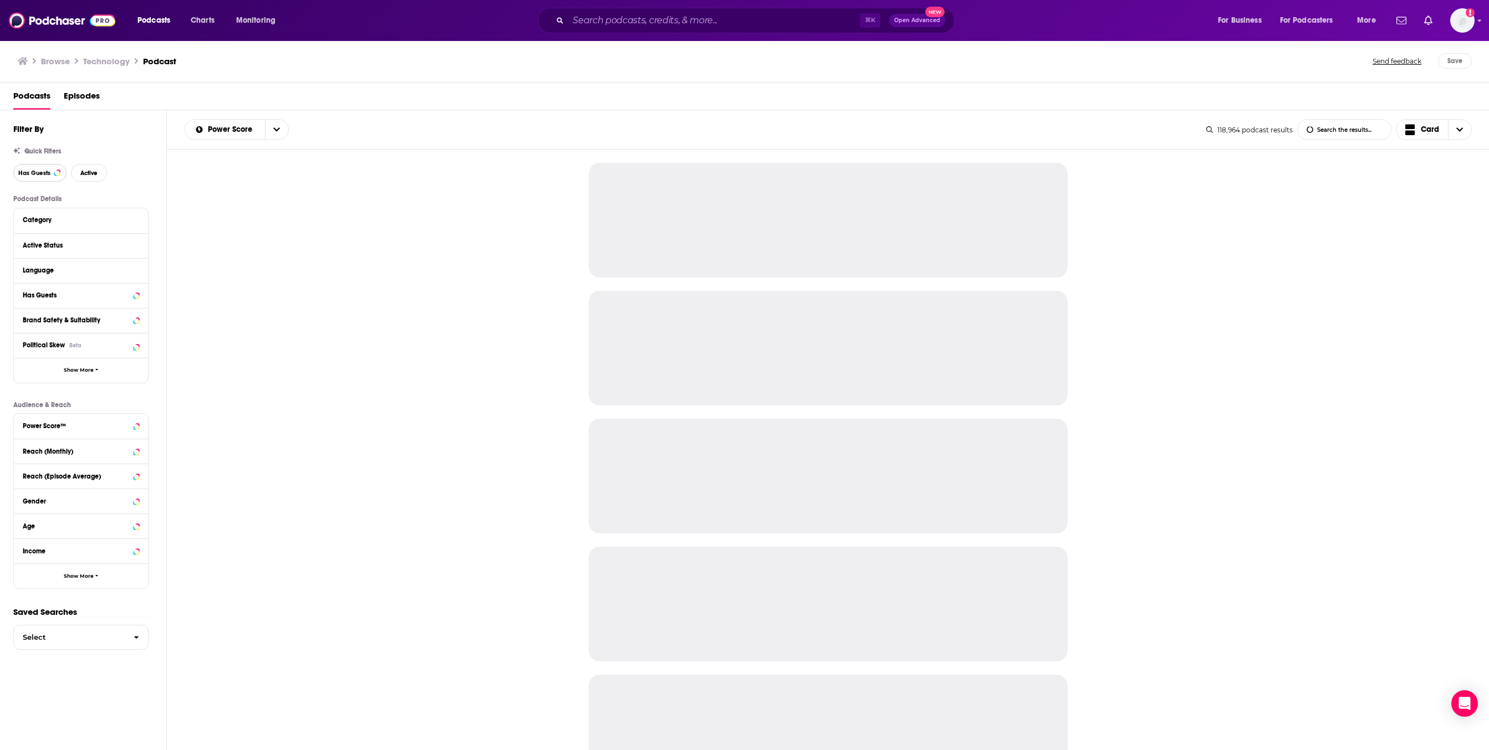
click at [67, 182] on button "Has Guests" at bounding box center [39, 173] width 53 height 18
click at [98, 176] on span "Active" at bounding box center [88, 173] width 17 height 6
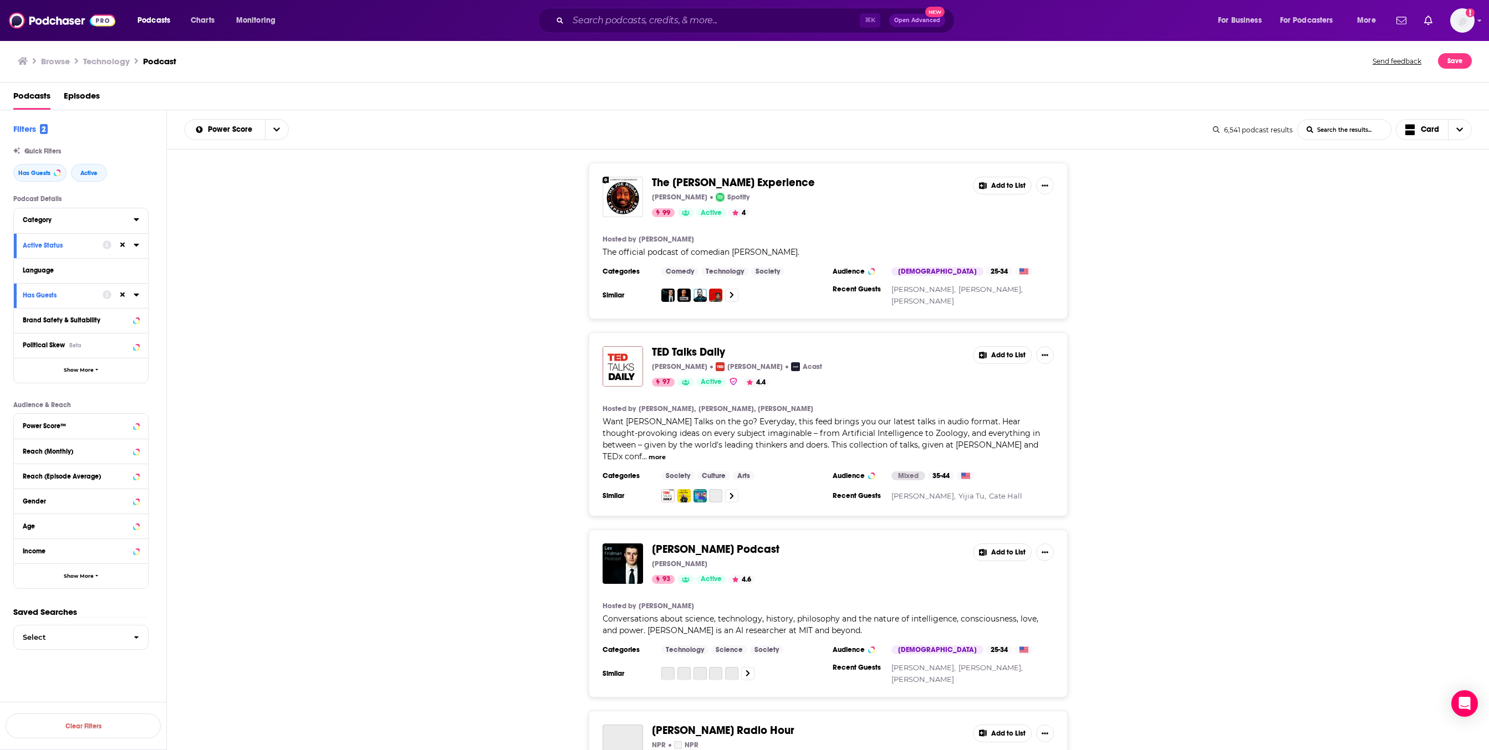
click at [139, 224] on icon at bounding box center [137, 219] width 6 height 9
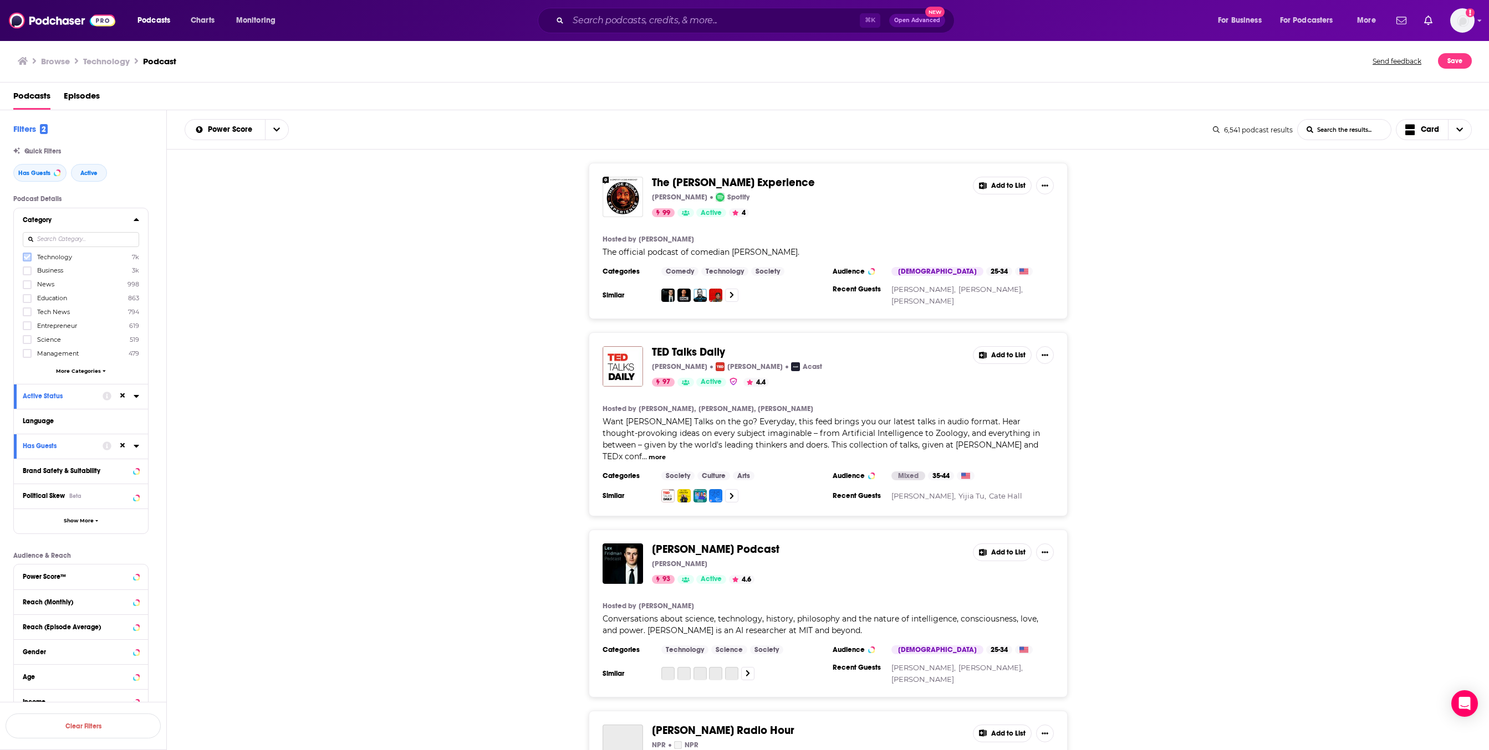
click at [30, 260] on icon at bounding box center [27, 257] width 7 height 7
click at [30, 273] on icon at bounding box center [27, 270] width 7 height 5
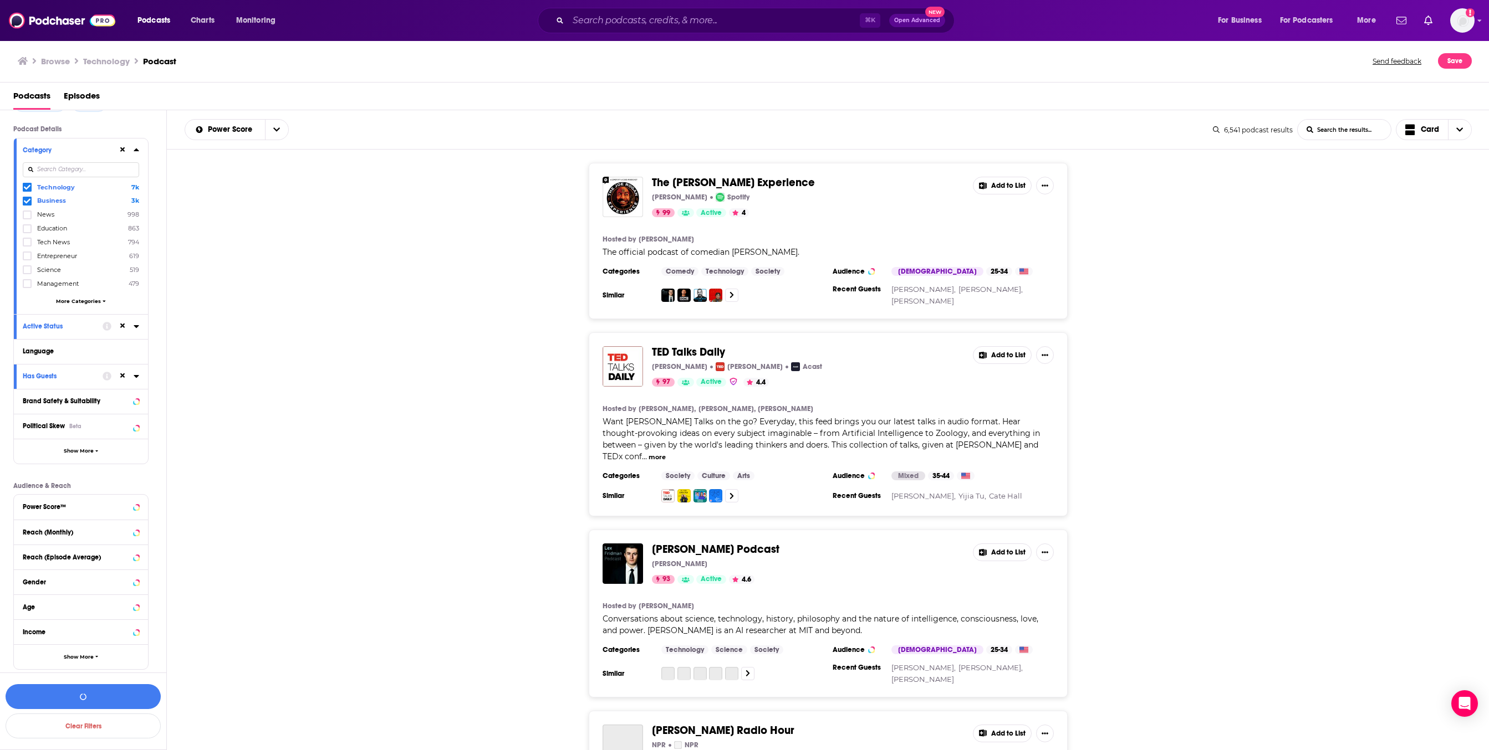
scroll to position [79, 0]
click at [104, 309] on div "Technology 7k Business 3k News 998 Education 863 Tech News 794 Entrepreneur 619…" at bounding box center [81, 244] width 116 height 127
click at [101, 303] on span "More Categories" at bounding box center [78, 300] width 45 height 6
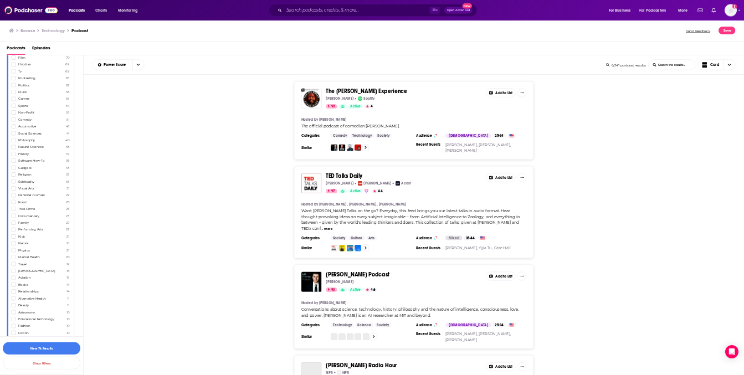
scroll to position [0, 0]
click at [109, 247] on input at bounding box center [81, 239] width 116 height 15
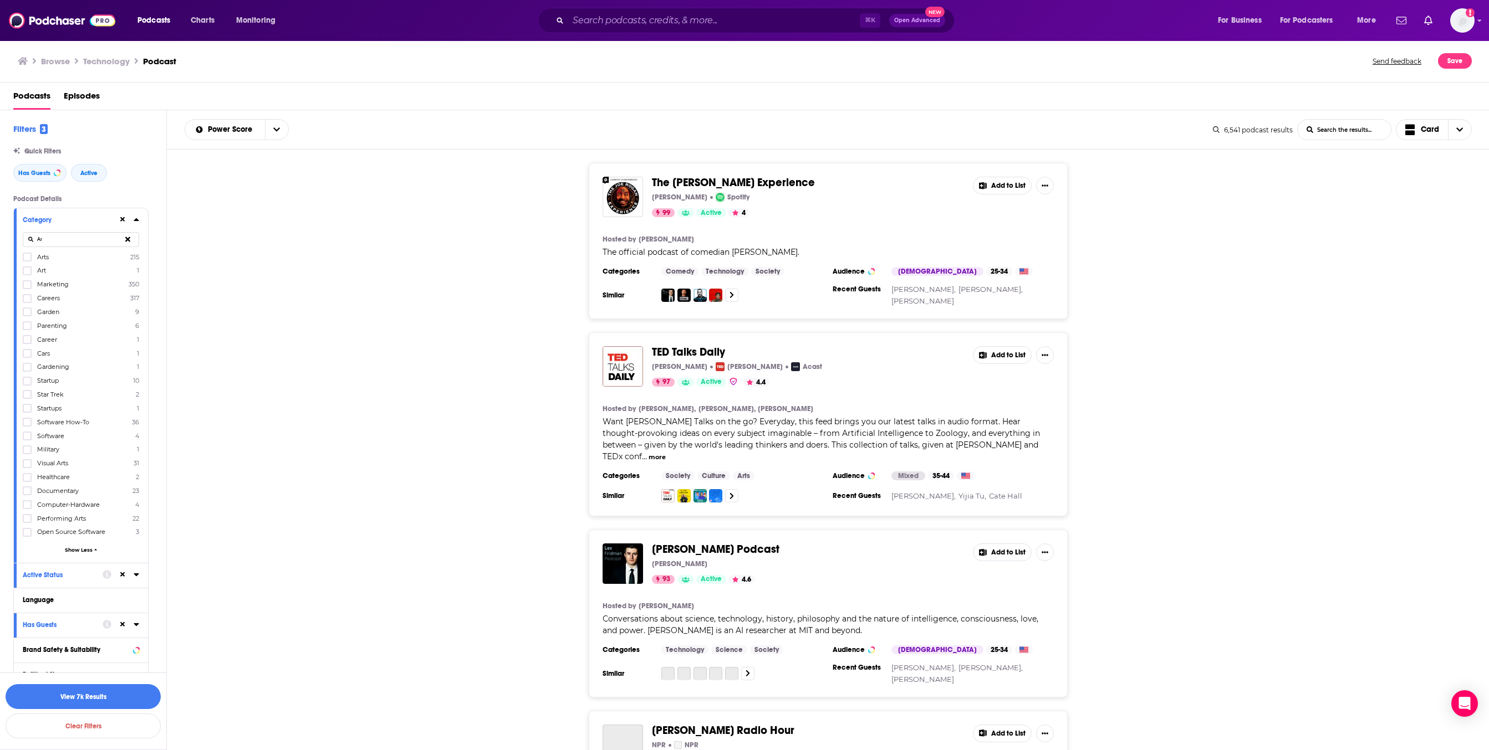
type input "A"
